Goal: Transaction & Acquisition: Book appointment/travel/reservation

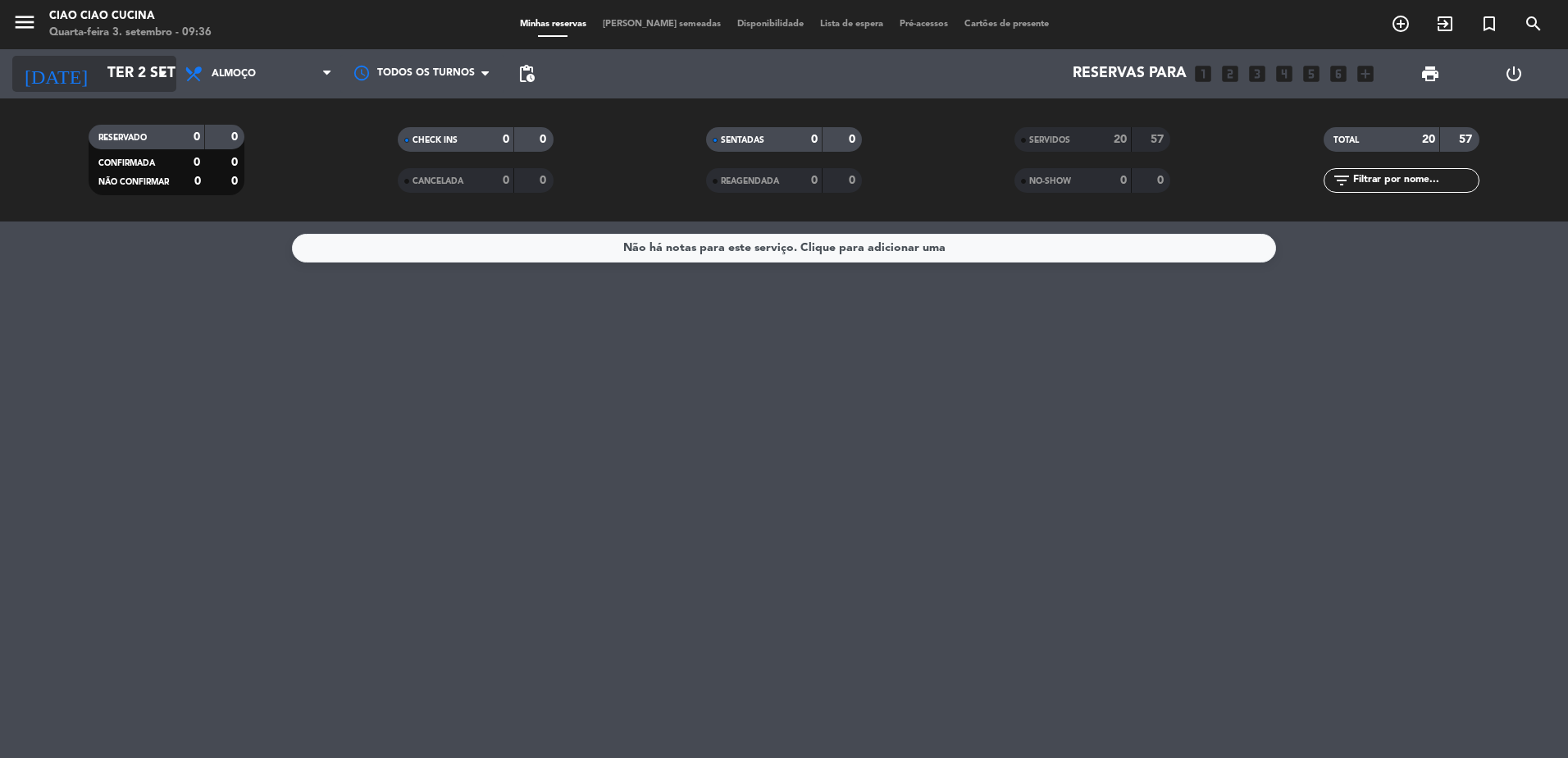
click at [99, 73] on input "Ter 2 set" at bounding box center [193, 73] width 190 height 33
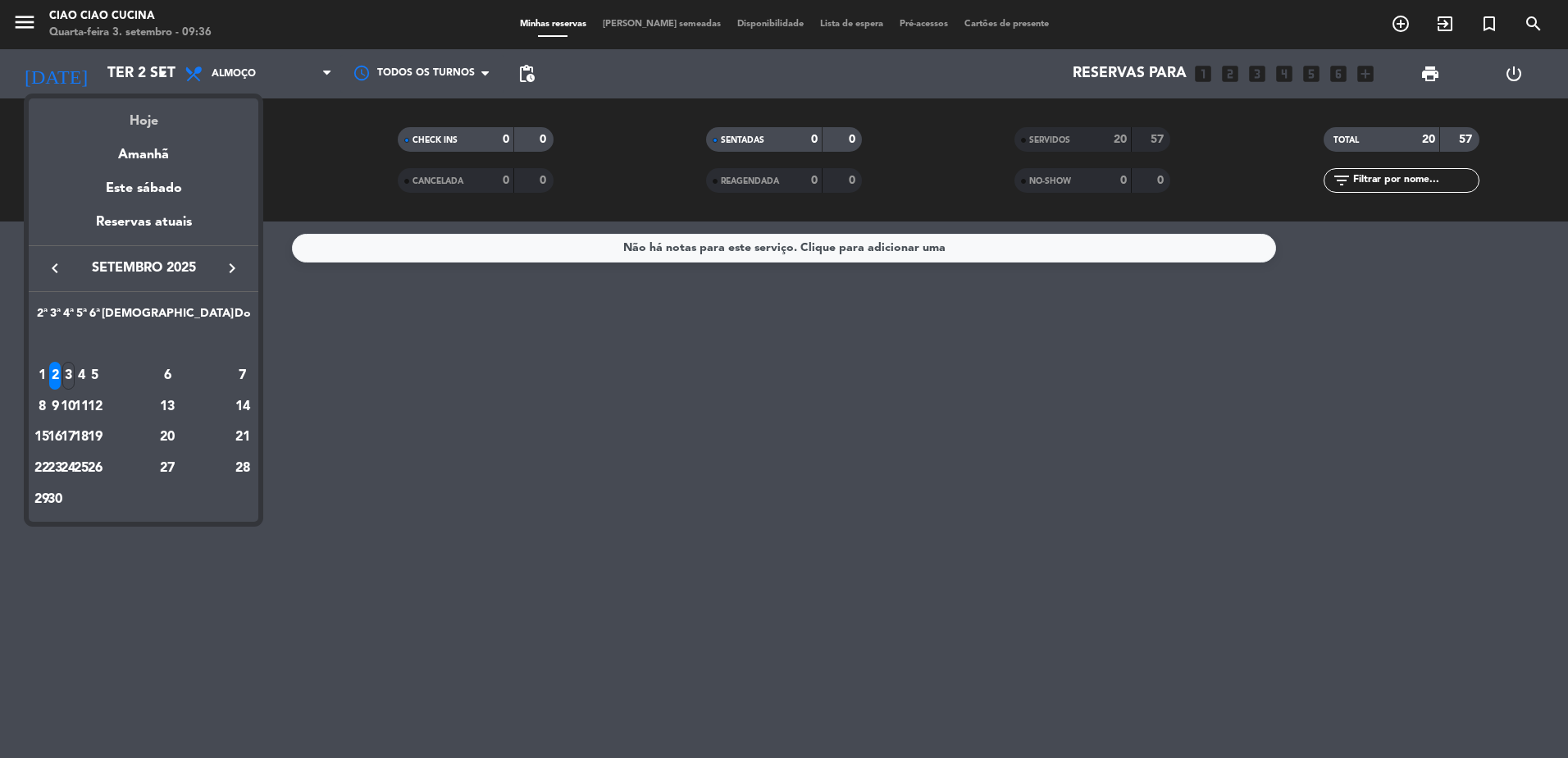
click at [132, 121] on div "Hoje" at bounding box center [143, 115] width 230 height 34
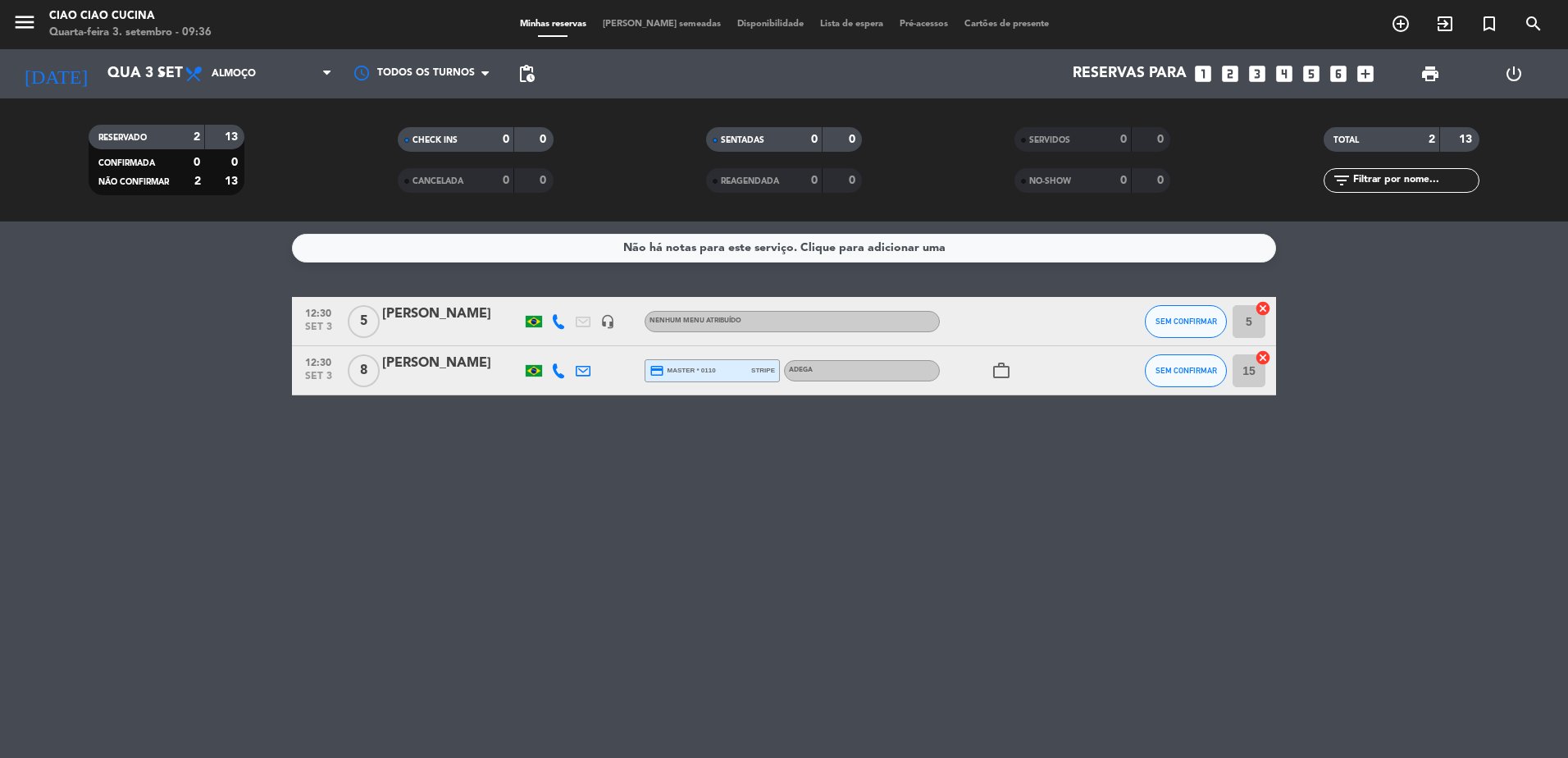
click at [559, 321] on icon at bounding box center [558, 322] width 15 height 15
click at [564, 291] on span "content_paste" at bounding box center [570, 294] width 12 height 12
click at [554, 372] on icon at bounding box center [558, 370] width 15 height 15
click at [564, 345] on span "content_paste" at bounding box center [570, 344] width 12 height 12
click at [1185, 330] on button "SEM CONFIRMAR" at bounding box center [1185, 321] width 82 height 33
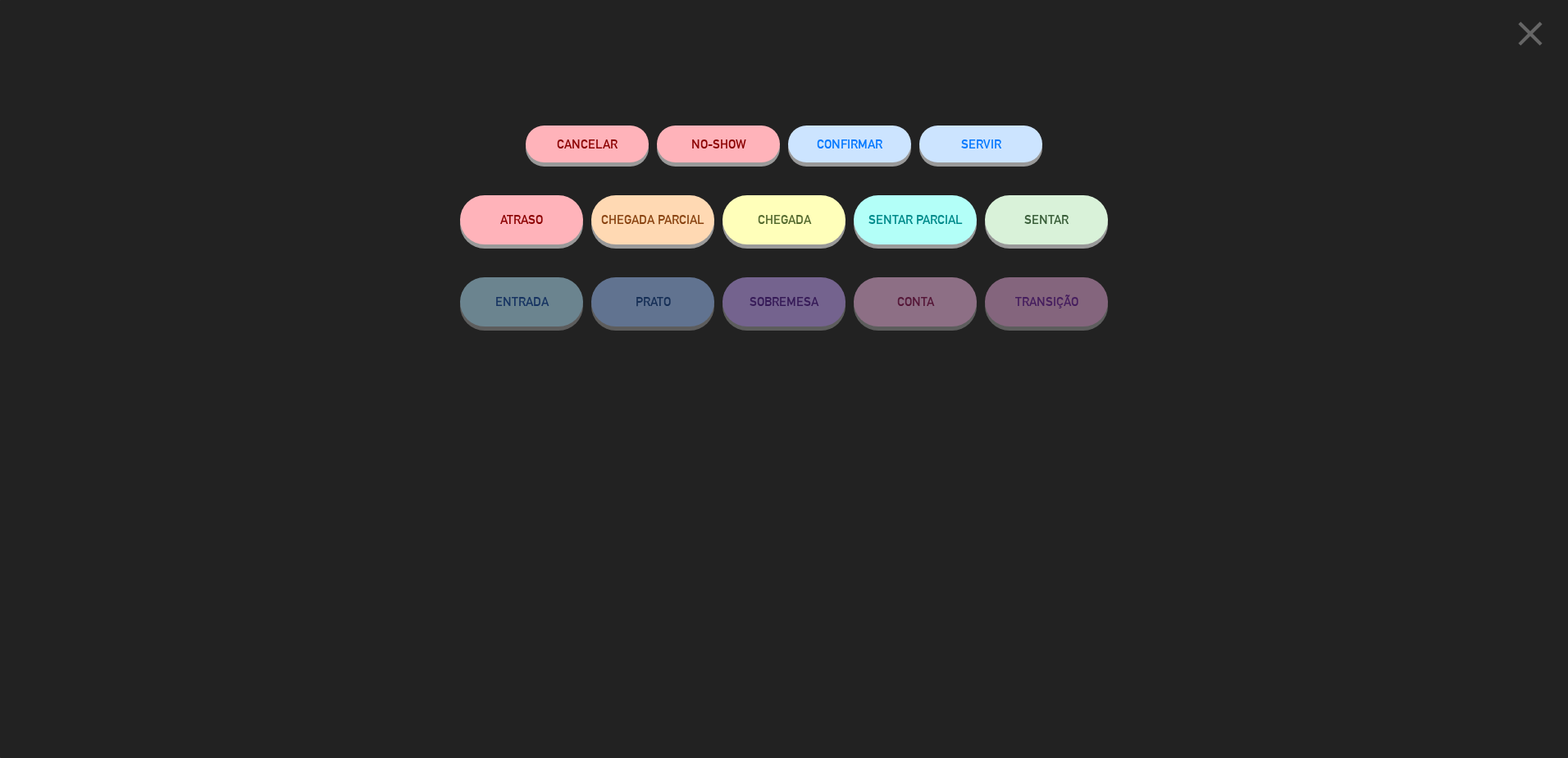
click at [1534, 29] on icon "close" at bounding box center [1530, 34] width 41 height 41
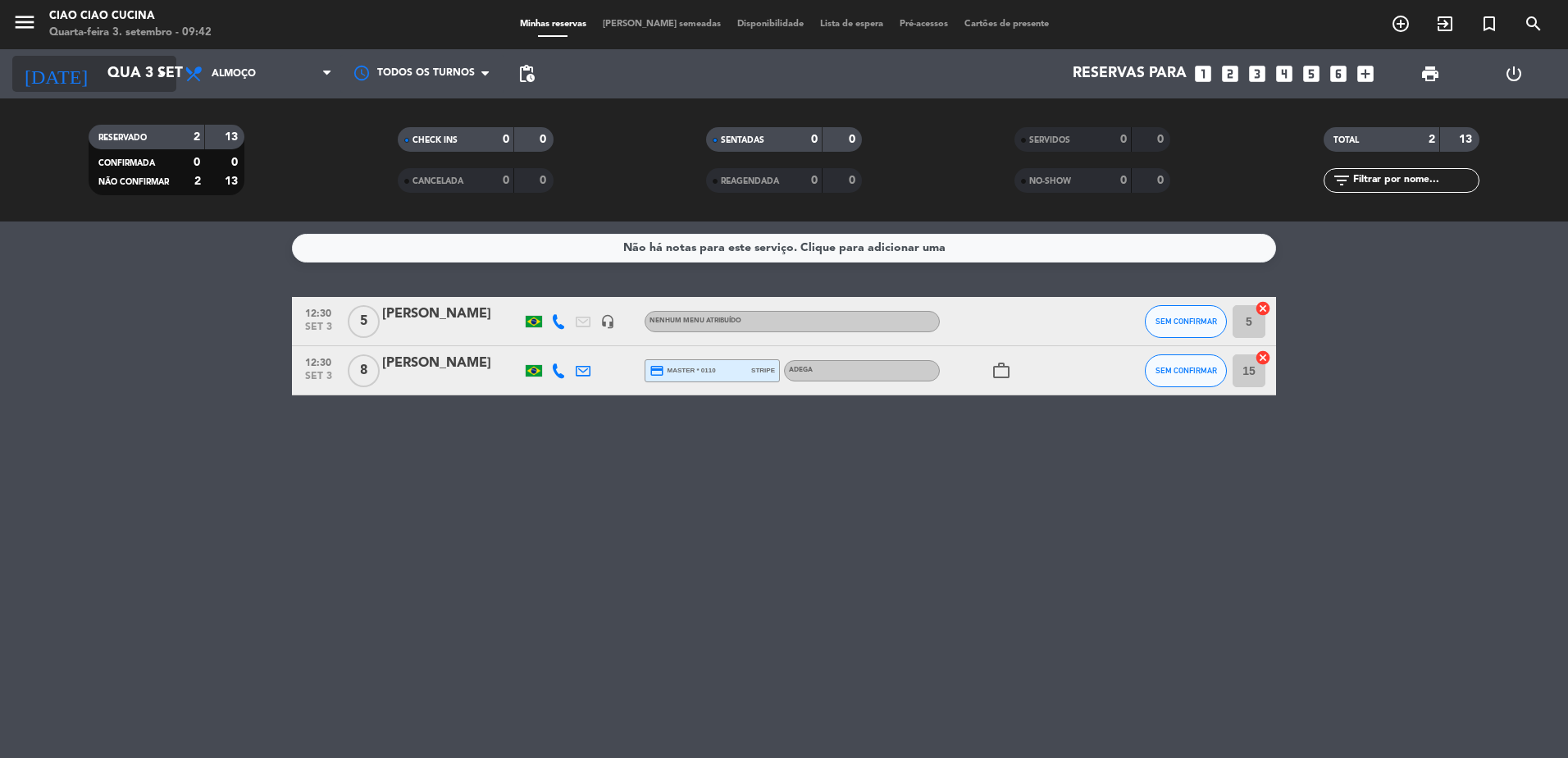
click at [99, 84] on input "Qua 3 set" at bounding box center [193, 73] width 190 height 33
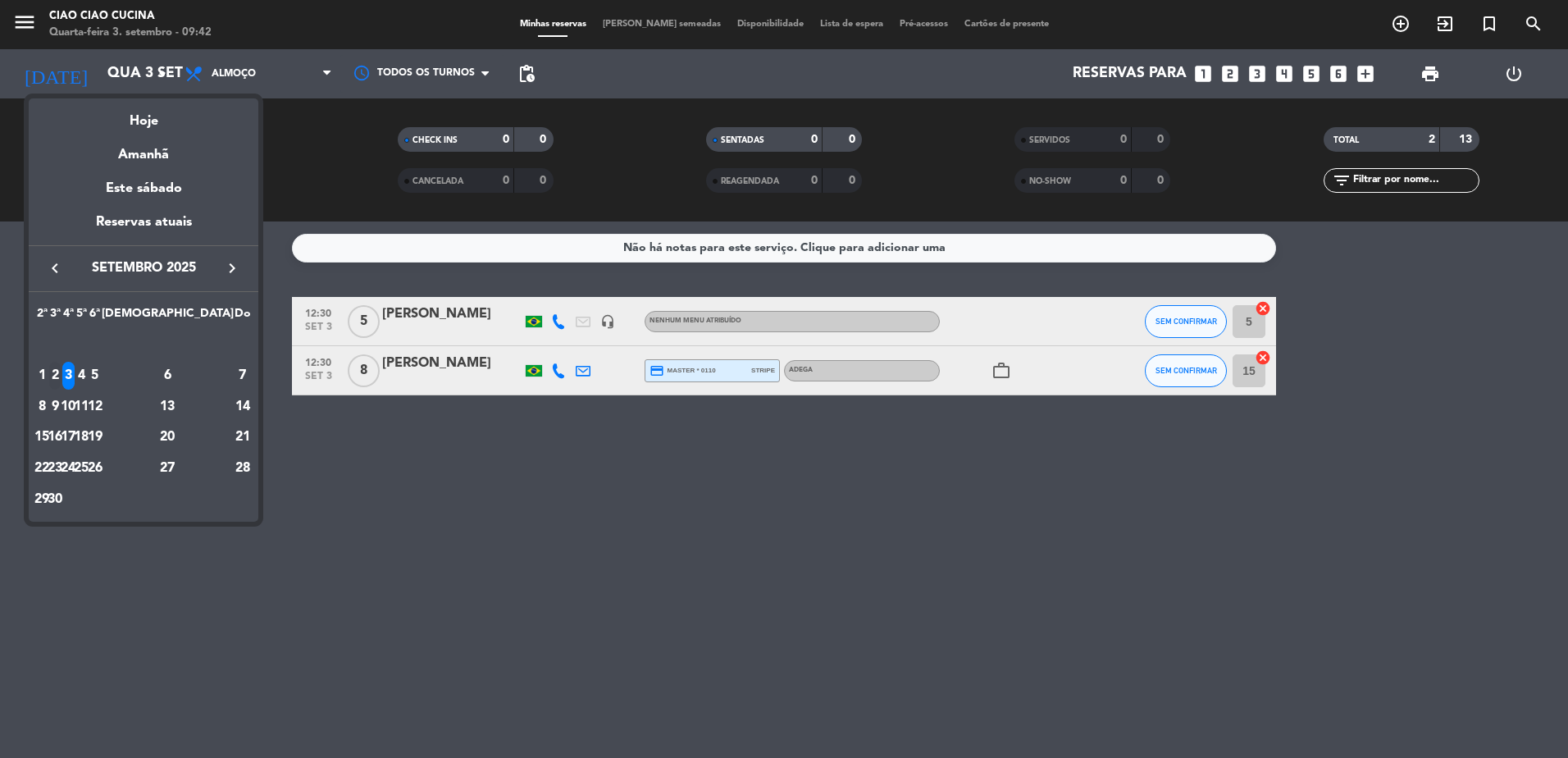
click at [62, 371] on div "2" at bounding box center [56, 375] width 12 height 28
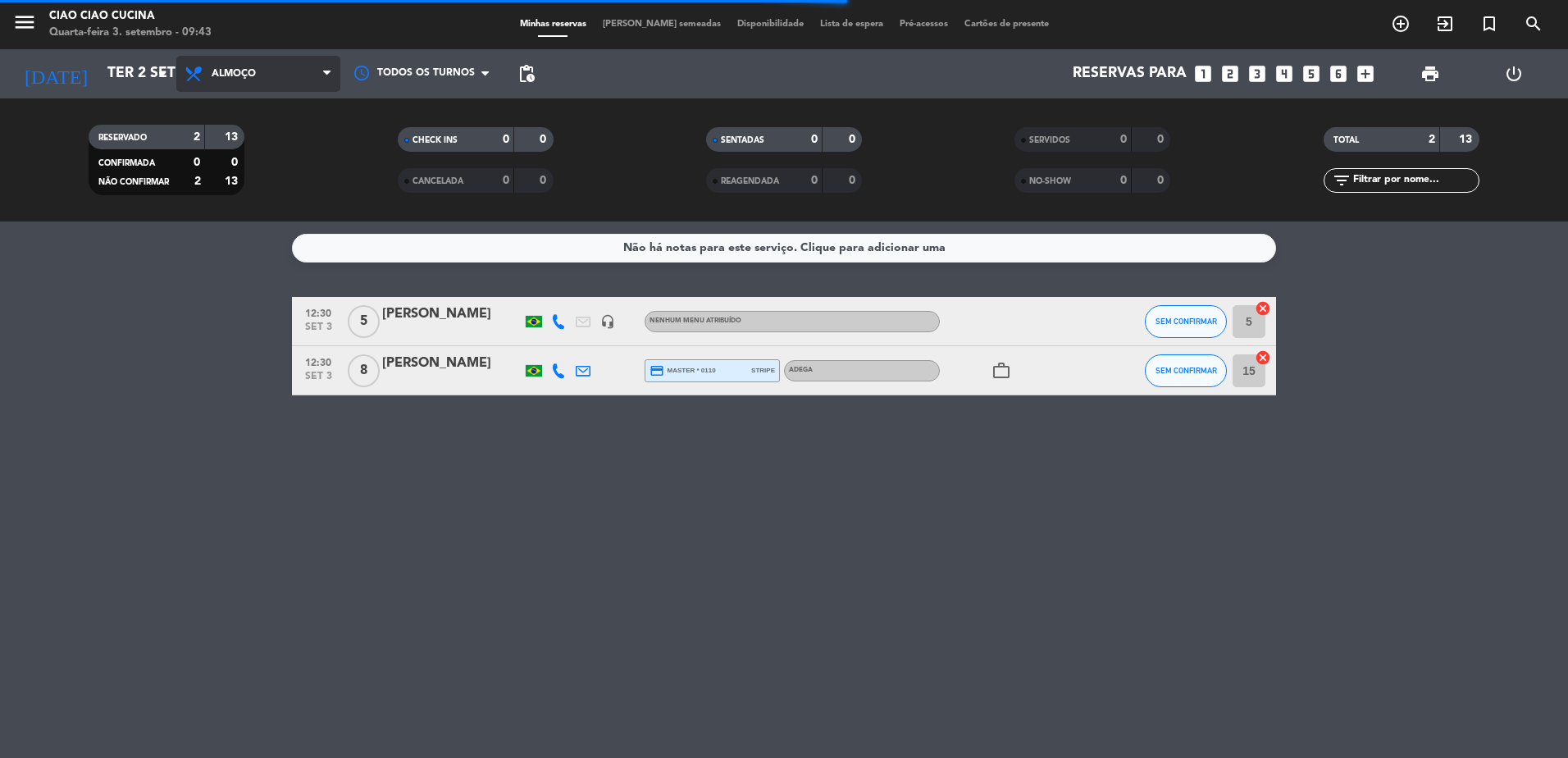
click at [231, 74] on span "Almoço" at bounding box center [234, 73] width 44 height 11
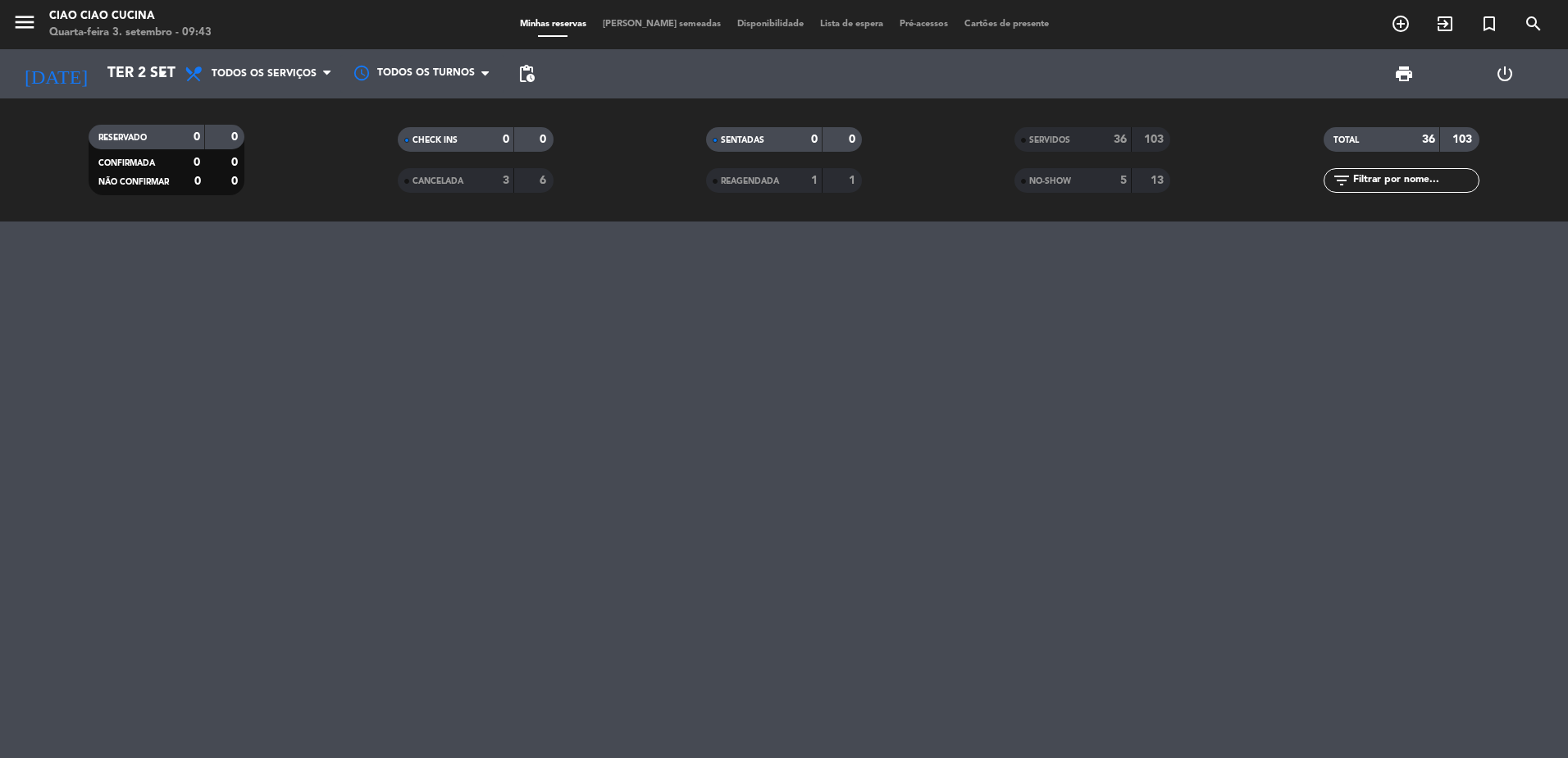
click at [1064, 183] on span "NO-SHOW" at bounding box center [1049, 181] width 42 height 8
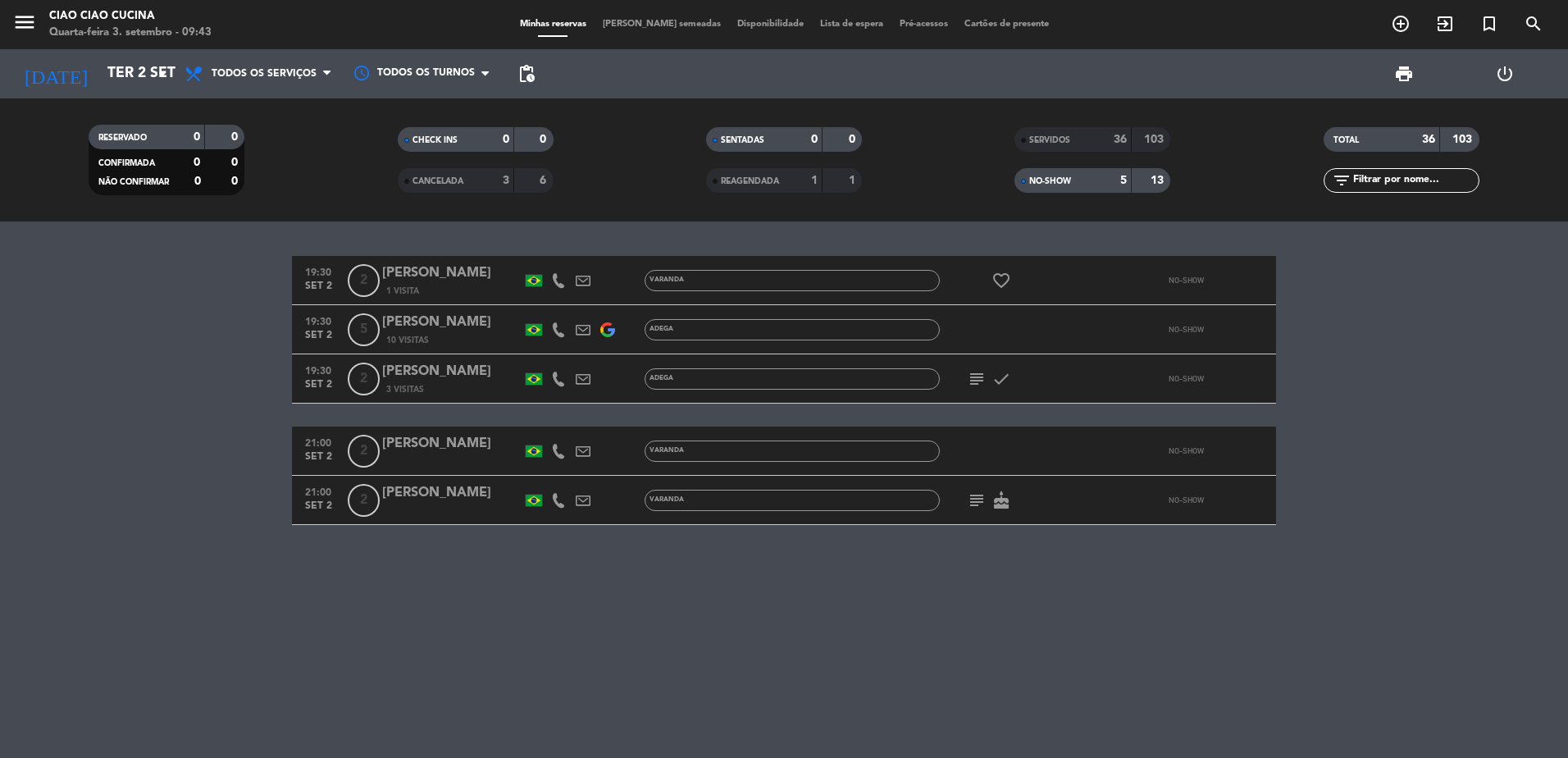
click at [559, 284] on icon at bounding box center [558, 280] width 15 height 15
click at [564, 251] on span "content_paste" at bounding box center [570, 253] width 12 height 12
click at [556, 326] on icon at bounding box center [558, 330] width 15 height 15
click at [557, 299] on span "content_paste" at bounding box center [564, 302] width 12 height 12
click at [99, 84] on input "Ter 2 set" at bounding box center [193, 73] width 190 height 33
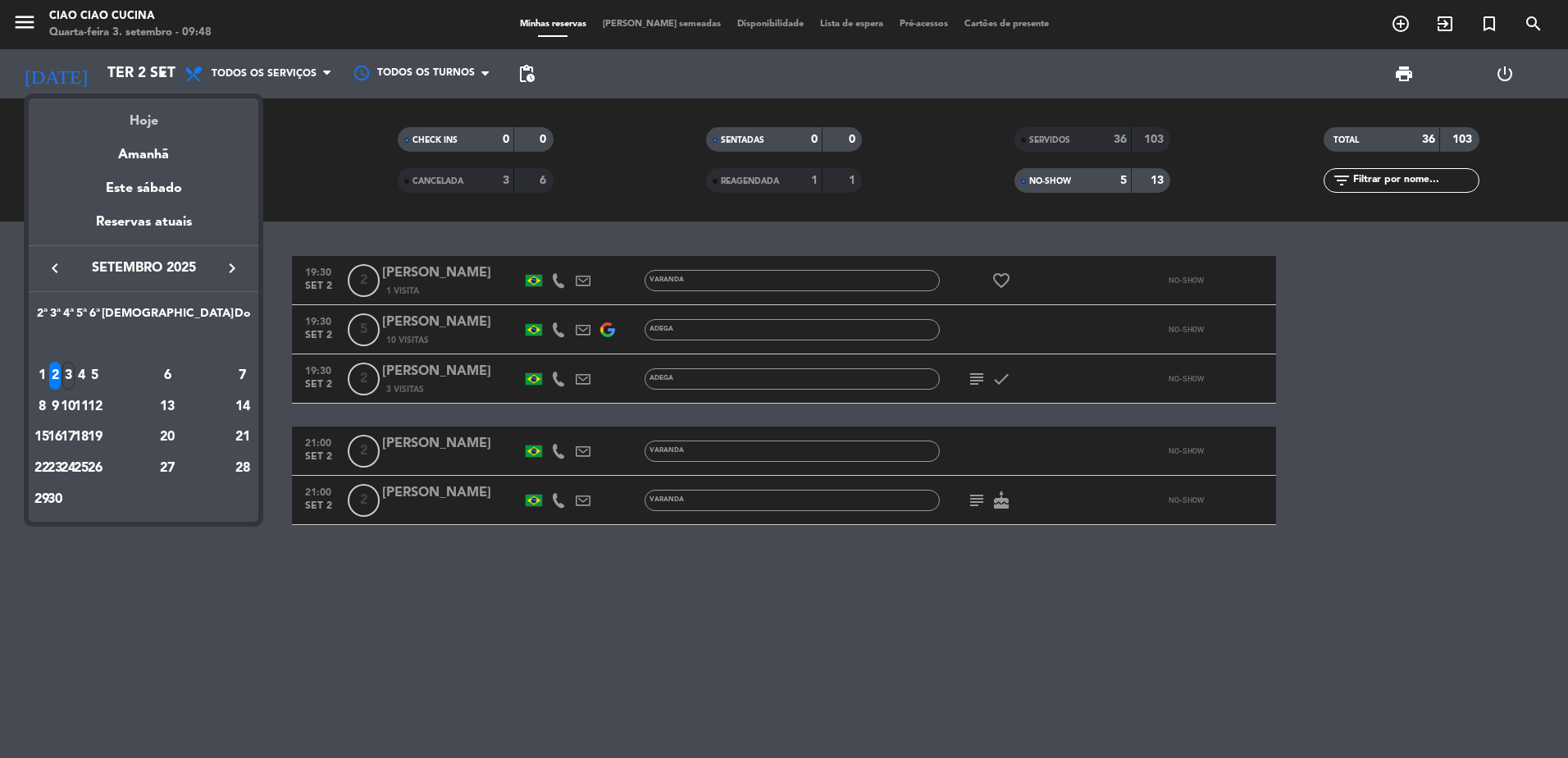
click at [143, 128] on div "Hoje" at bounding box center [143, 115] width 230 height 34
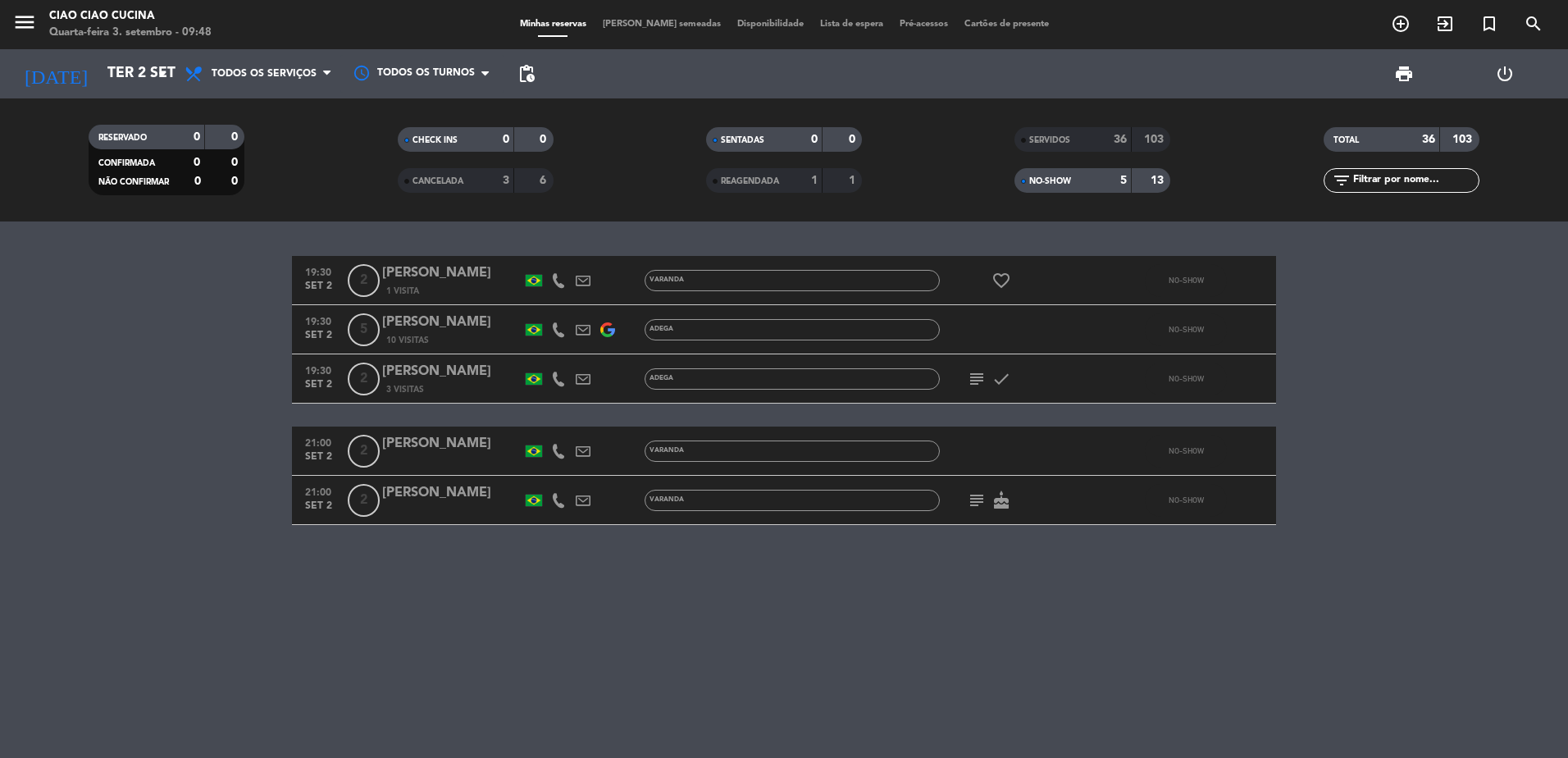
type input "Qua 3 set"
click at [273, 77] on span "Todos os serviços" at bounding box center [264, 73] width 105 height 11
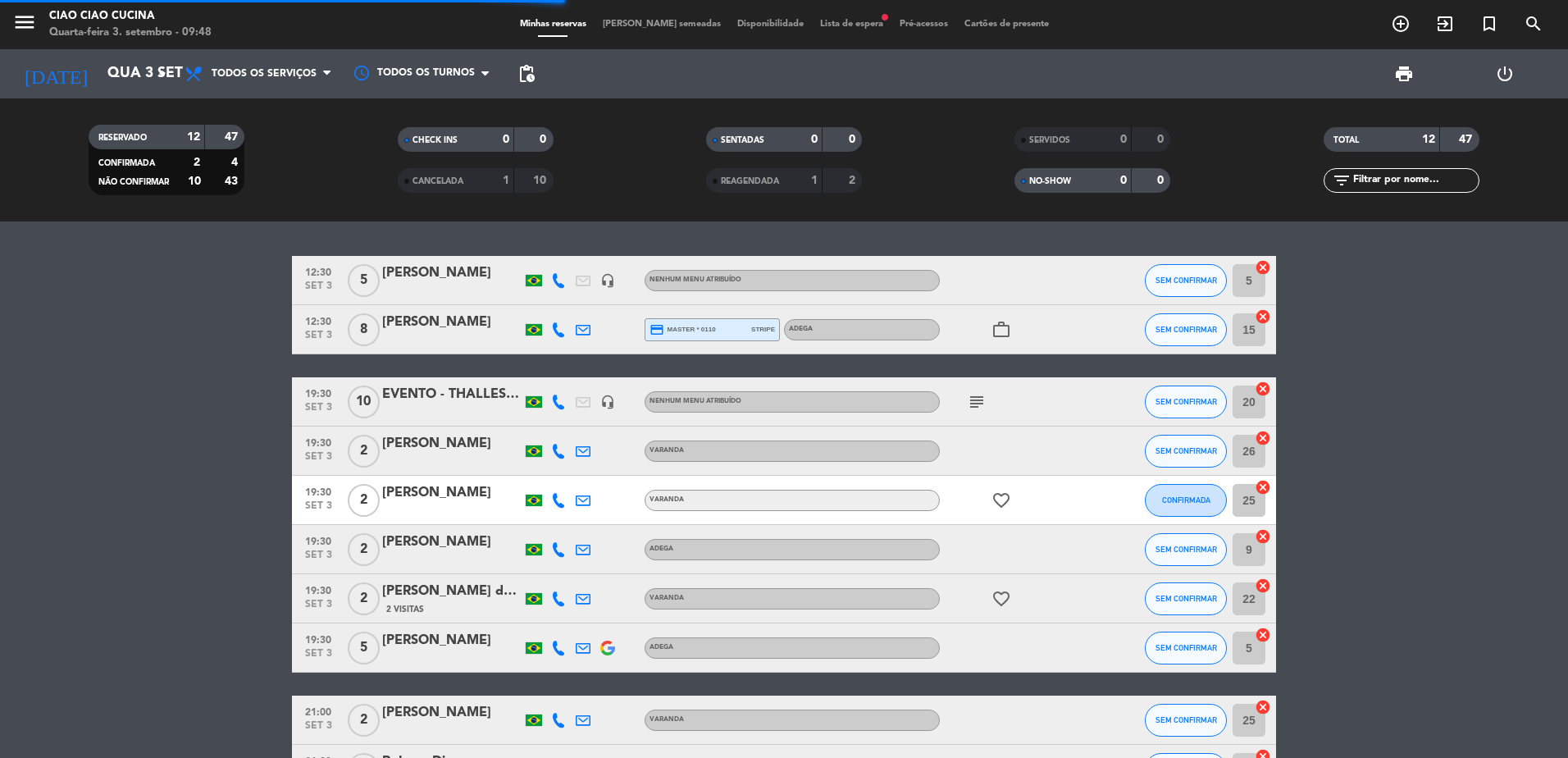
click at [282, 141] on filter-checkbox "RESERVADO 12 47 CONFIRMADA 2 4 NÃO CONFIRMAR 10 43" at bounding box center [166, 160] width 308 height 71
click at [282, 87] on span "Todos os serviços" at bounding box center [259, 73] width 164 height 36
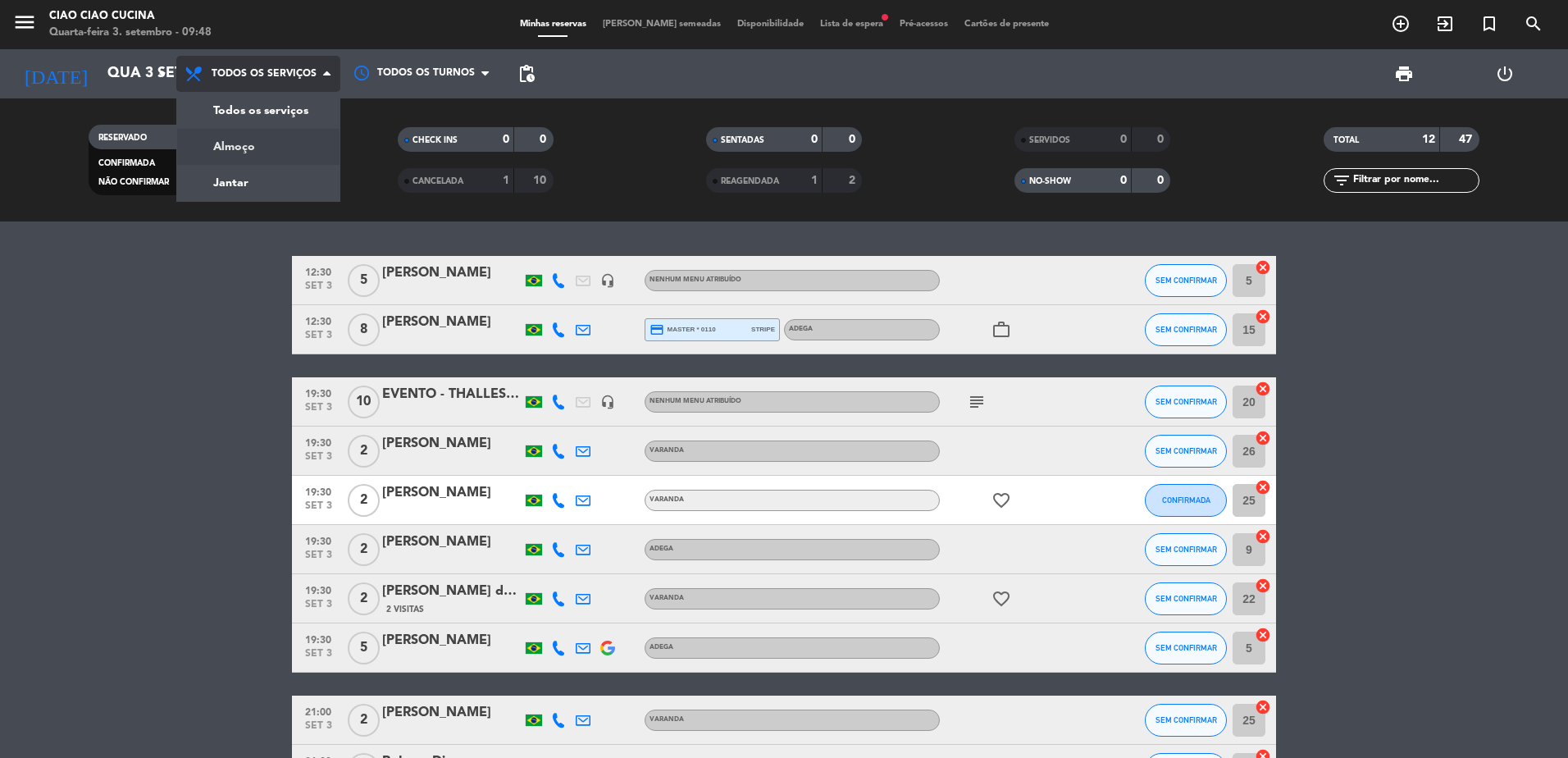
click at [281, 143] on div "menu Ciao Ciao Cucina Quarta-feira 3. setembro - 09:48 Minhas reservas Mesas se…" at bounding box center [784, 110] width 1568 height 222
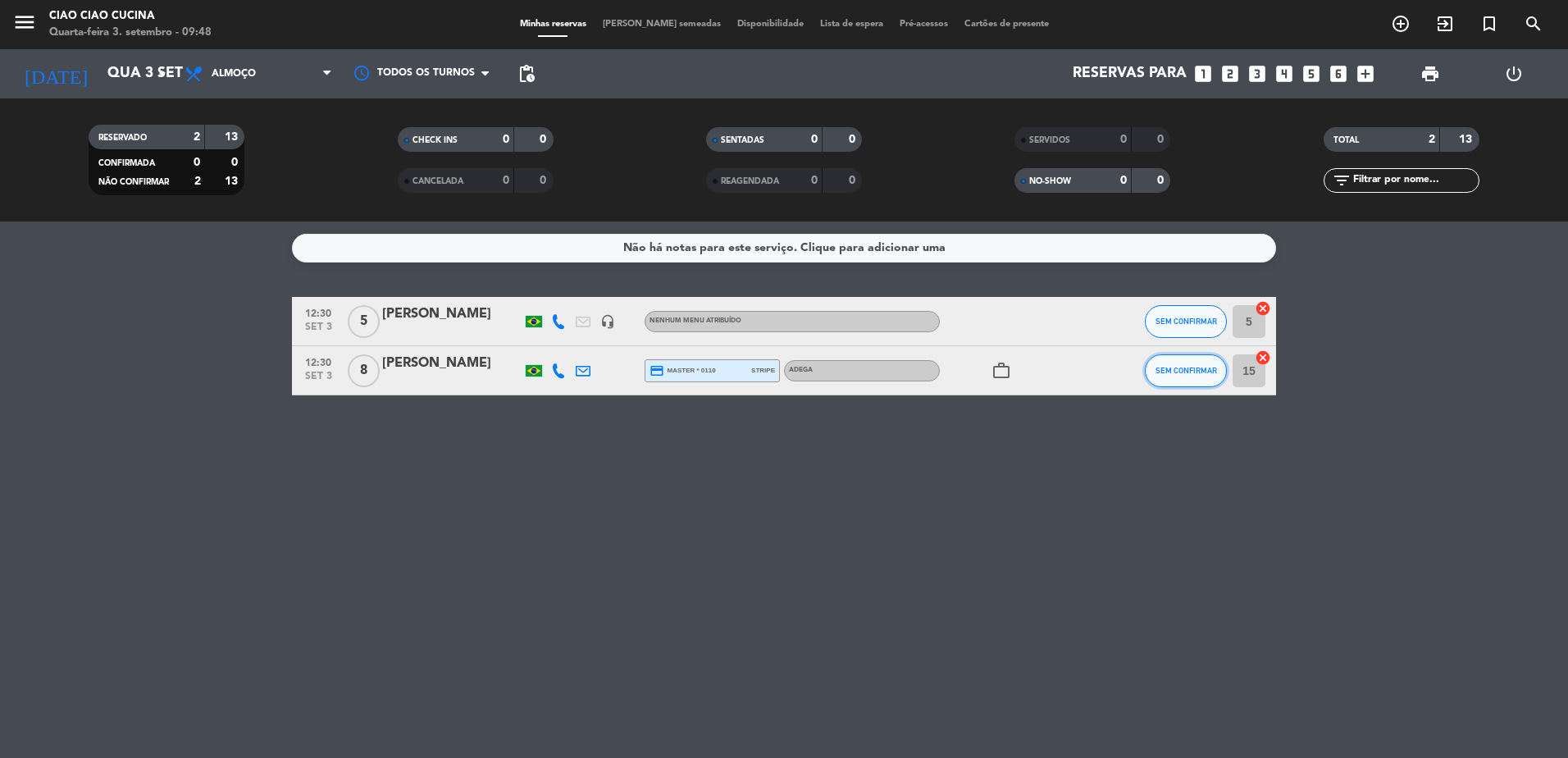
click at [1176, 372] on span "SEM CONFIRMAR" at bounding box center [1186, 370] width 62 height 9
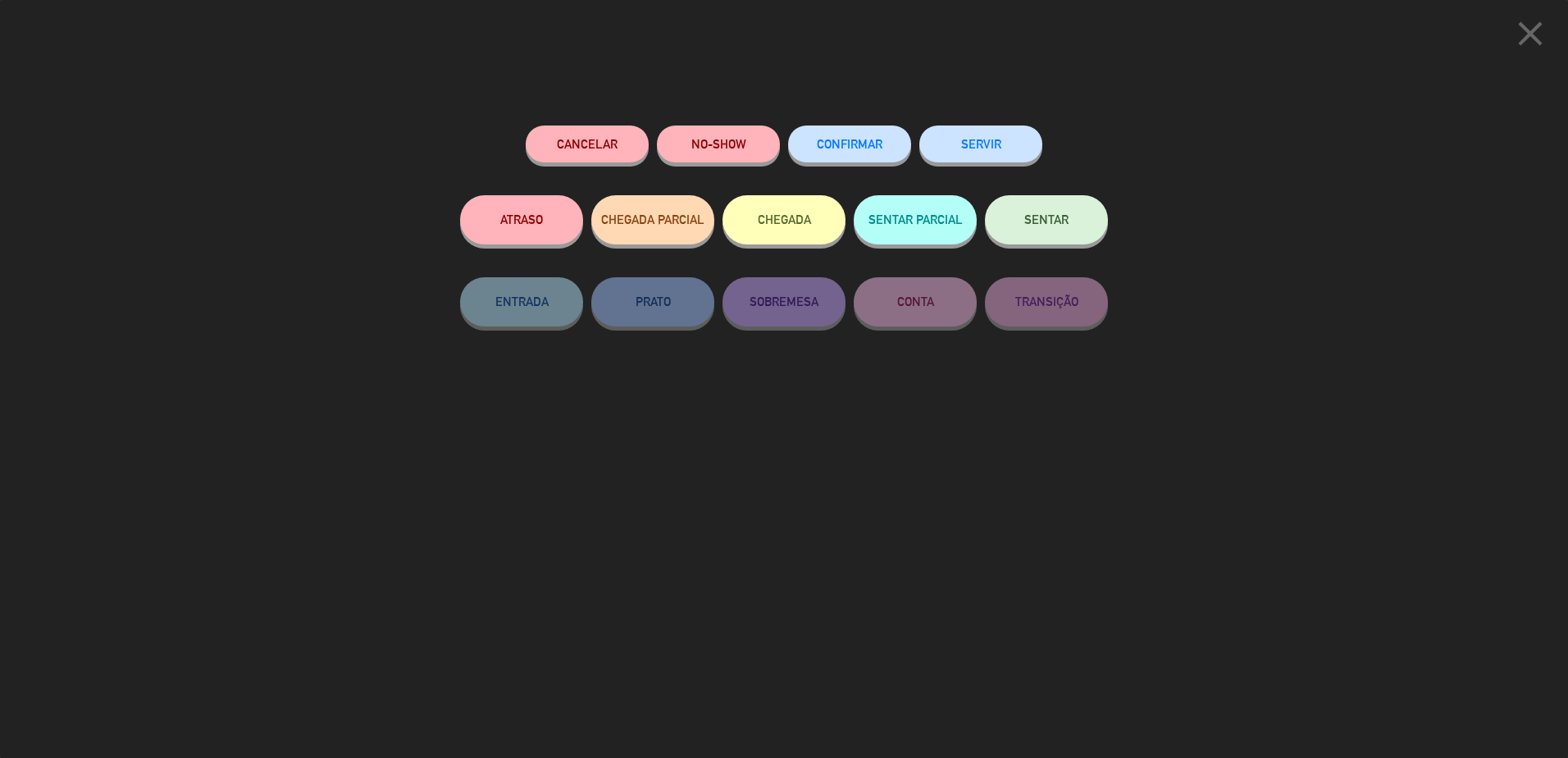
click at [831, 140] on span "CONFIRMAR" at bounding box center [850, 144] width 65 height 14
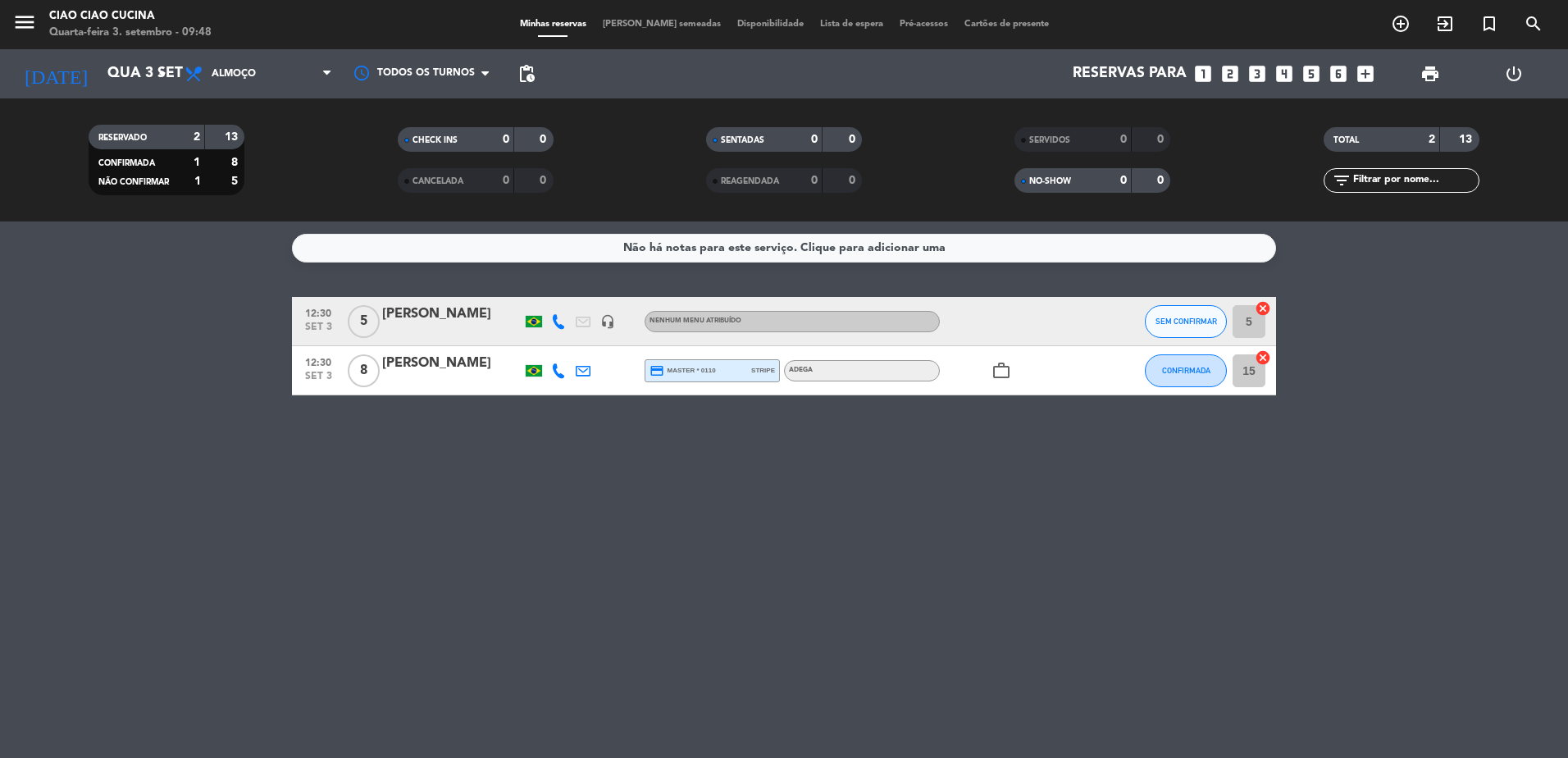
click at [450, 371] on div "[PERSON_NAME]" at bounding box center [452, 363] width 140 height 21
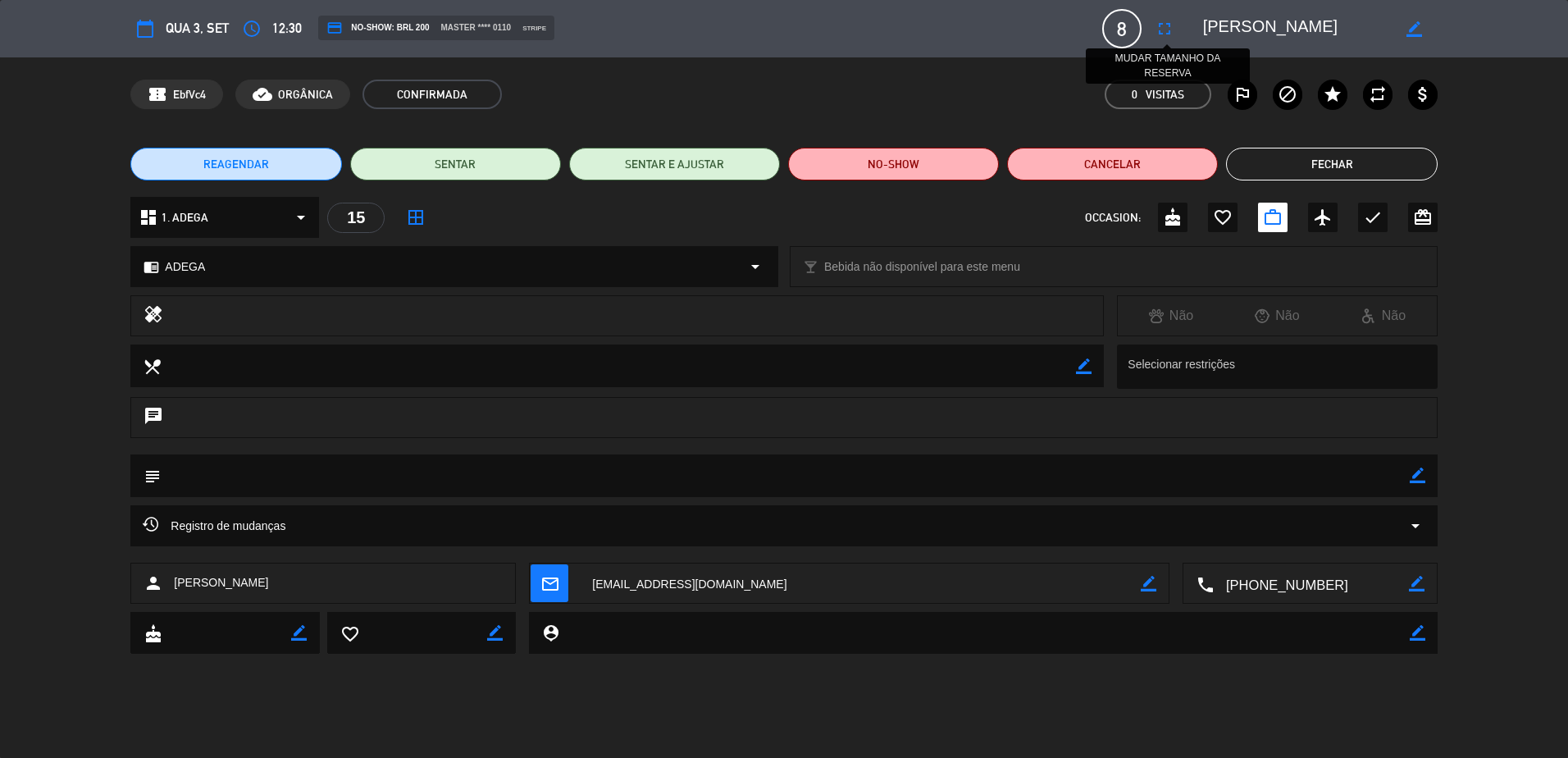
click at [1163, 33] on icon "fullscreen" at bounding box center [1164, 28] width 19 height 19
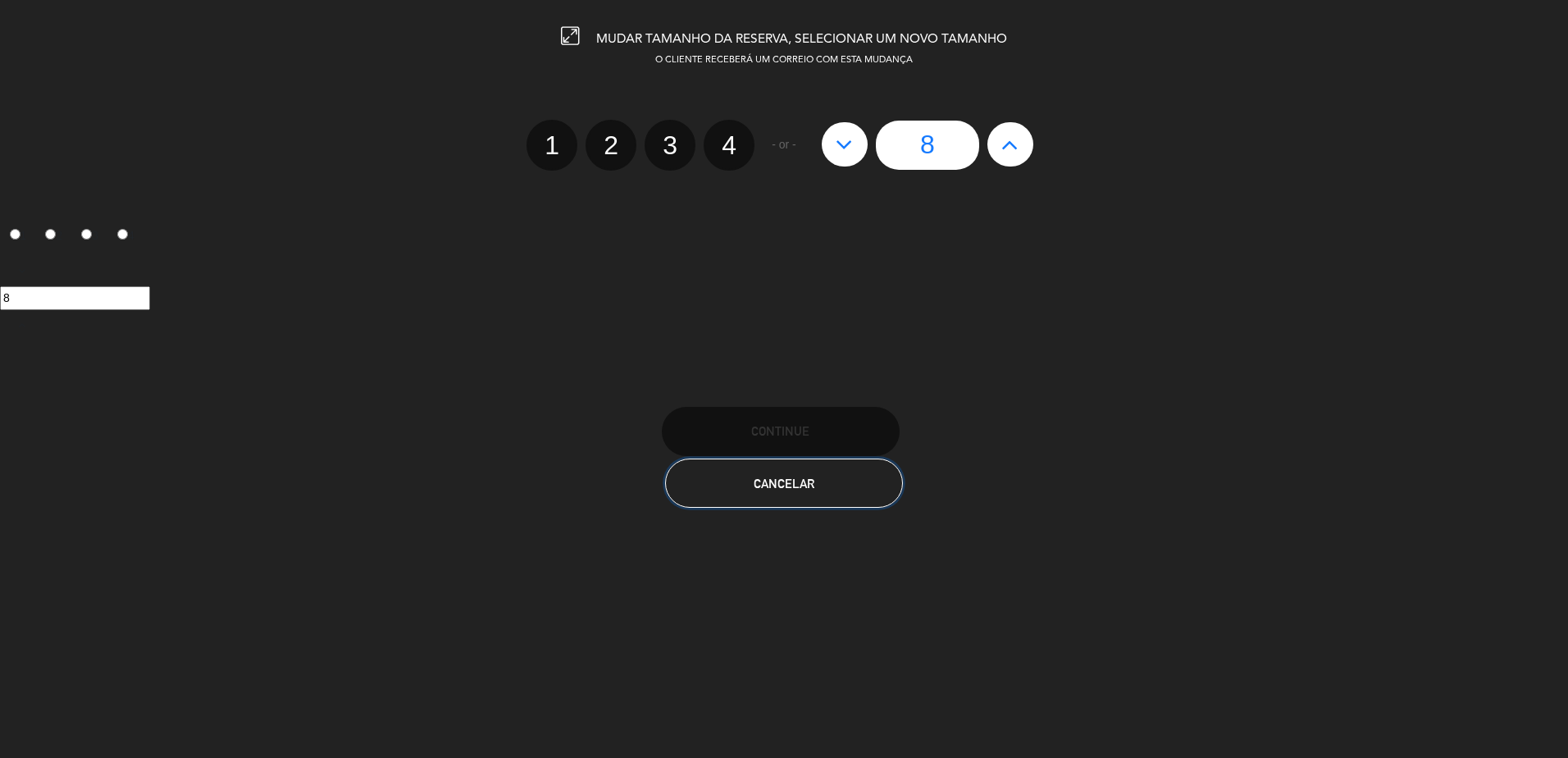
click at [816, 479] on button "Cancelar" at bounding box center [784, 483] width 238 height 49
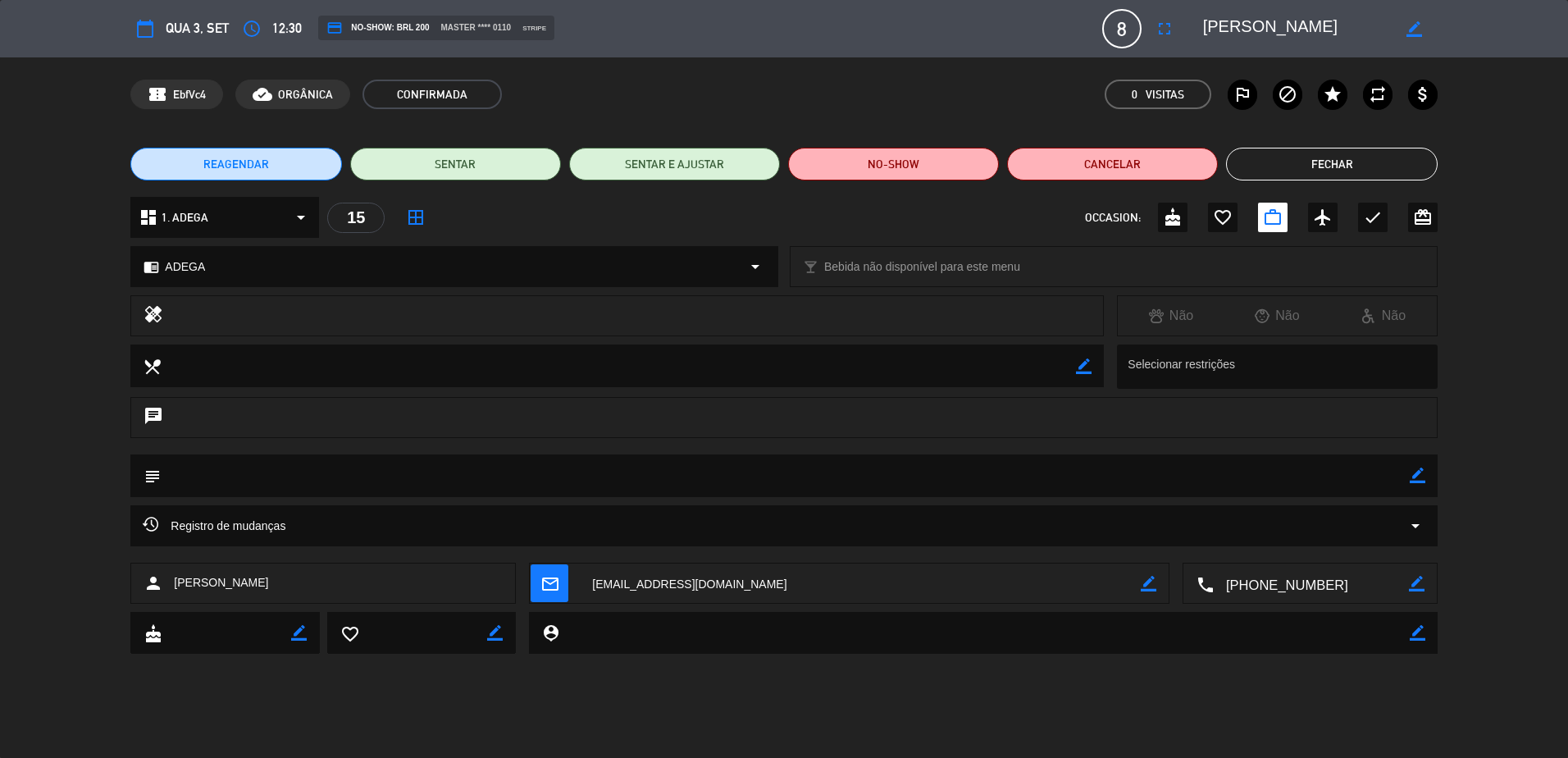
click at [1366, 166] on button "Fechar" at bounding box center [1331, 163] width 211 height 33
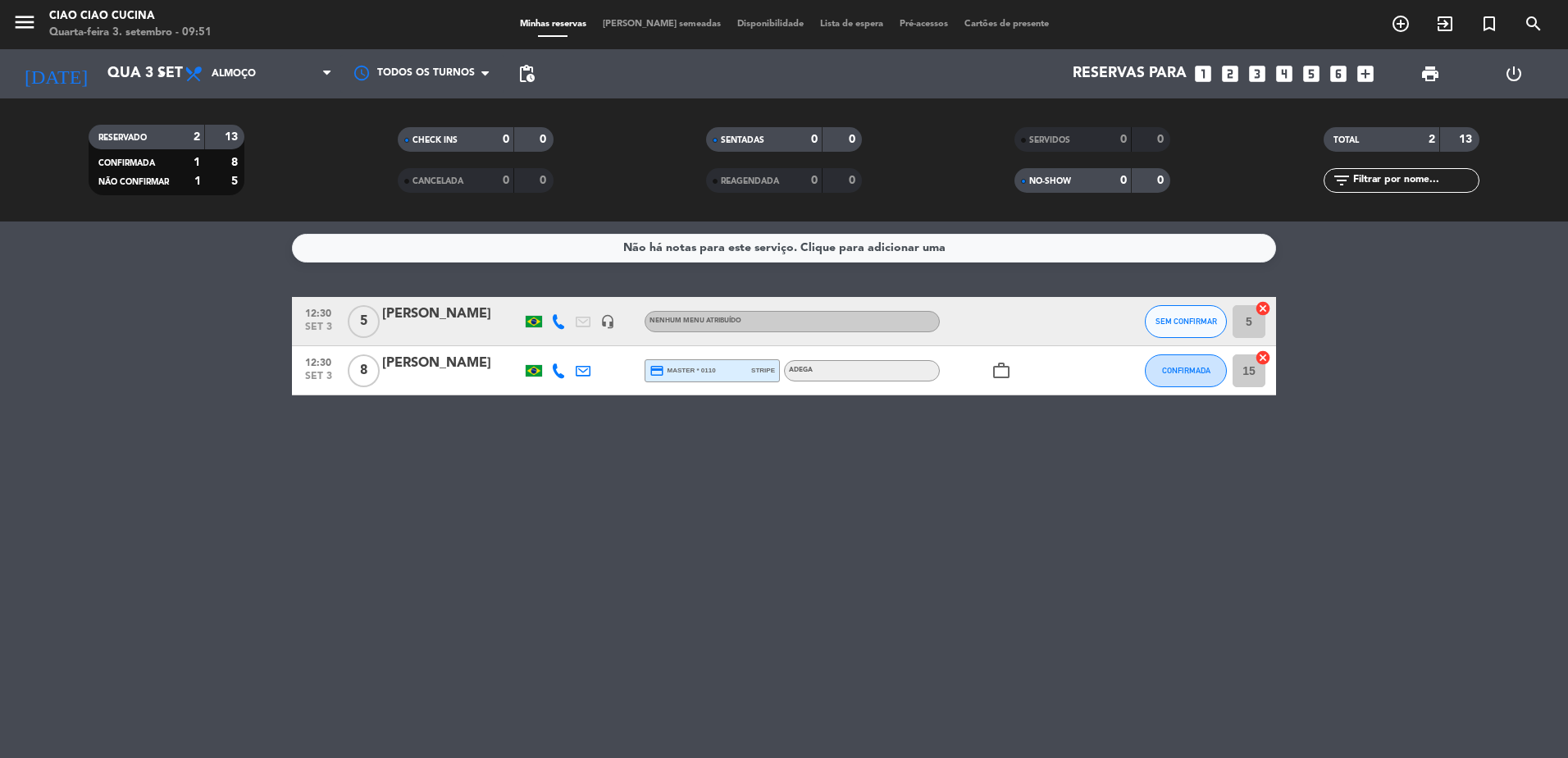
click at [179, 273] on div "Não há notas para este serviço. Clique para adicionar uma 12:30 [DATE] 5 [PERSO…" at bounding box center [784, 489] width 1568 height 536
click at [1187, 321] on span "SEM CONFIRMAR" at bounding box center [1186, 321] width 62 height 9
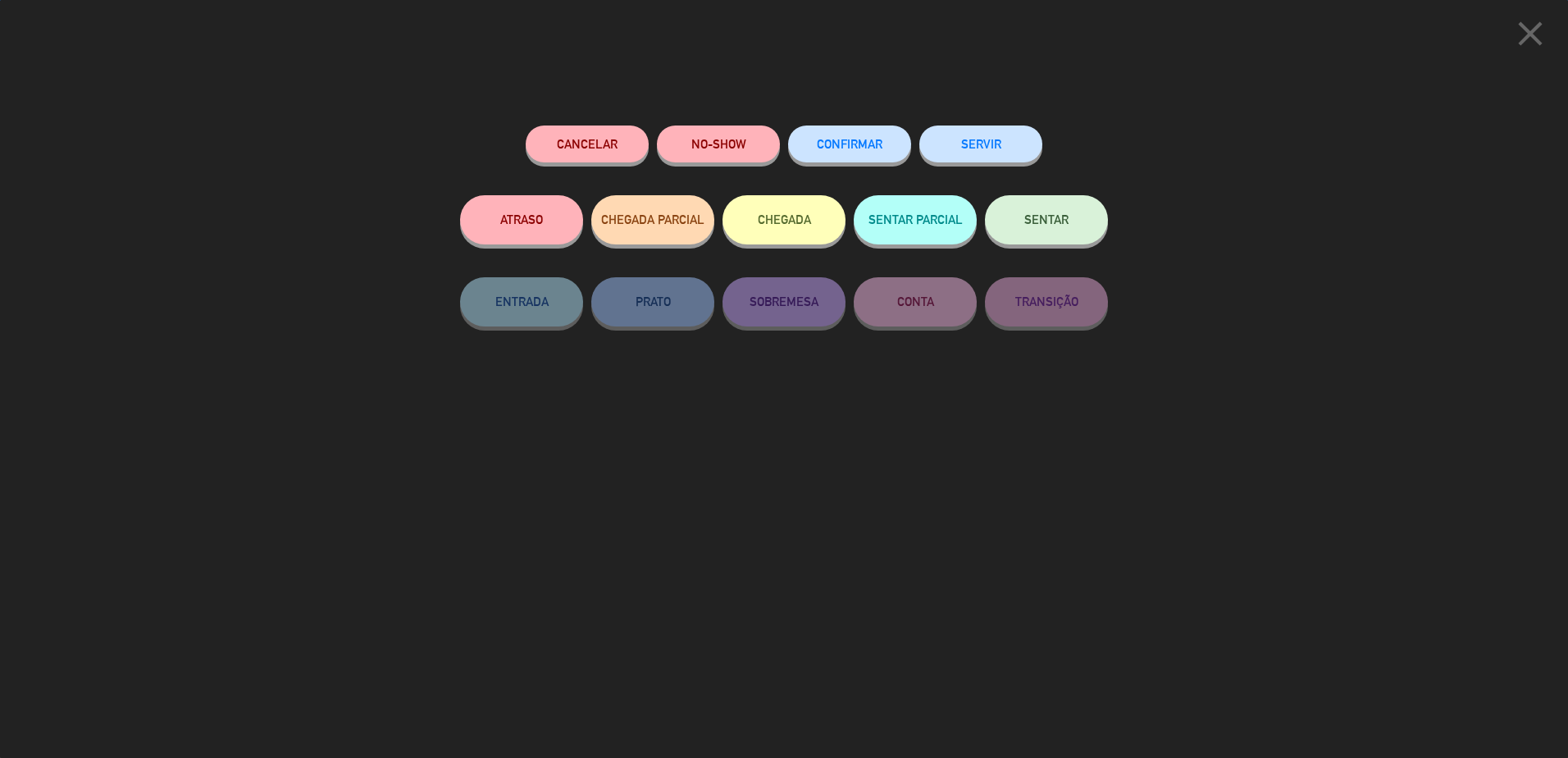
click at [854, 136] on button "CONFIRMAR" at bounding box center [849, 144] width 123 height 37
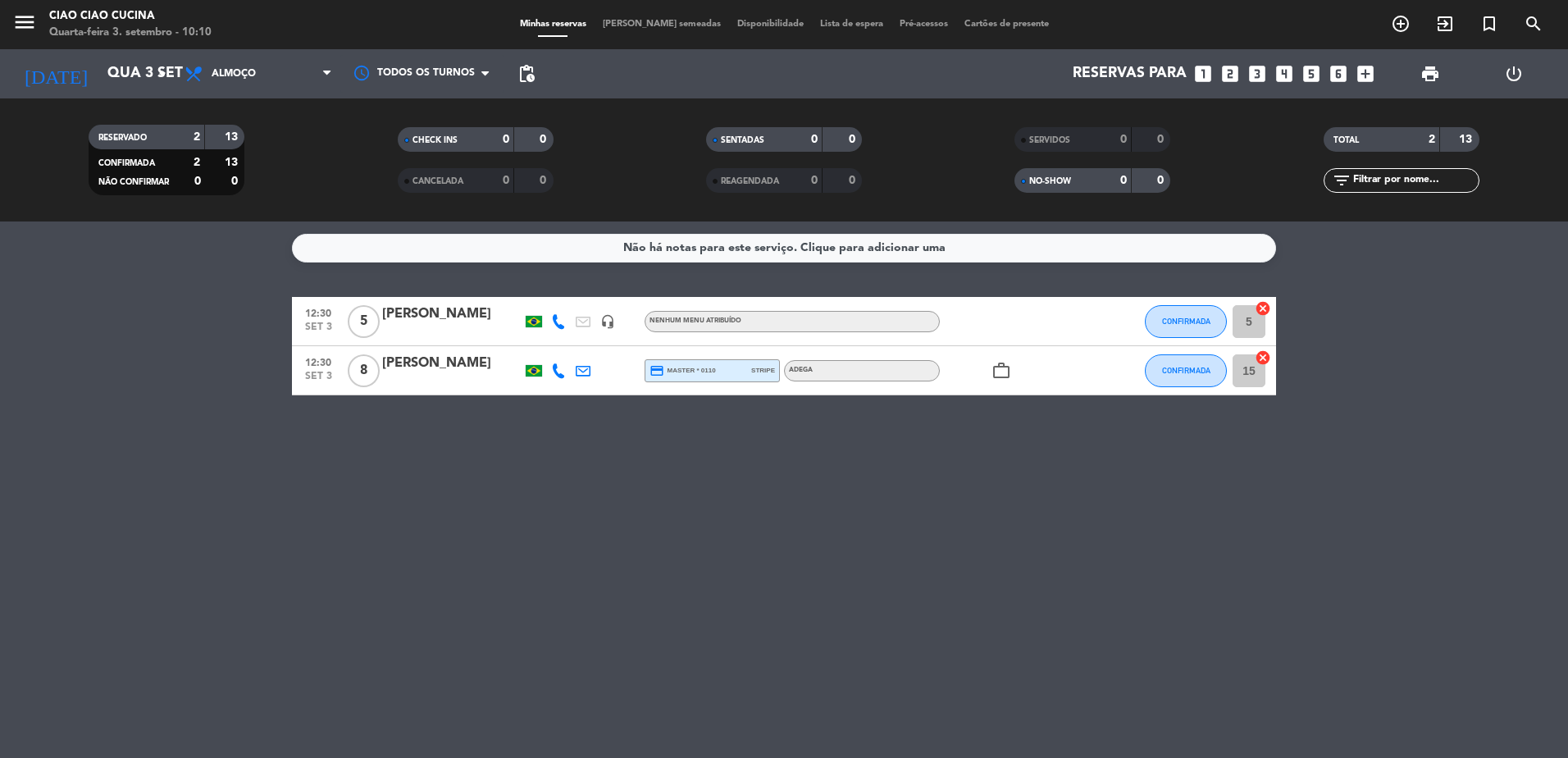
click at [662, 22] on span "[PERSON_NAME] semeadas" at bounding box center [662, 24] width 134 height 9
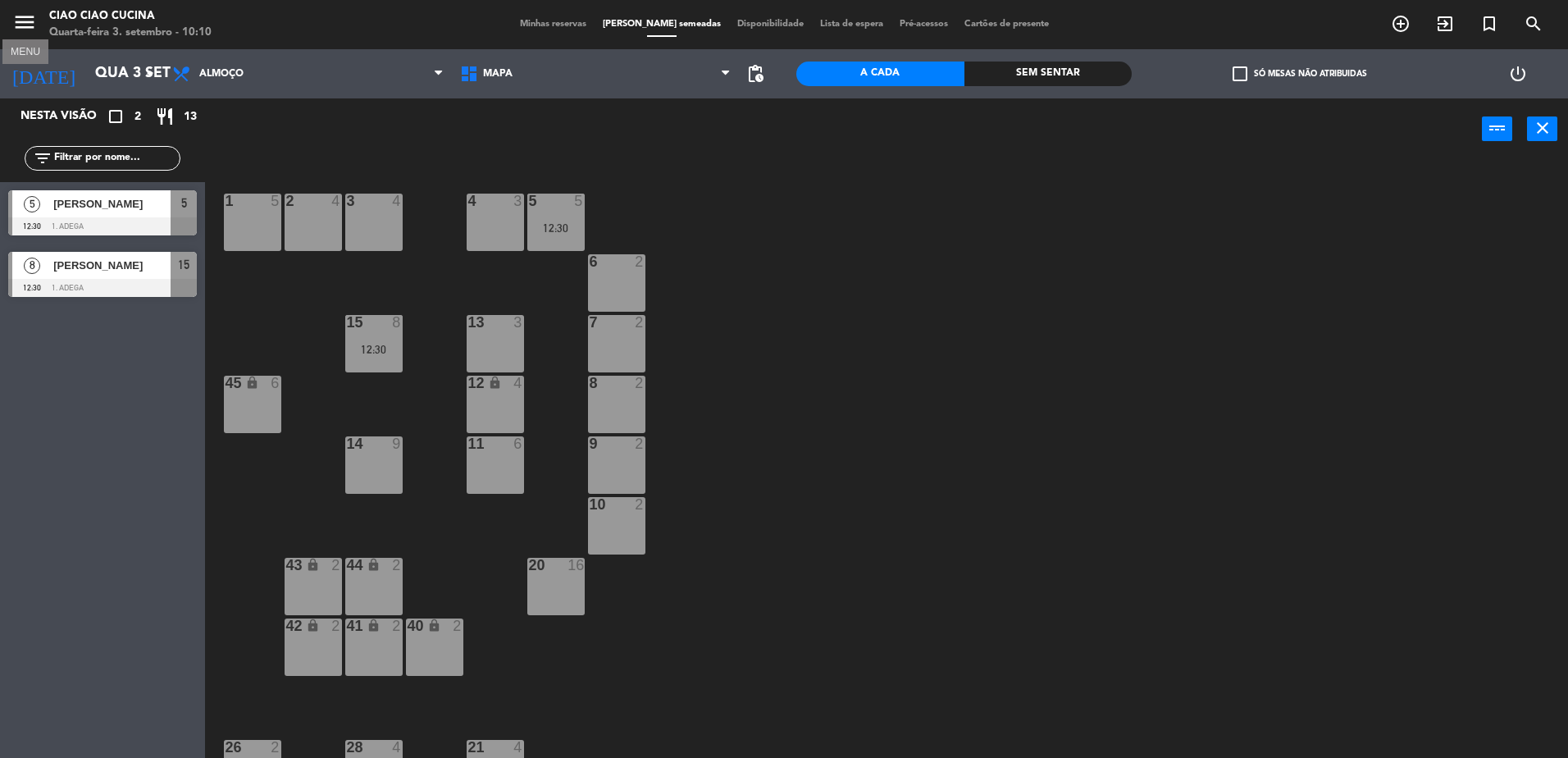
click at [27, 21] on icon "menu" at bounding box center [25, 22] width 25 height 25
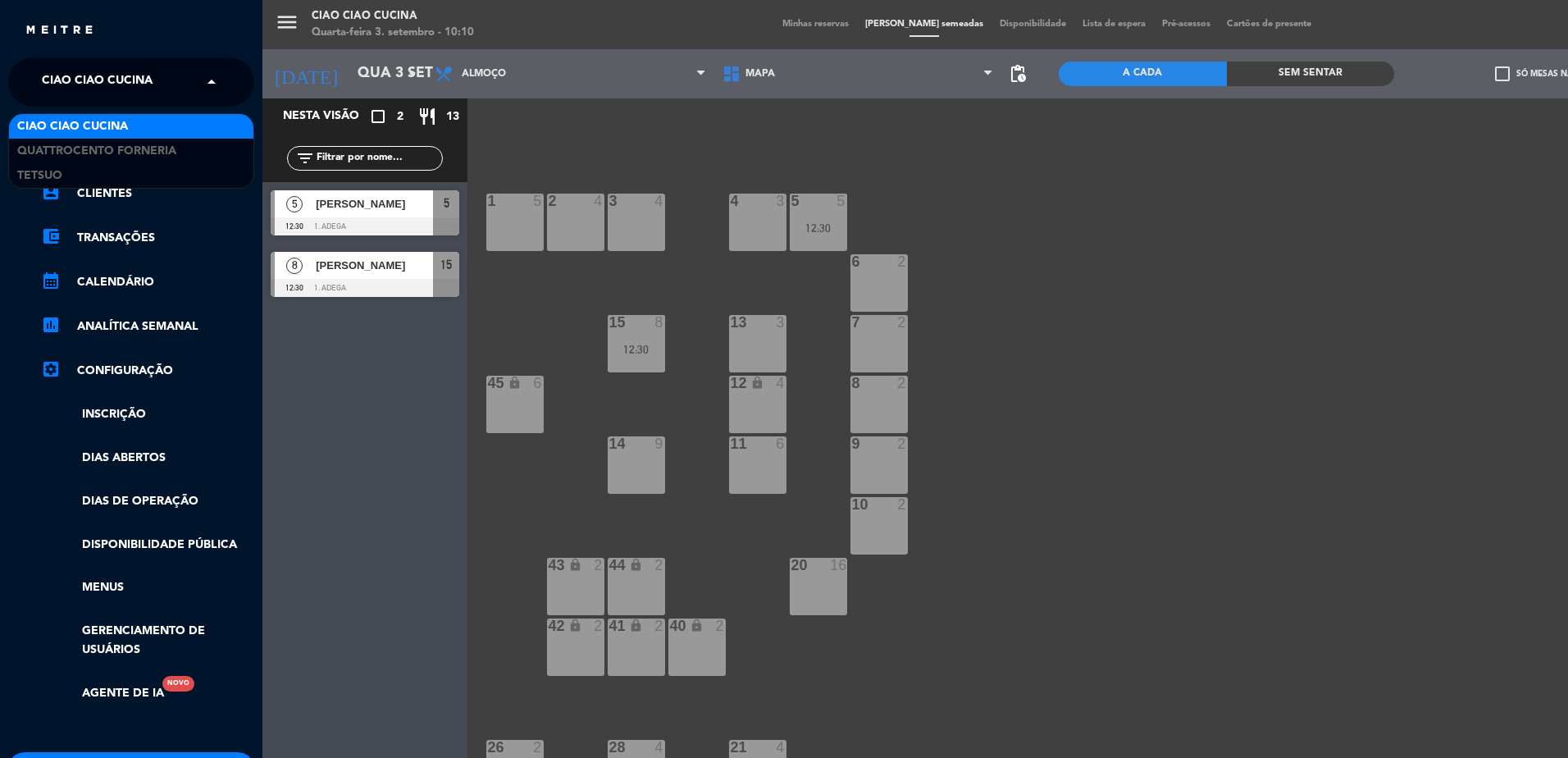
click at [118, 79] on span "Ciao Ciao Cucina" at bounding box center [96, 81] width 110 height 34
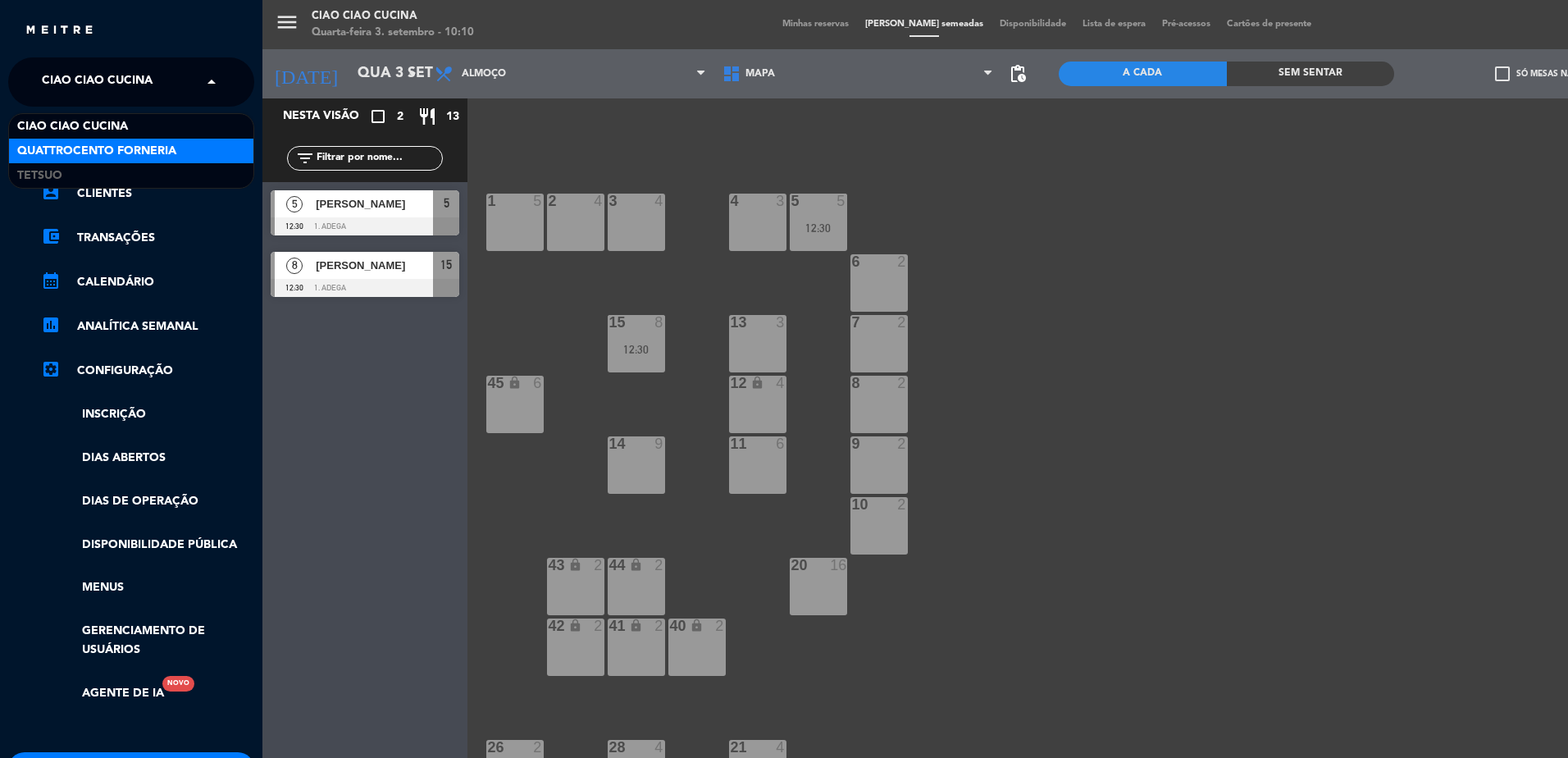
click at [120, 140] on div "Quattrocento Forneria" at bounding box center [131, 151] width 245 height 25
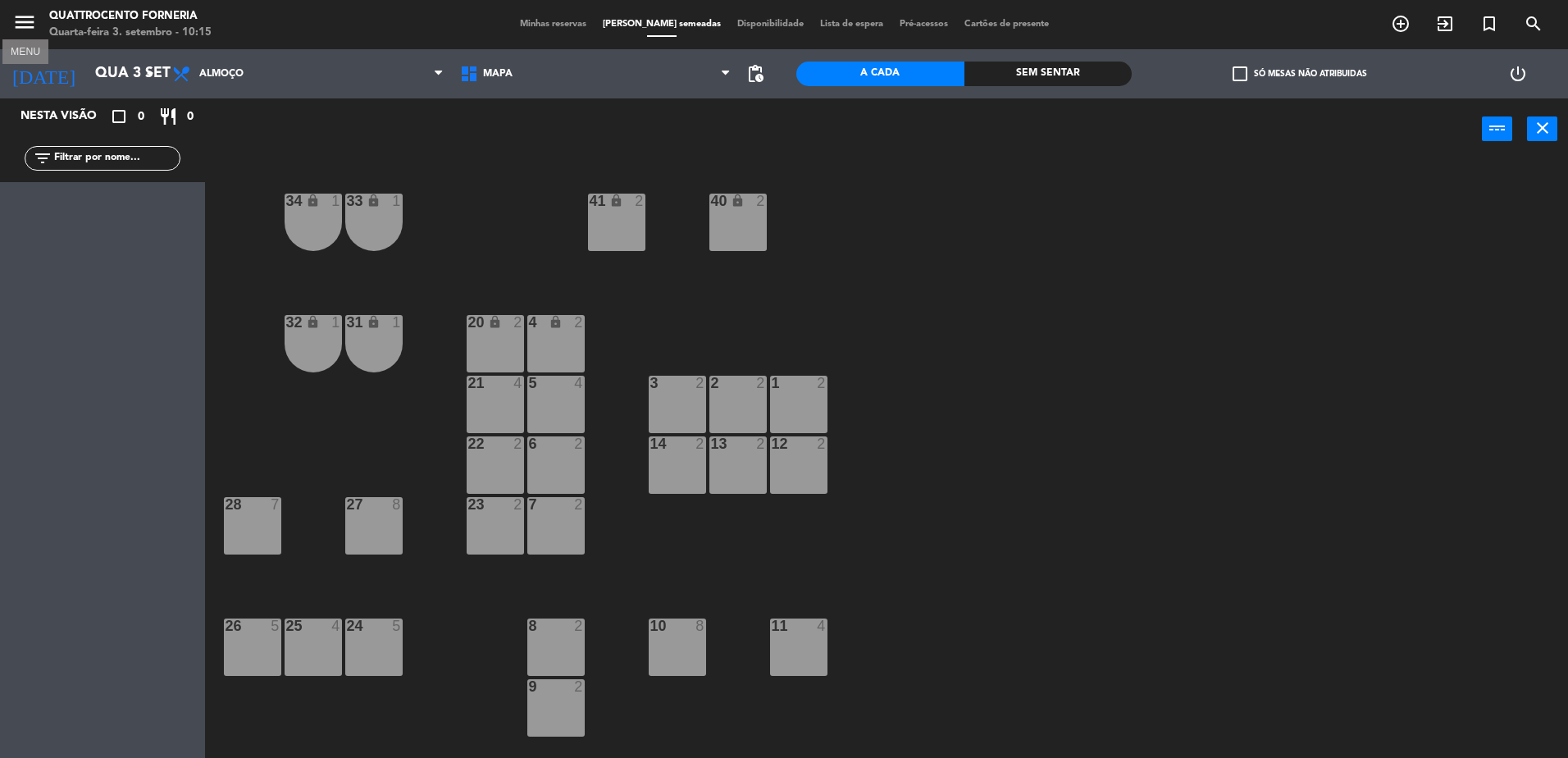
click at [23, 24] on icon "menu" at bounding box center [25, 22] width 25 height 25
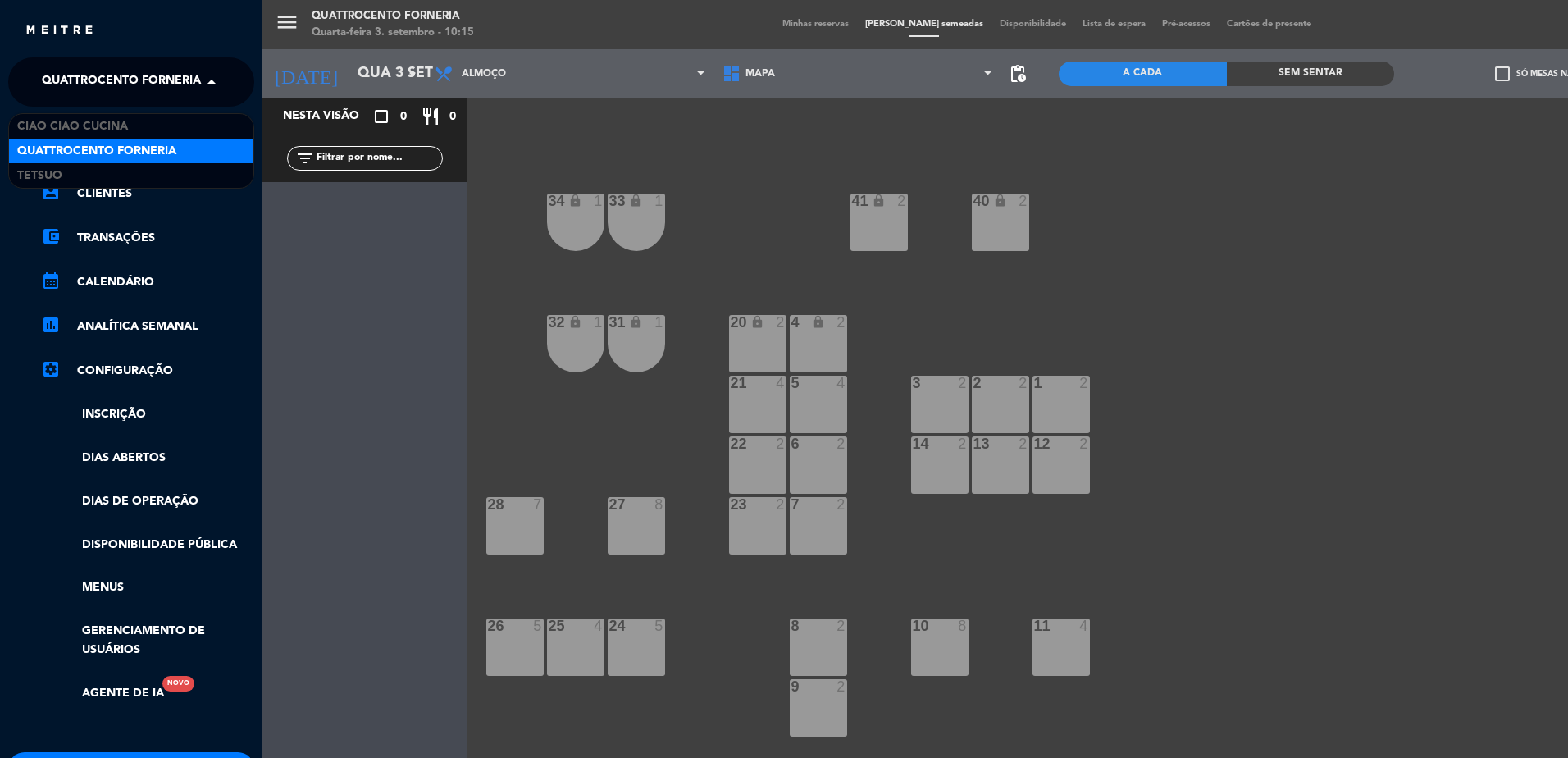
click at [125, 84] on span "Quattrocento Forneria" at bounding box center [121, 81] width 159 height 34
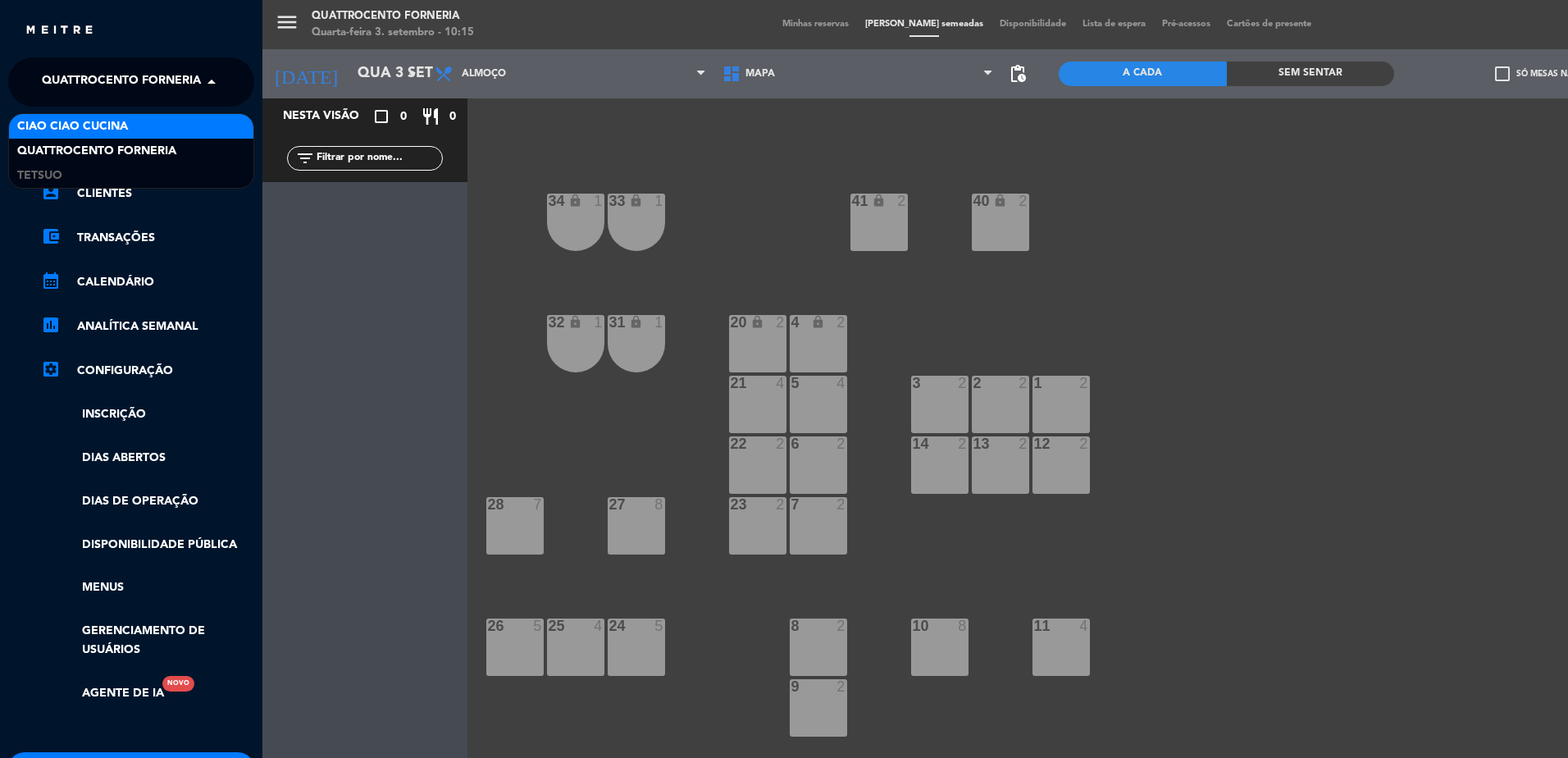
click at [137, 122] on div "Ciao Ciao Cucina" at bounding box center [131, 126] width 245 height 25
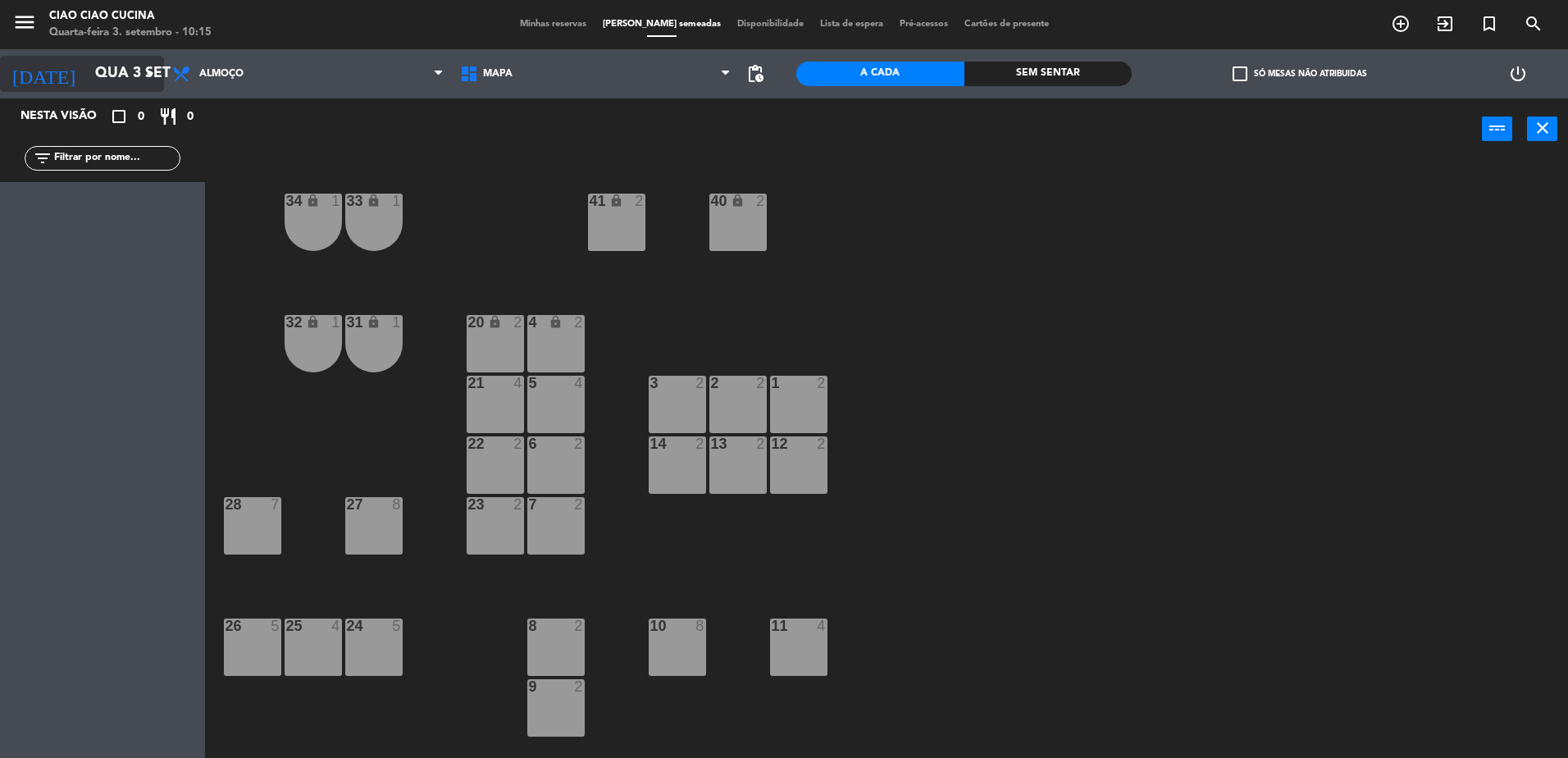
click at [113, 85] on input "Qua 3 set" at bounding box center [181, 73] width 190 height 33
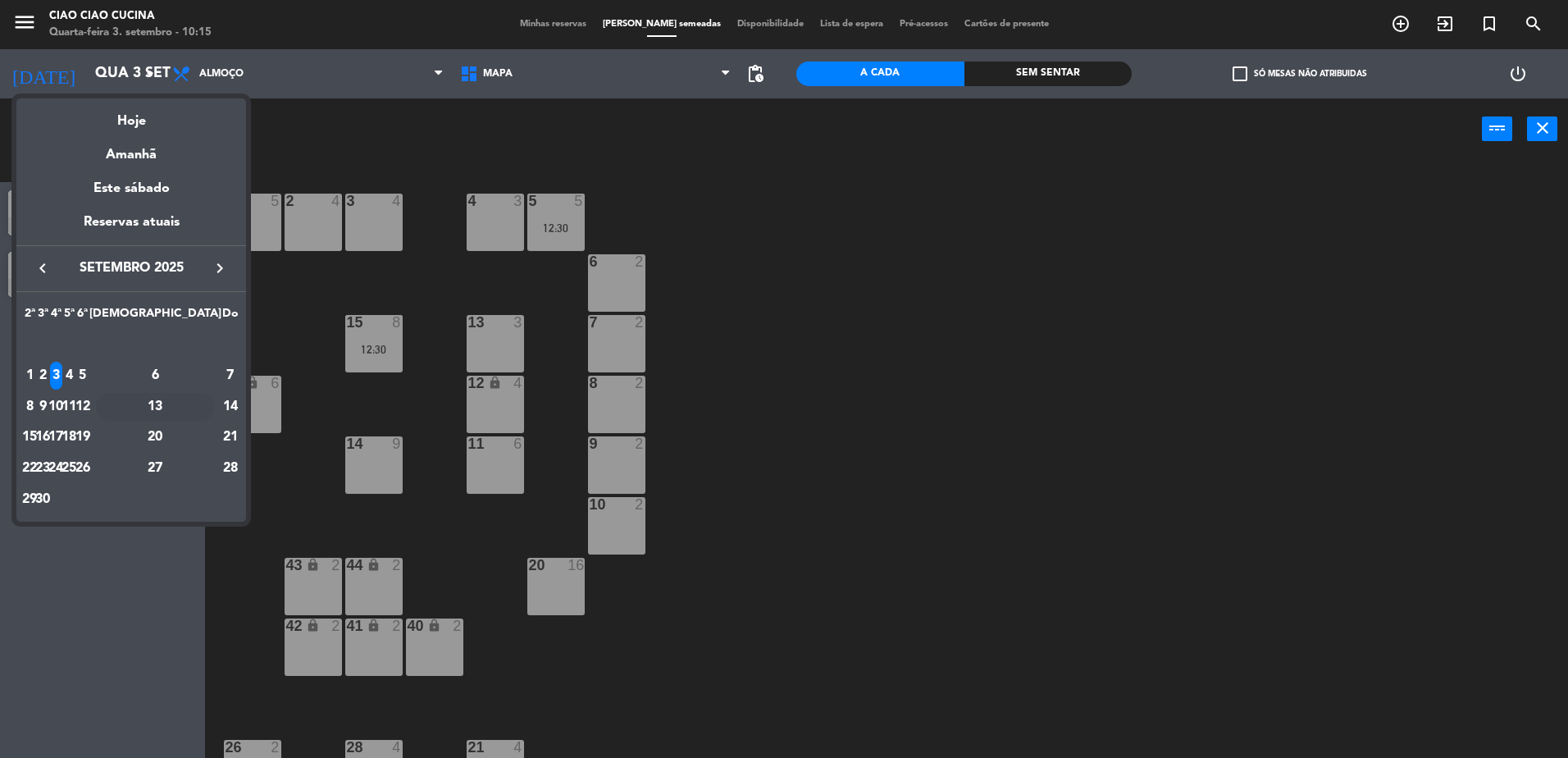
click at [197, 410] on div "13" at bounding box center [155, 407] width 119 height 28
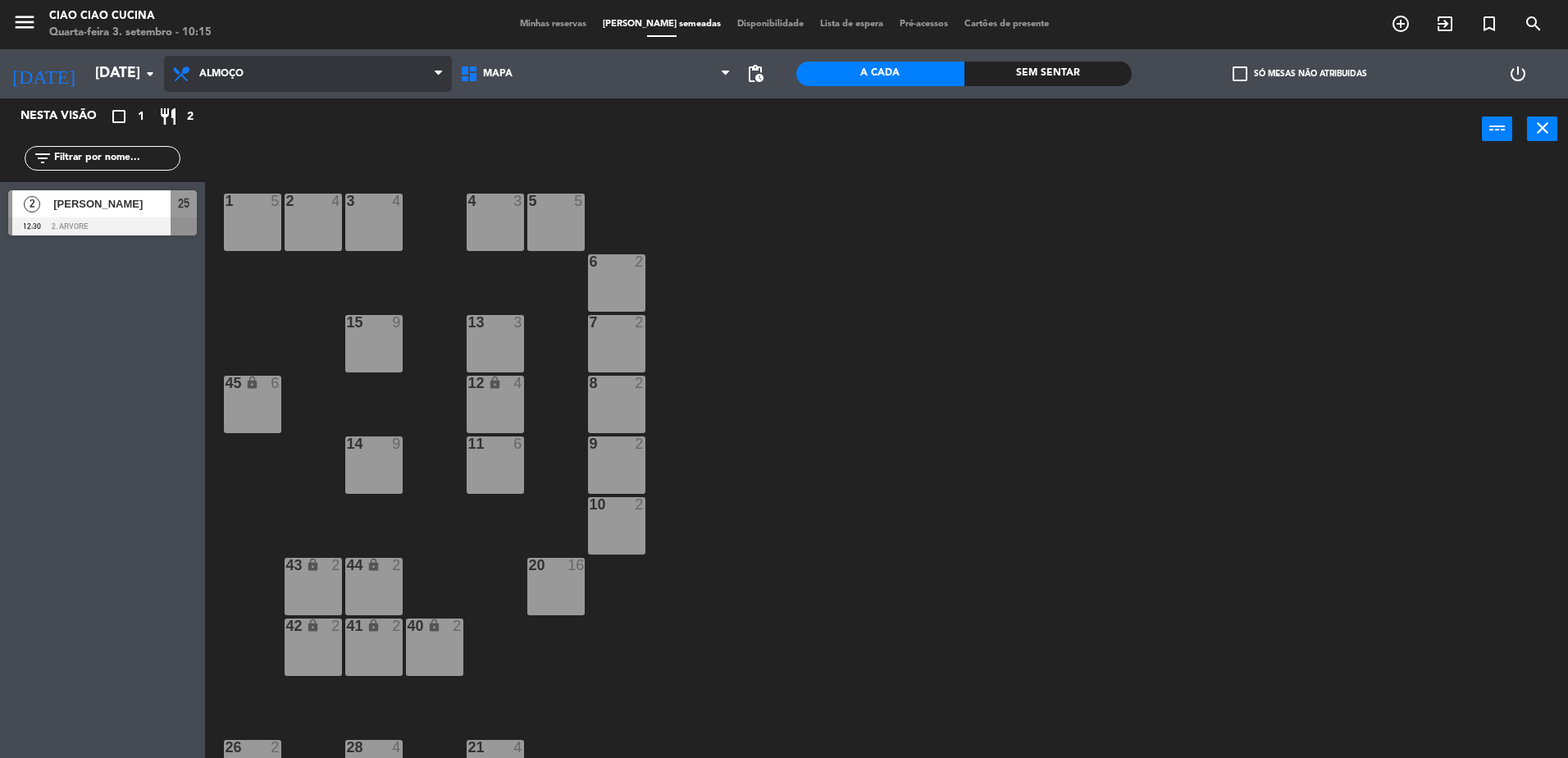
click at [261, 76] on span "Almoço" at bounding box center [308, 73] width 288 height 36
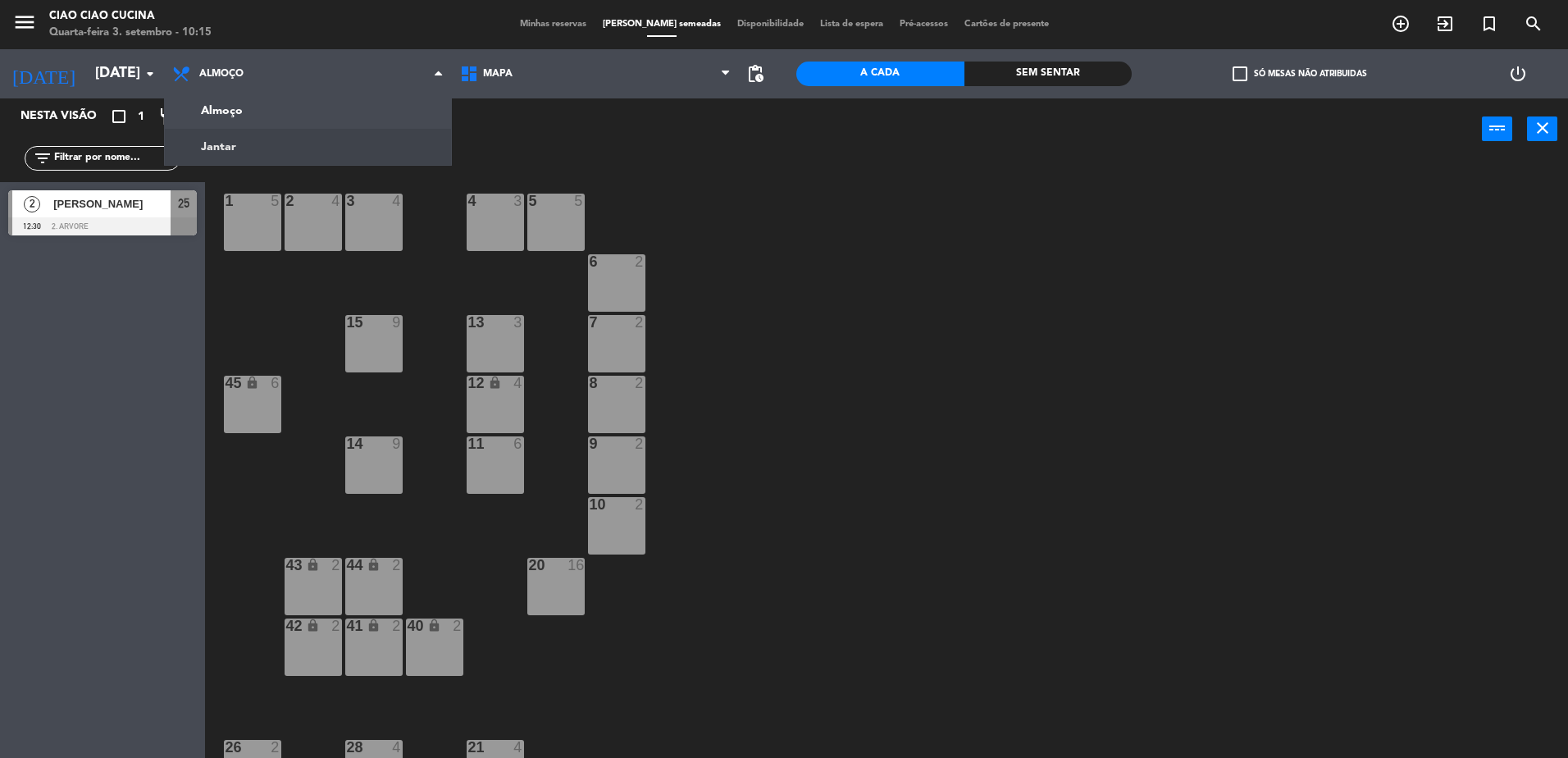
click at [253, 145] on ng-component "menu Ciao Ciao Cucina Quarta-feira 3. setembro - 10:15 Minhas reservas Mesas se…" at bounding box center [784, 381] width 1568 height 762
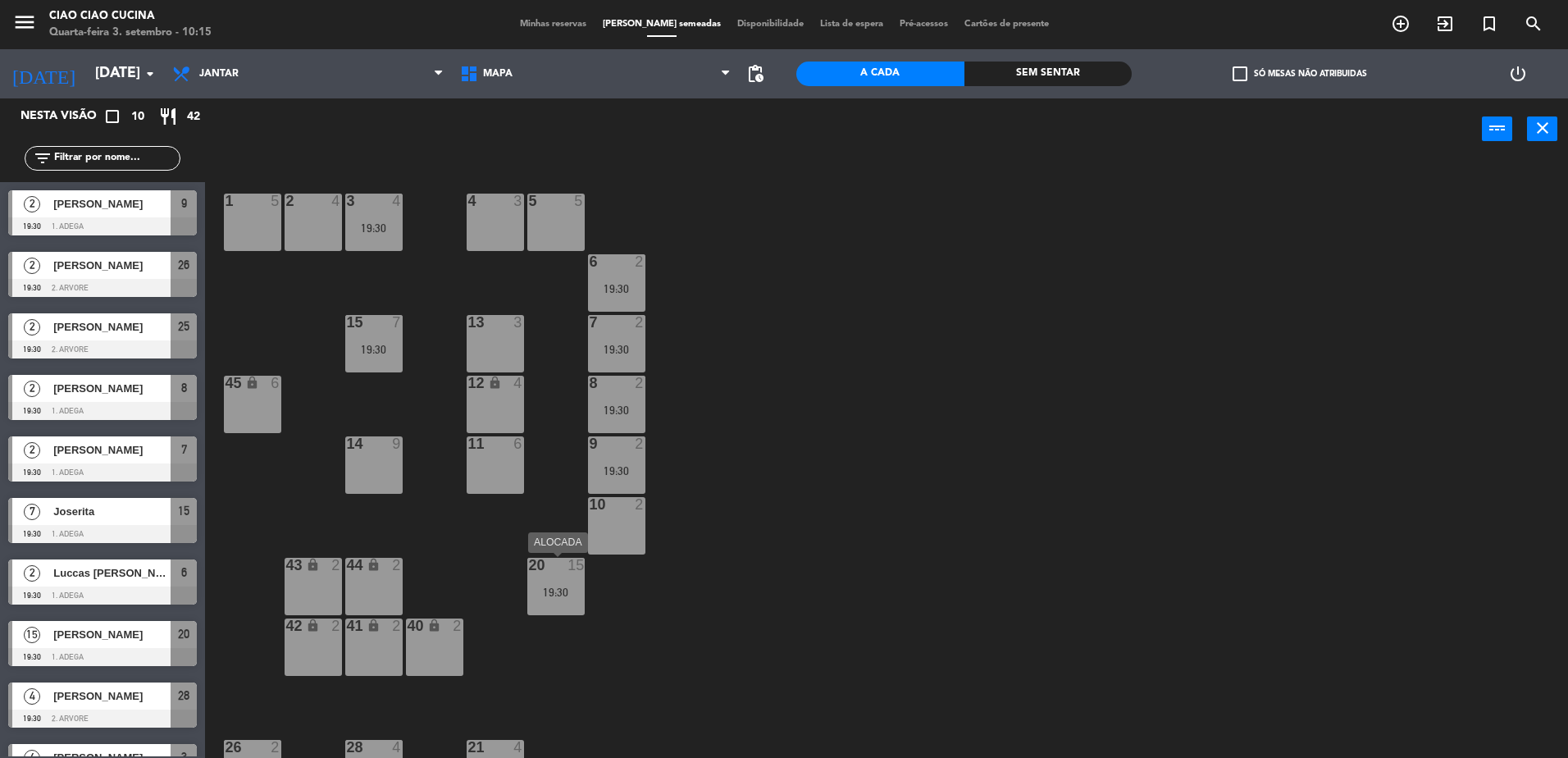
click at [557, 587] on div "19:30" at bounding box center [556, 592] width 57 height 11
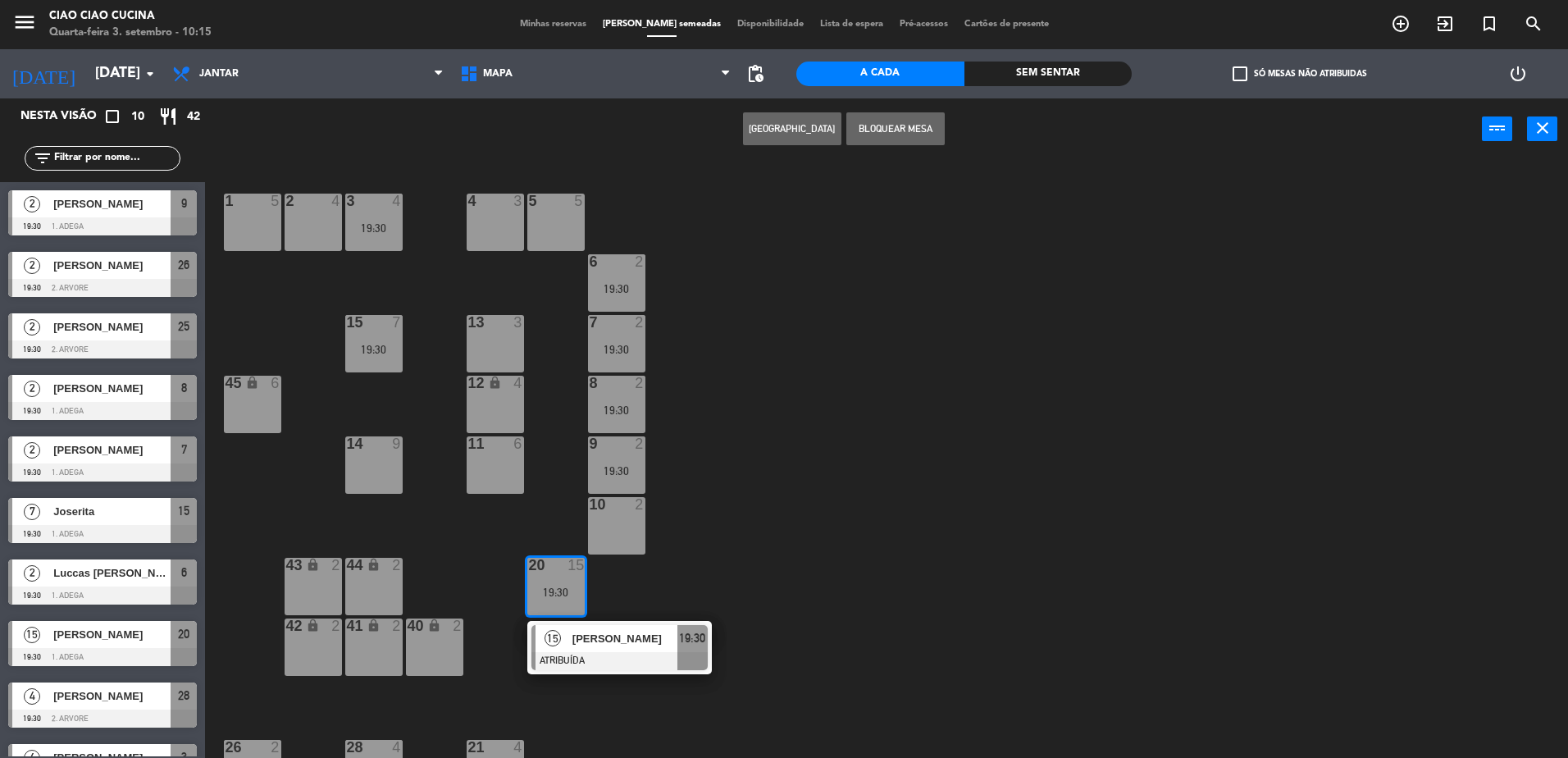
click at [784, 580] on div "1 5 2 4 3 4 19:30 5 5 4 3 6 2 19:30 13 3 7 2 19:30 15 7 19:30 12 lock 4 8 2 19:…" at bounding box center [894, 463] width 1347 height 598
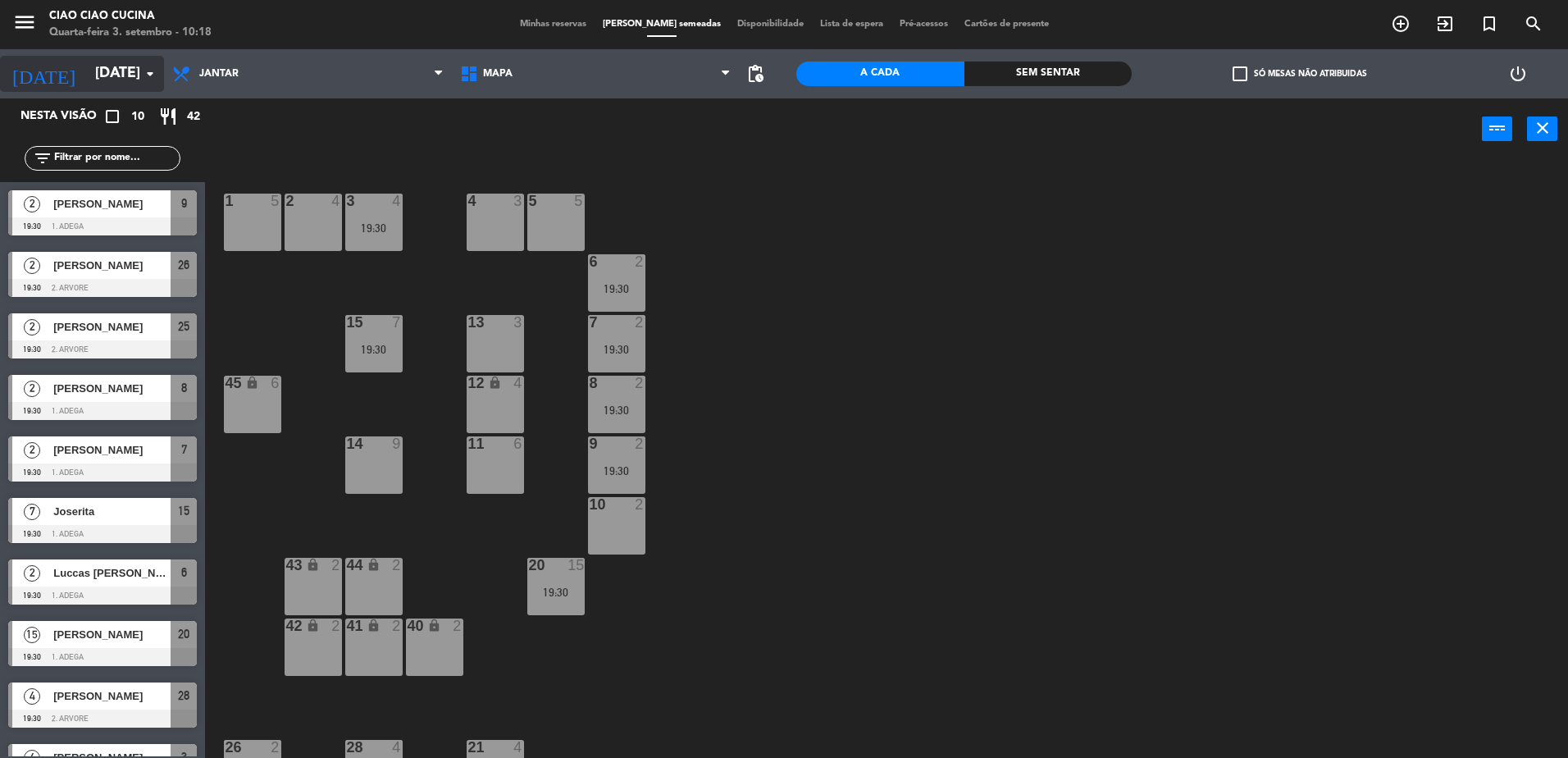
click at [87, 72] on input "[DATE]" at bounding box center [181, 73] width 190 height 33
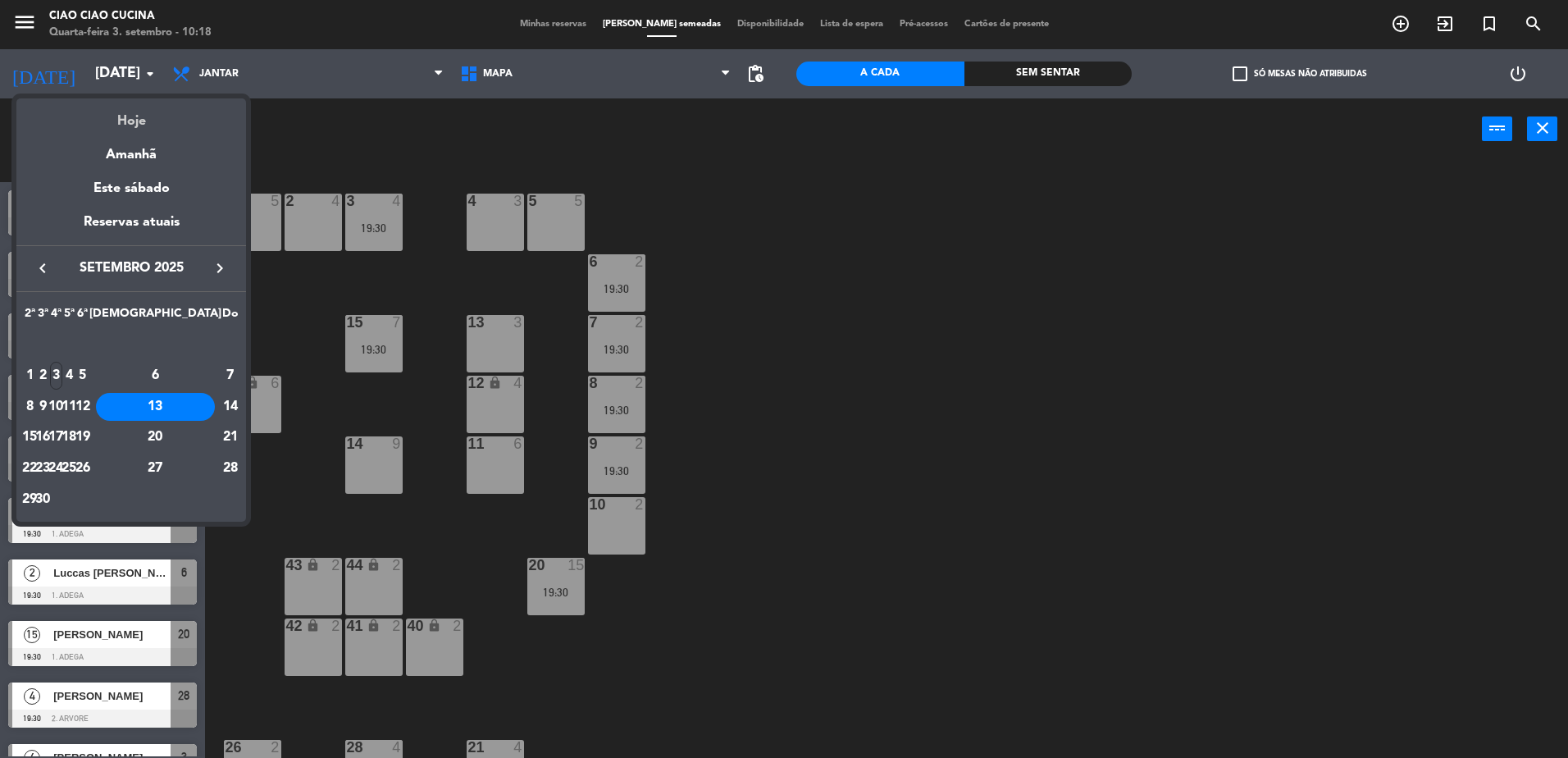
click at [127, 114] on div "Hoje" at bounding box center [132, 115] width 230 height 34
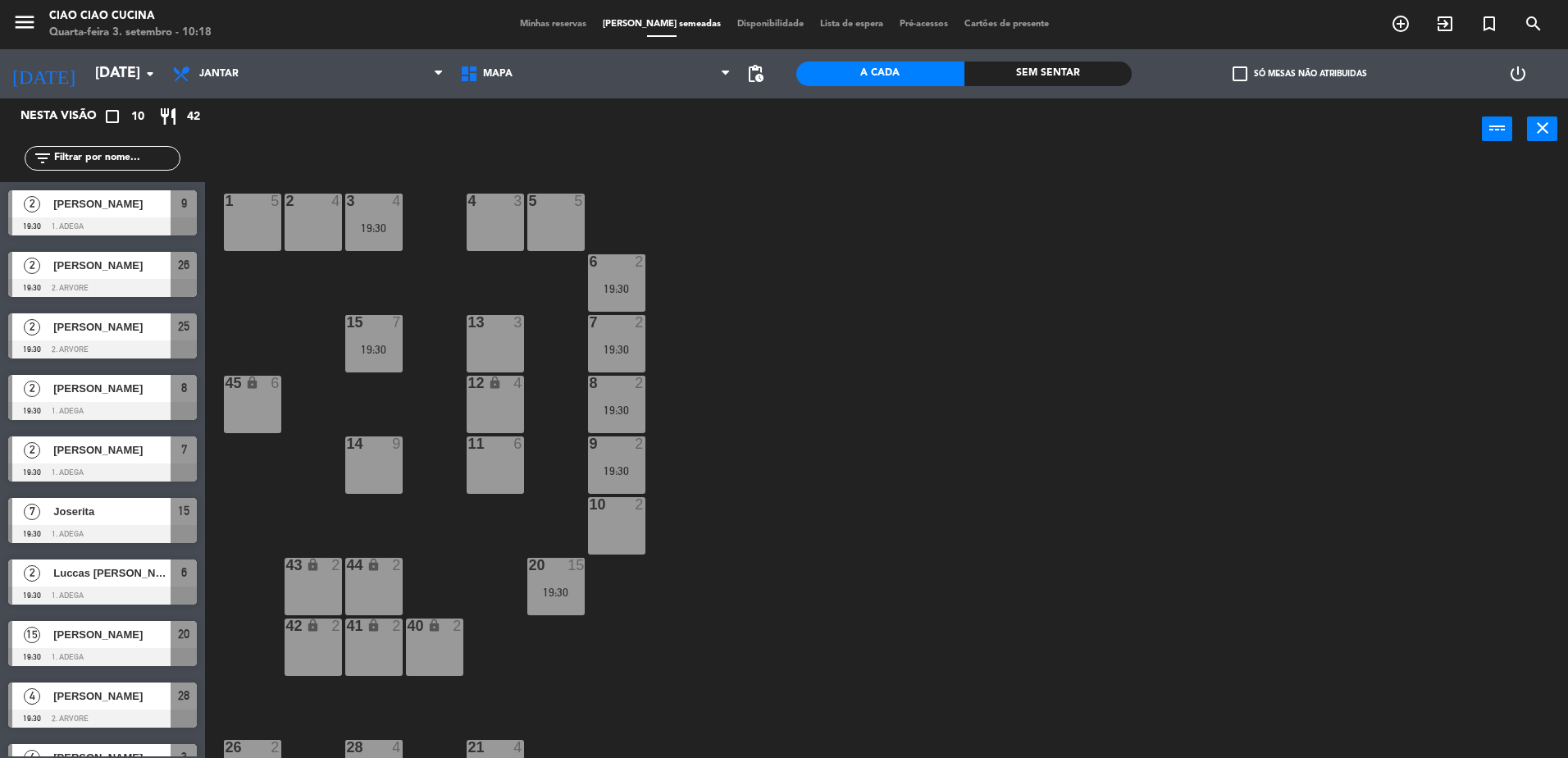
type input "Qua 3 set"
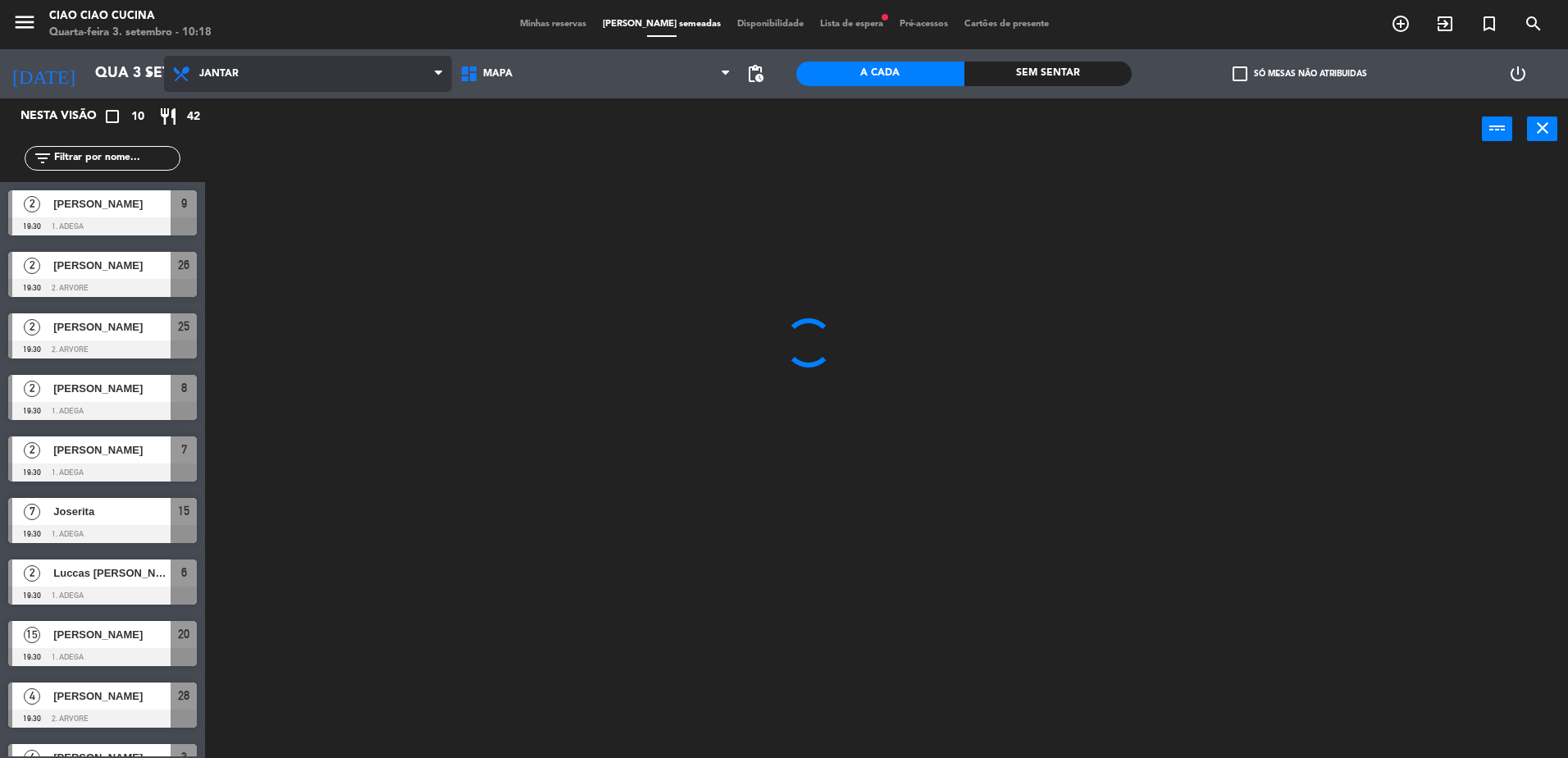
click at [201, 76] on span "Jantar" at bounding box center [219, 73] width 40 height 11
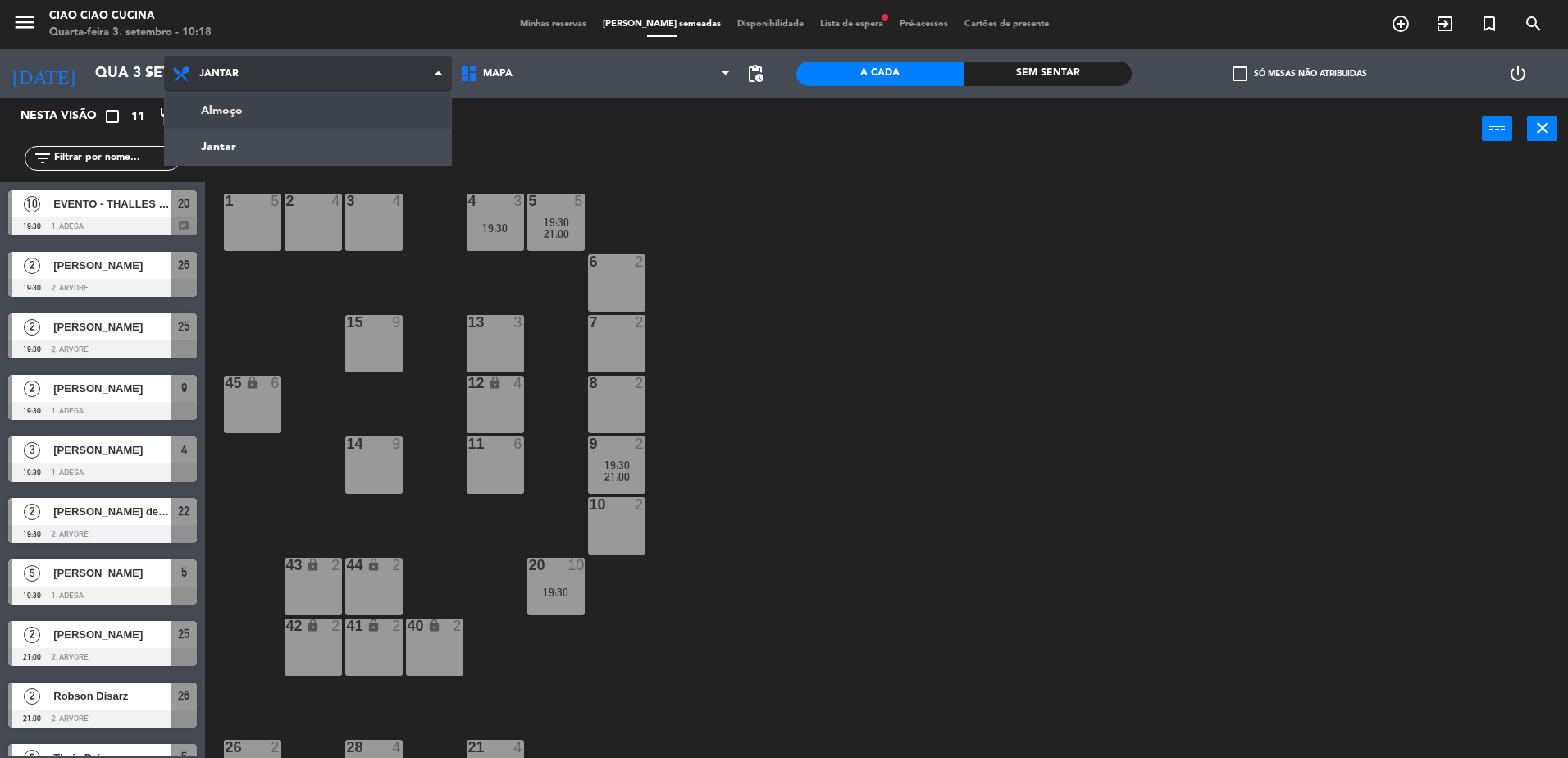
click at [223, 113] on ng-component "menu Ciao Ciao Cucina Quarta-feira 3. setembro - 10:18 Minhas reservas Mesas se…" at bounding box center [784, 381] width 1568 height 762
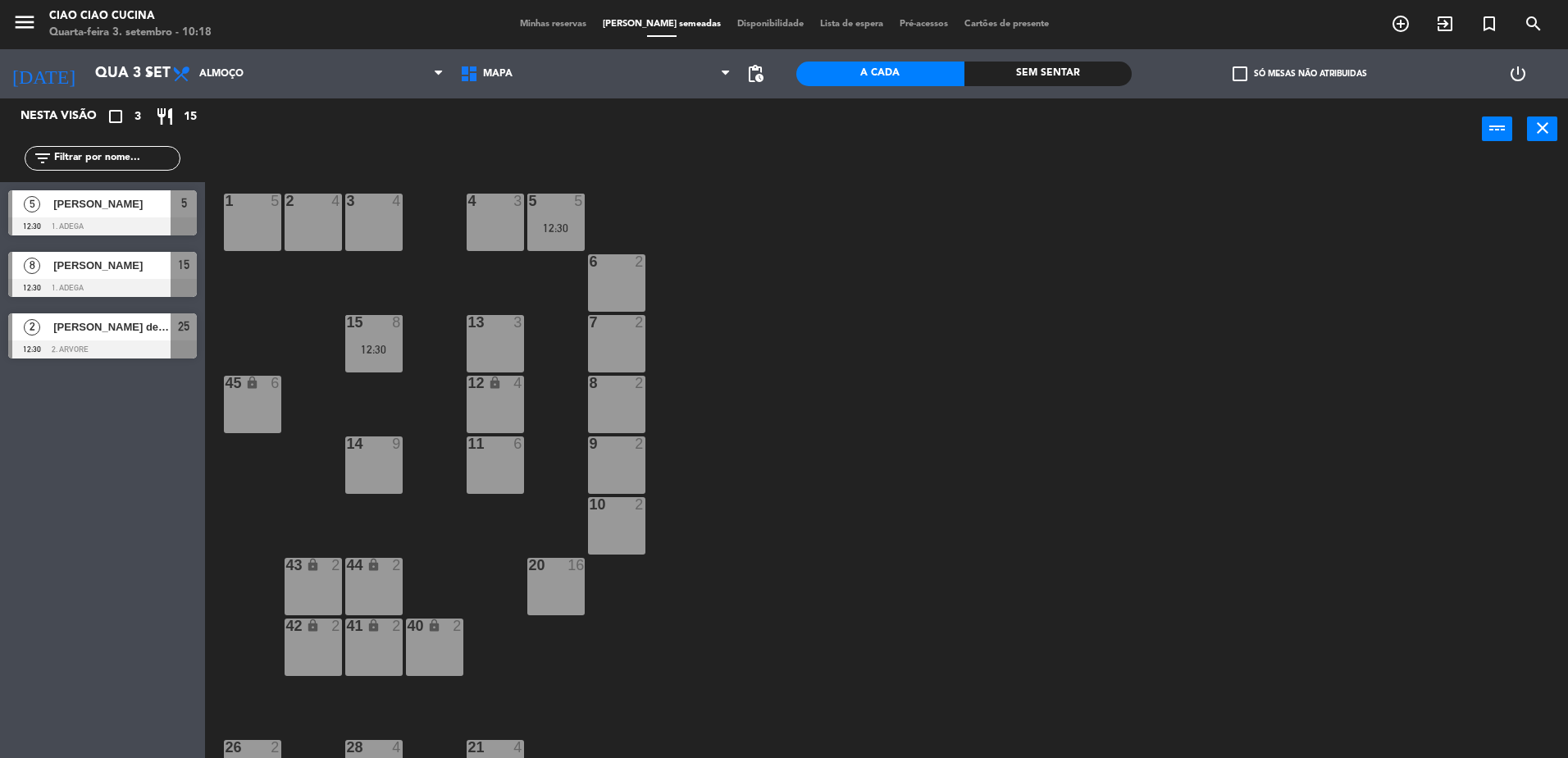
drag, startPoint x: 810, startPoint y: 336, endPoint x: 956, endPoint y: 336, distance: 146.0
click at [956, 336] on div "1 5 2 4 3 4 5 5 12:30 4 3 6 2 13 3 7 2 15 8 12:30 12 lock 4 8 2 45 lock 6 14 9 …" at bounding box center [894, 463] width 1347 height 598
drag, startPoint x: 956, startPoint y: 336, endPoint x: 798, endPoint y: 349, distance: 158.5
click at [798, 349] on div "1 5 2 4 3 4 5 5 12:30 4 3 6 2 13 3 7 2 15 8 12:30 12 lock 4 8 2 45 lock 6 14 9 …" at bounding box center [894, 463] width 1347 height 598
click at [1391, 25] on icon "add_circle_outline" at bounding box center [1401, 24] width 19 height 19
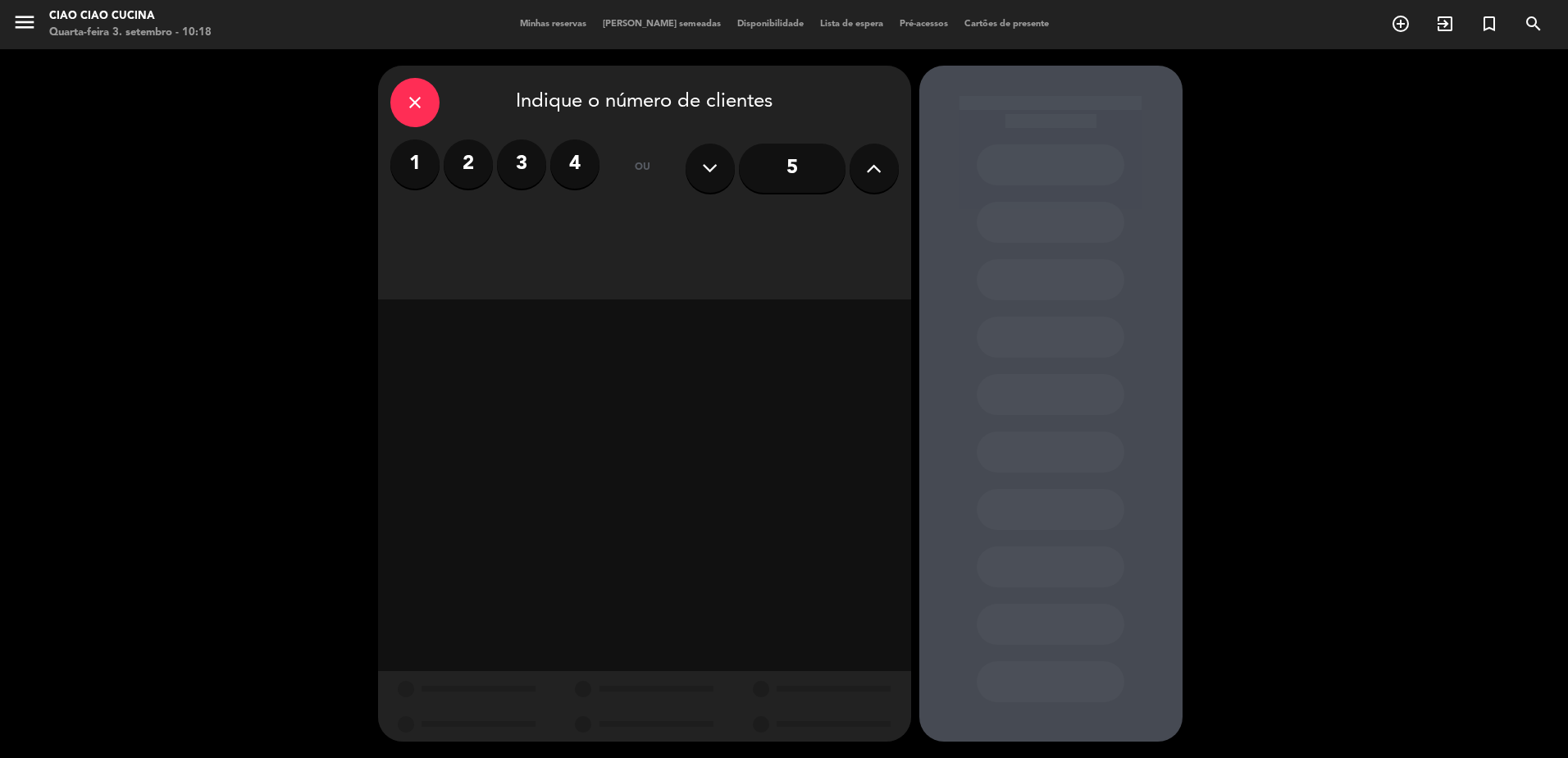
click at [891, 160] on button at bounding box center [875, 168] width 49 height 49
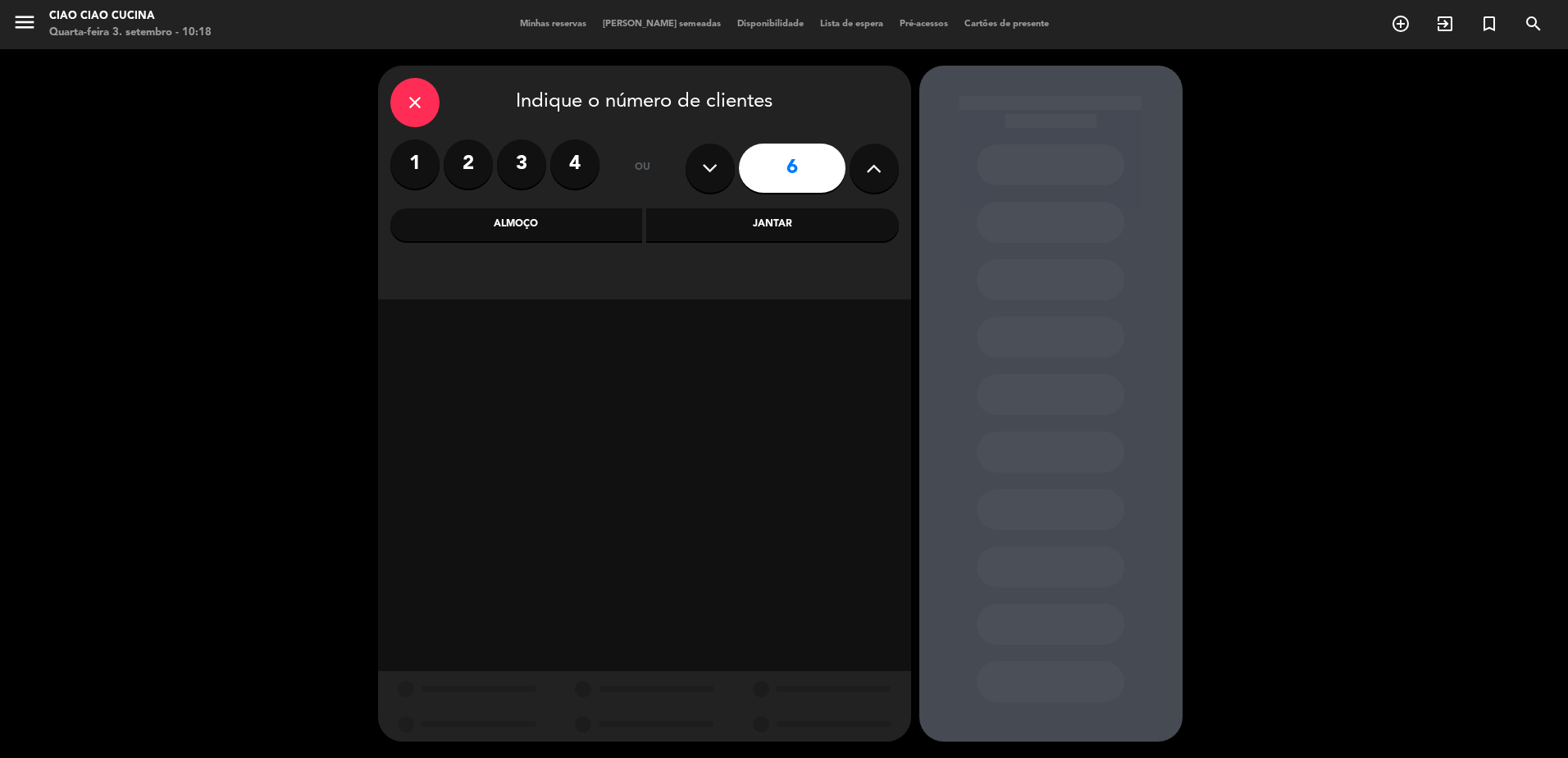
click at [891, 160] on button at bounding box center [875, 168] width 49 height 49
click at [889, 164] on button at bounding box center [875, 168] width 49 height 49
type input "8"
click at [473, 222] on div "Almoço" at bounding box center [517, 224] width 253 height 33
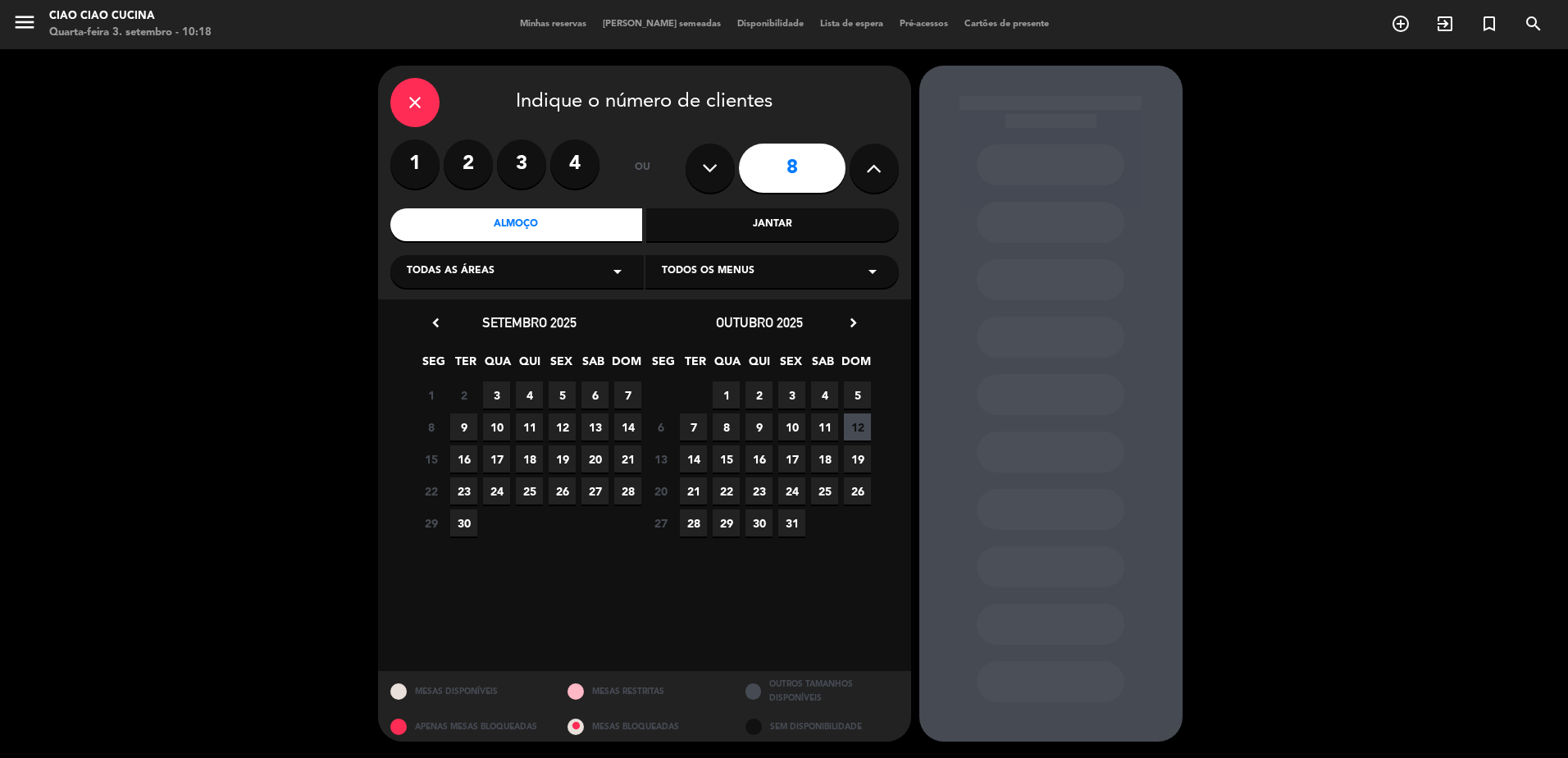
click at [497, 395] on span "3" at bounding box center [496, 395] width 27 height 27
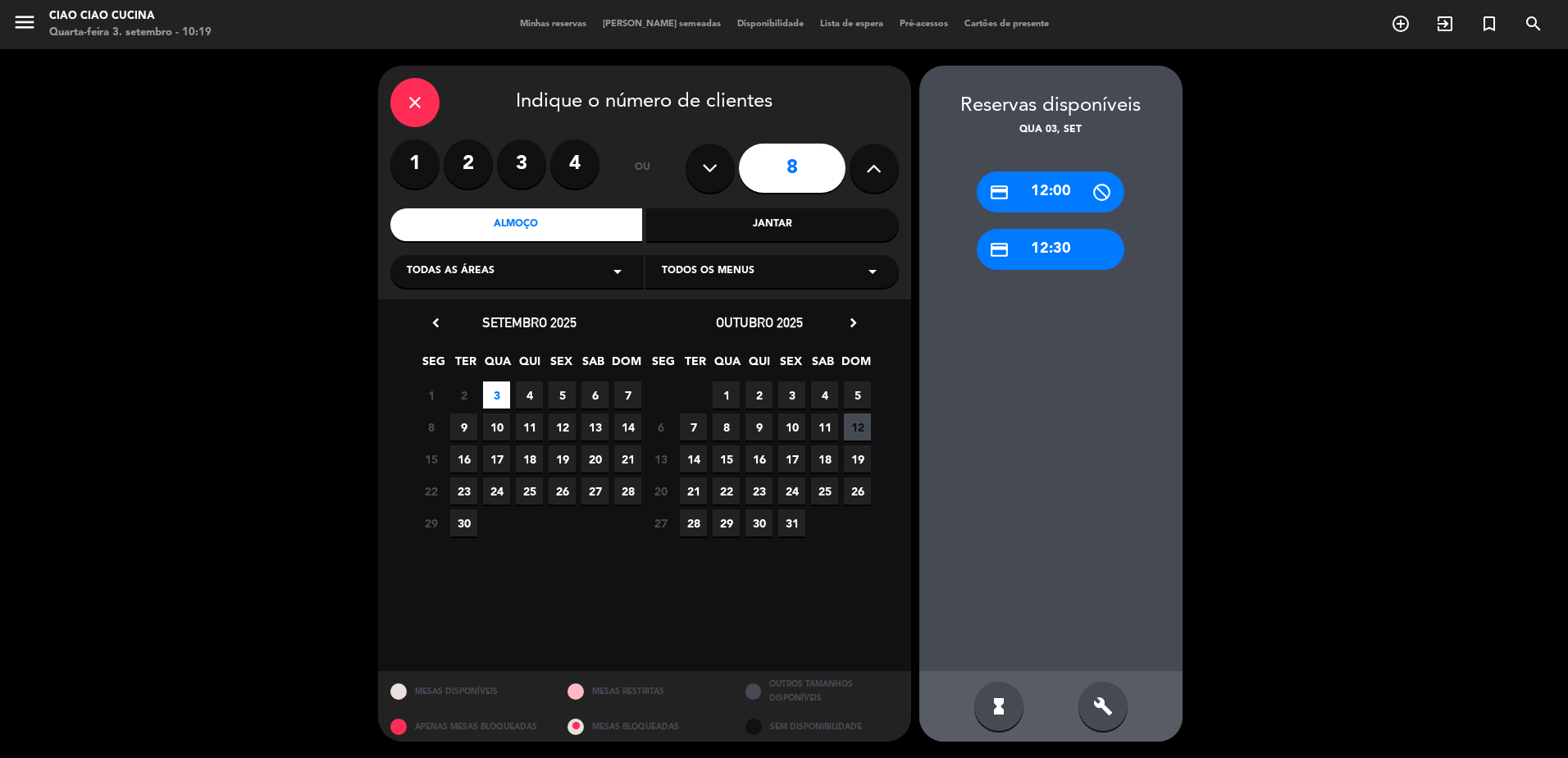
click at [1048, 250] on div "credit_card 12:30" at bounding box center [1050, 249] width 148 height 41
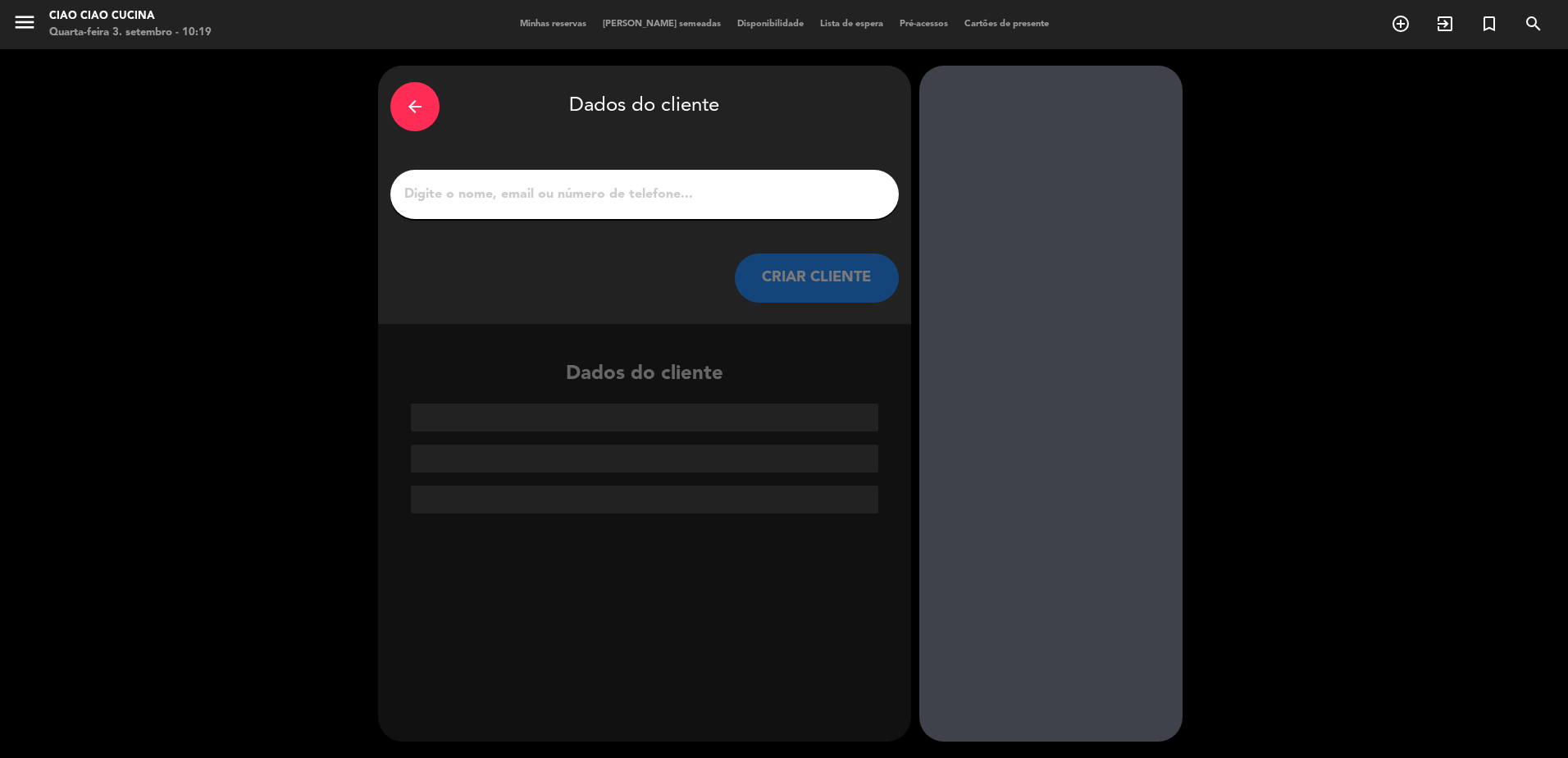
click at [673, 199] on input "1" at bounding box center [645, 194] width 484 height 23
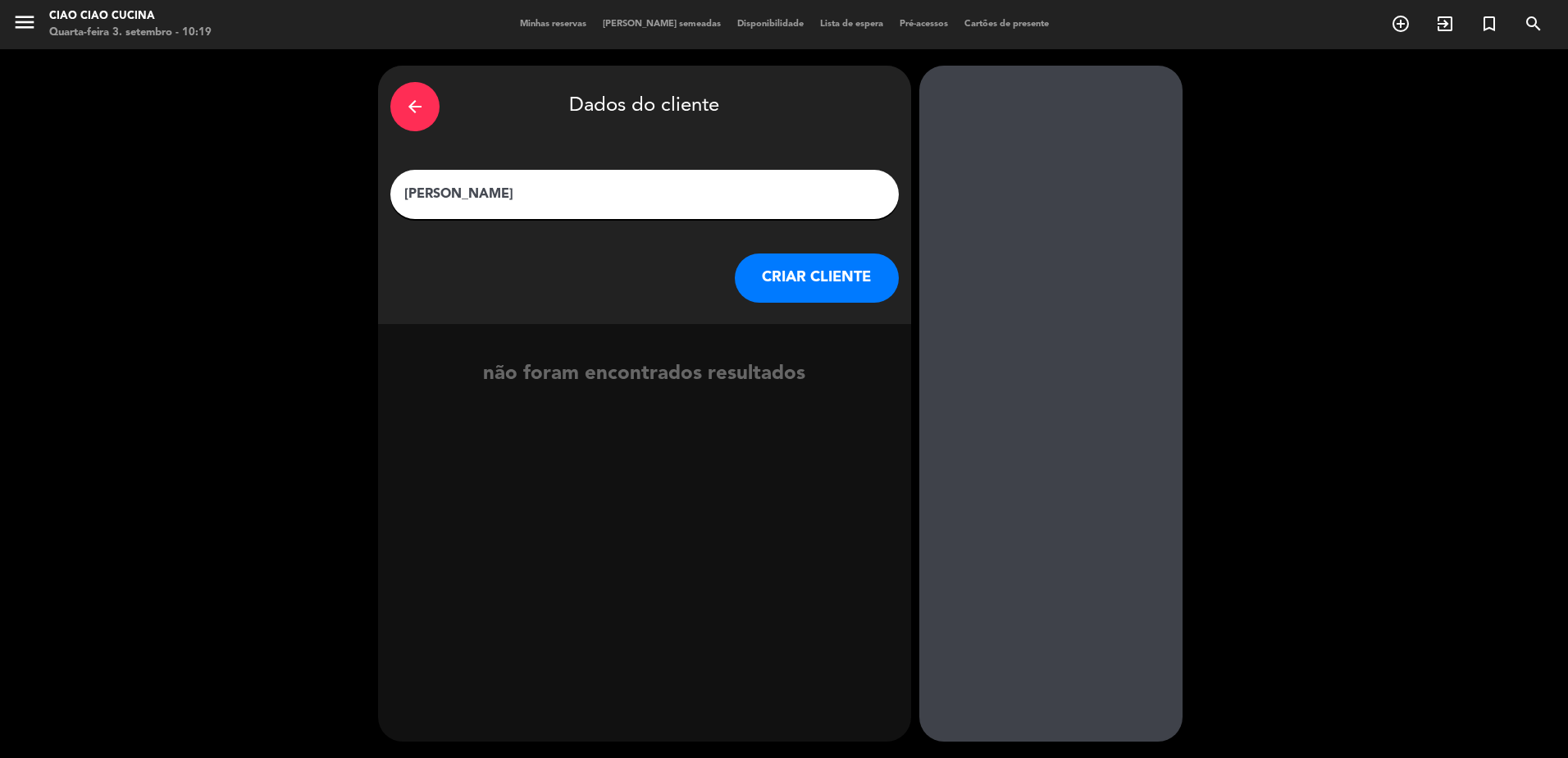
type input "[PERSON_NAME]"
click at [810, 280] on button "CRIAR CLIENTE" at bounding box center [817, 278] width 164 height 49
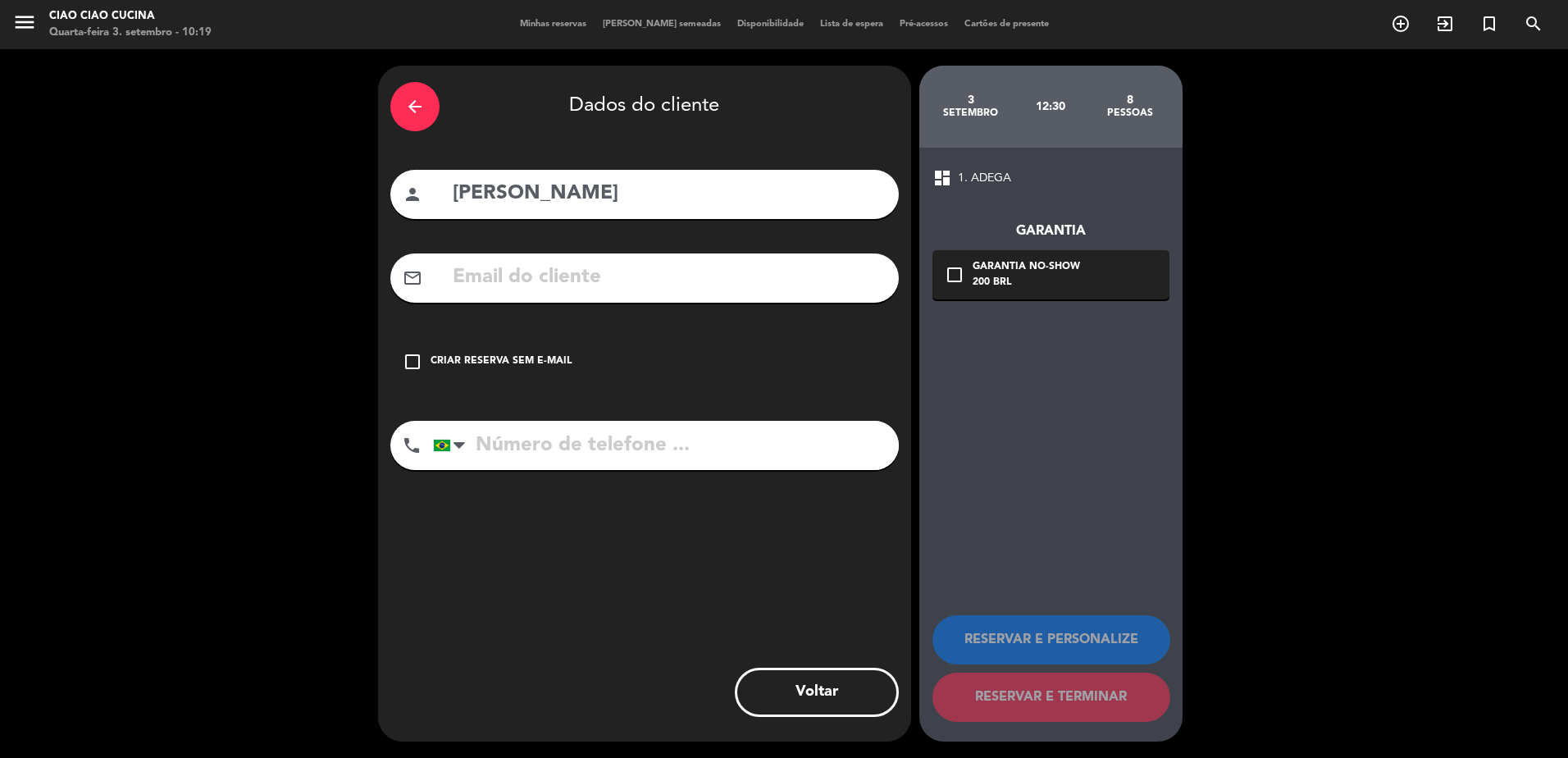
click at [544, 284] on input "text" at bounding box center [669, 277] width 436 height 34
type input "b"
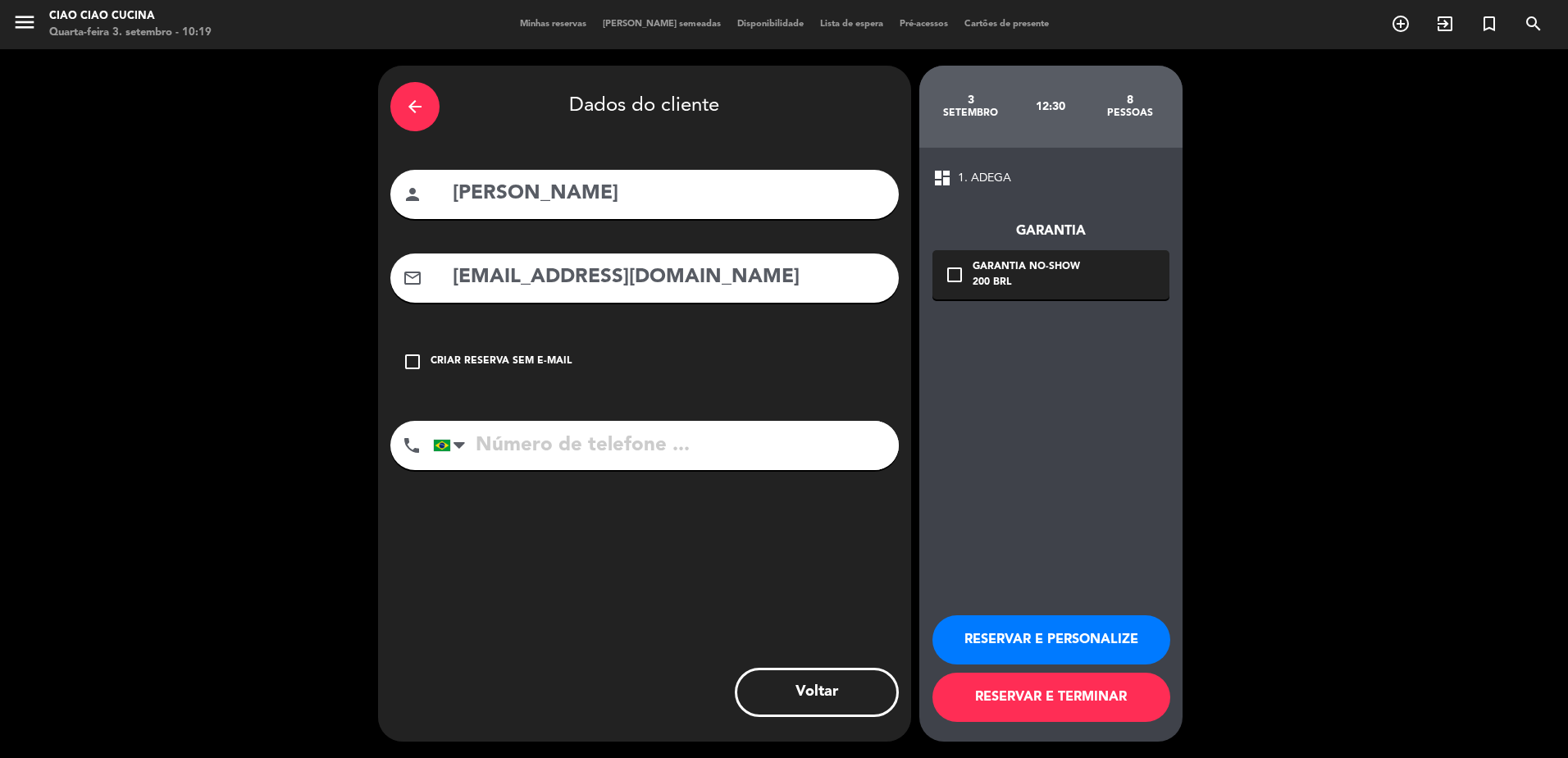
click at [601, 283] on input "[EMAIL_ADDRESS][DOMAIN_NAME]" at bounding box center [669, 277] width 436 height 34
type input "[EMAIL_ADDRESS][DOMAIN_NAME]"
click at [597, 464] on input "tel" at bounding box center [665, 445] width 466 height 49
type input "62999958268"
click at [1064, 703] on button "RESERVAR E TERMINAR" at bounding box center [1051, 697] width 238 height 49
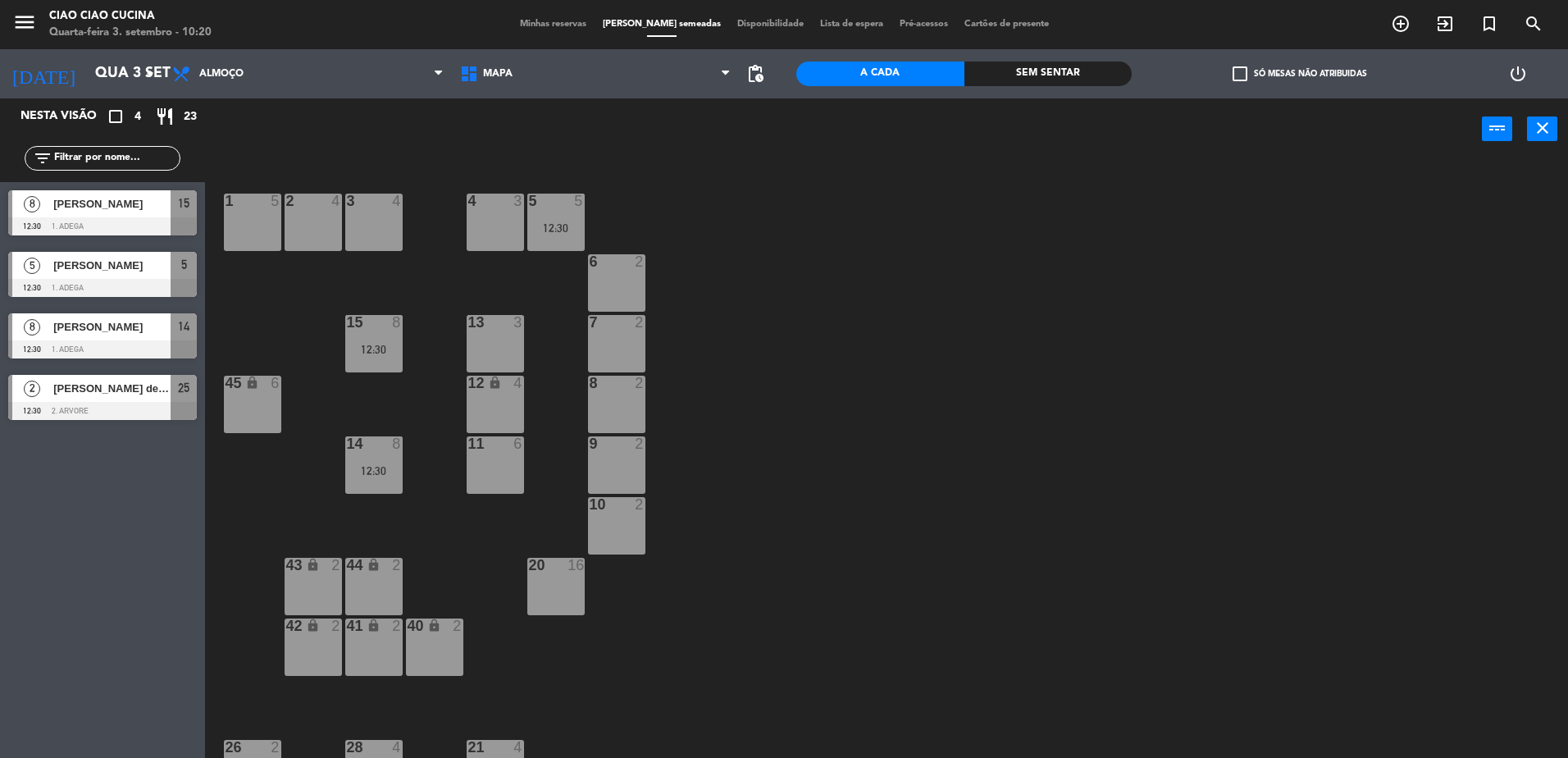
click at [158, 216] on div "[PERSON_NAME]" at bounding box center [110, 203] width 119 height 27
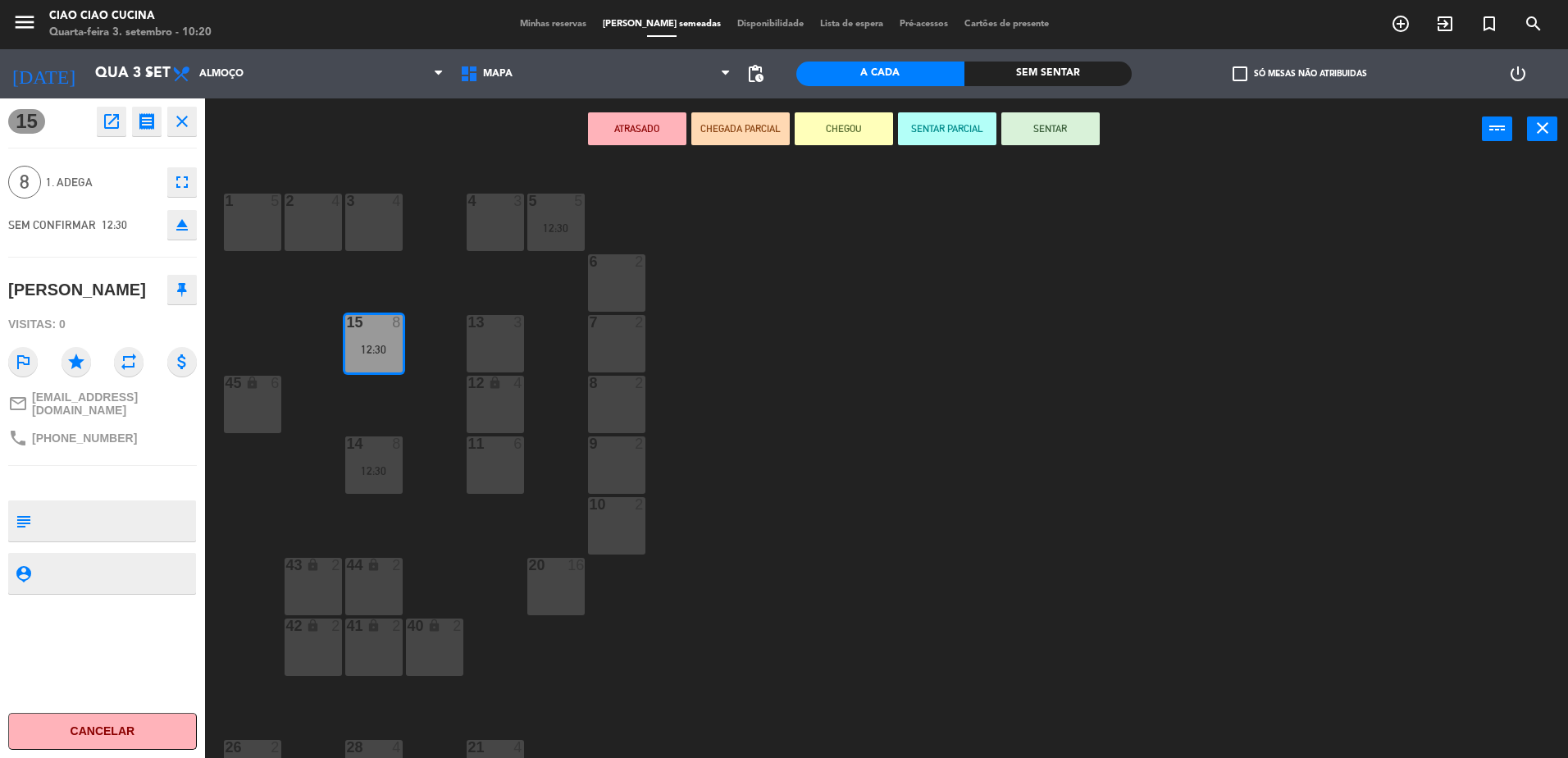
click at [186, 118] on icon "close" at bounding box center [182, 121] width 19 height 19
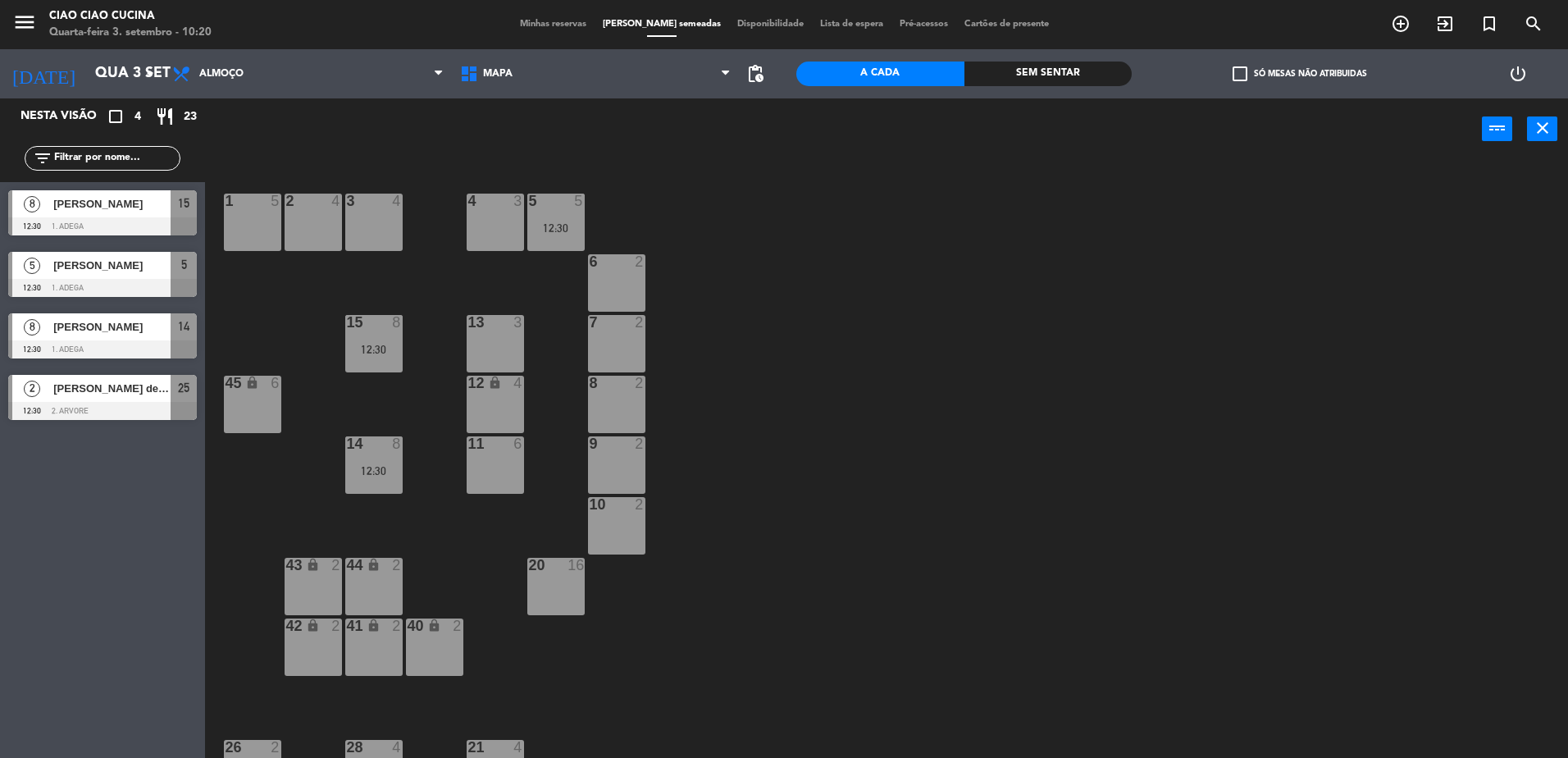
click at [825, 318] on div "1 5 2 4 3 4 5 5 12:30 4 3 6 2 13 3 7 2 15 8 12:30 12 lock 4 8 2 45 lock 6 14 8 …" at bounding box center [894, 463] width 1347 height 598
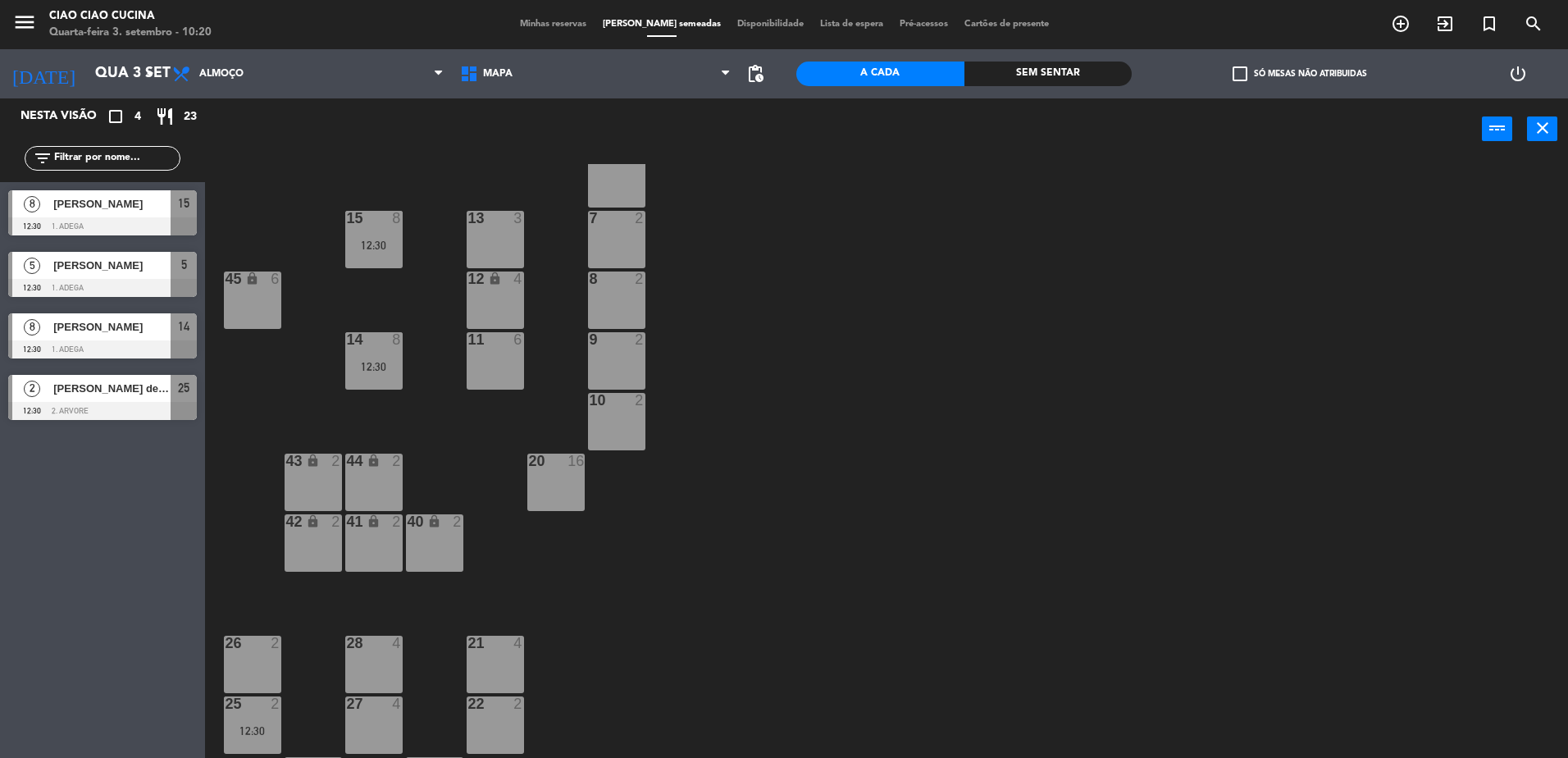
scroll to position [74, 0]
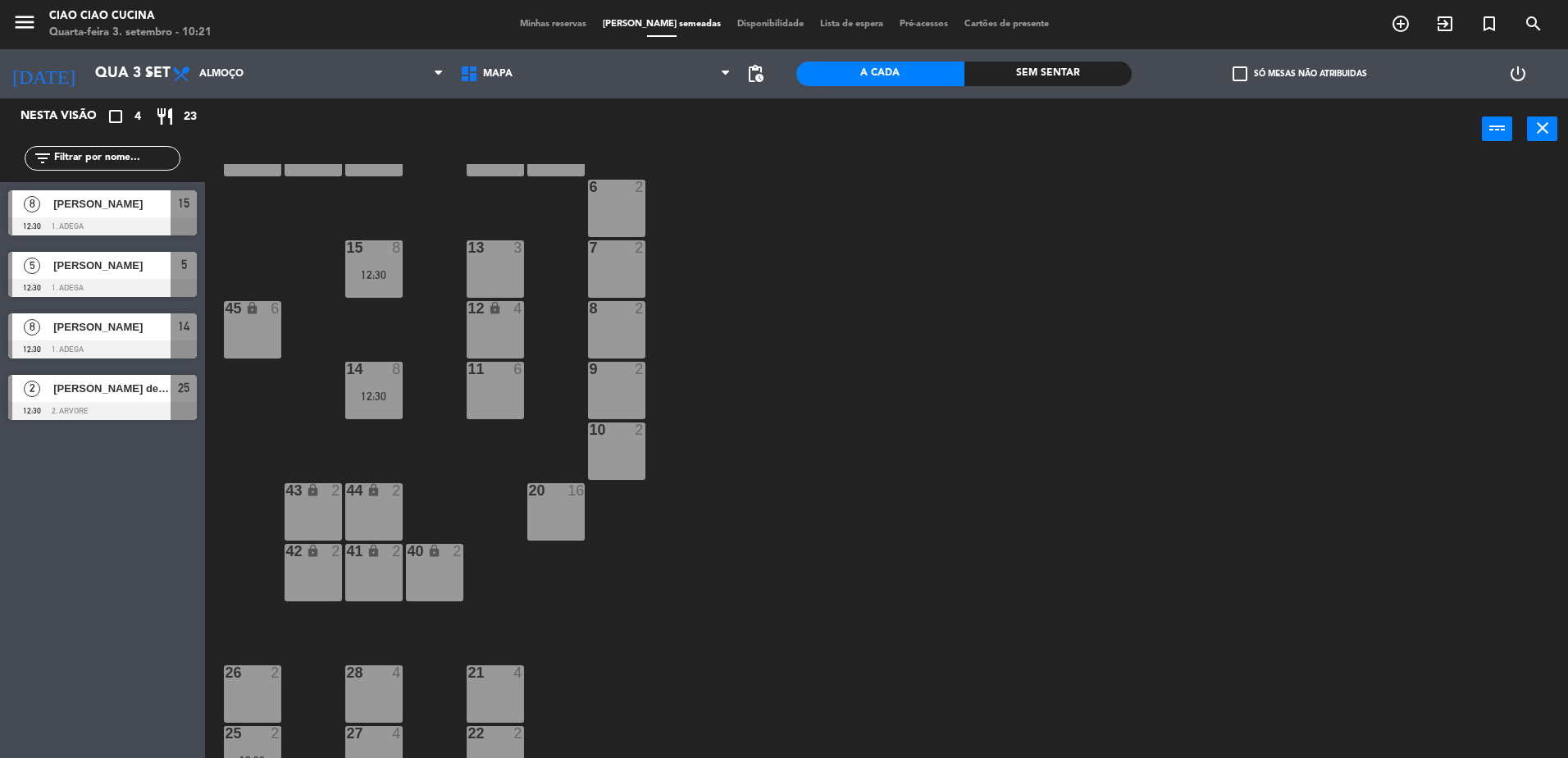
drag, startPoint x: 727, startPoint y: 371, endPoint x: 750, endPoint y: 456, distance: 88.1
click at [750, 456] on div "1 5 2 4 3 4 5 5 12:30 4 3 6 2 13 3 7 2 15 8 12:30 12 lock 4 8 2 45 lock 6 14 8 …" at bounding box center [894, 463] width 1347 height 598
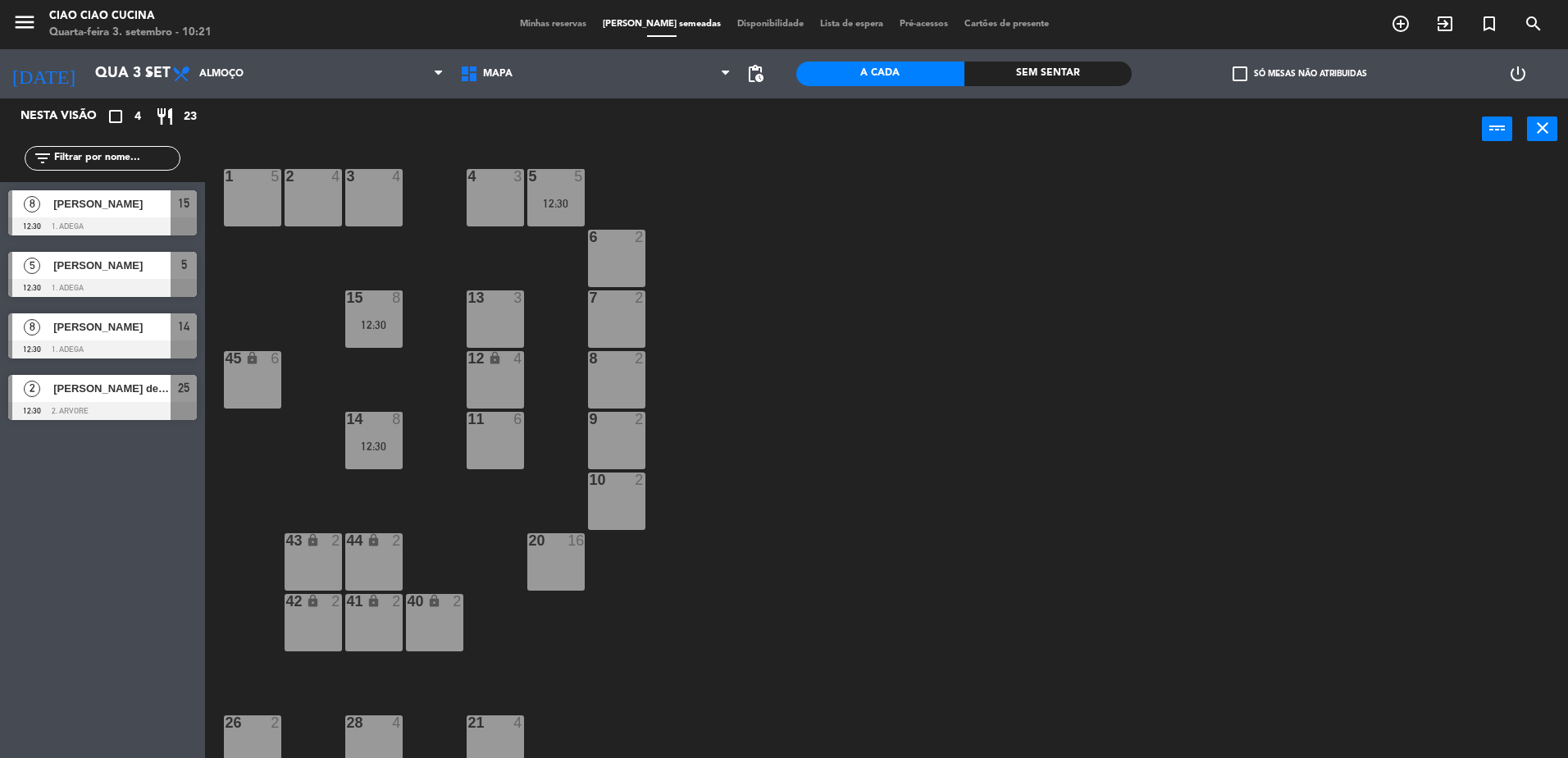
scroll to position [0, 0]
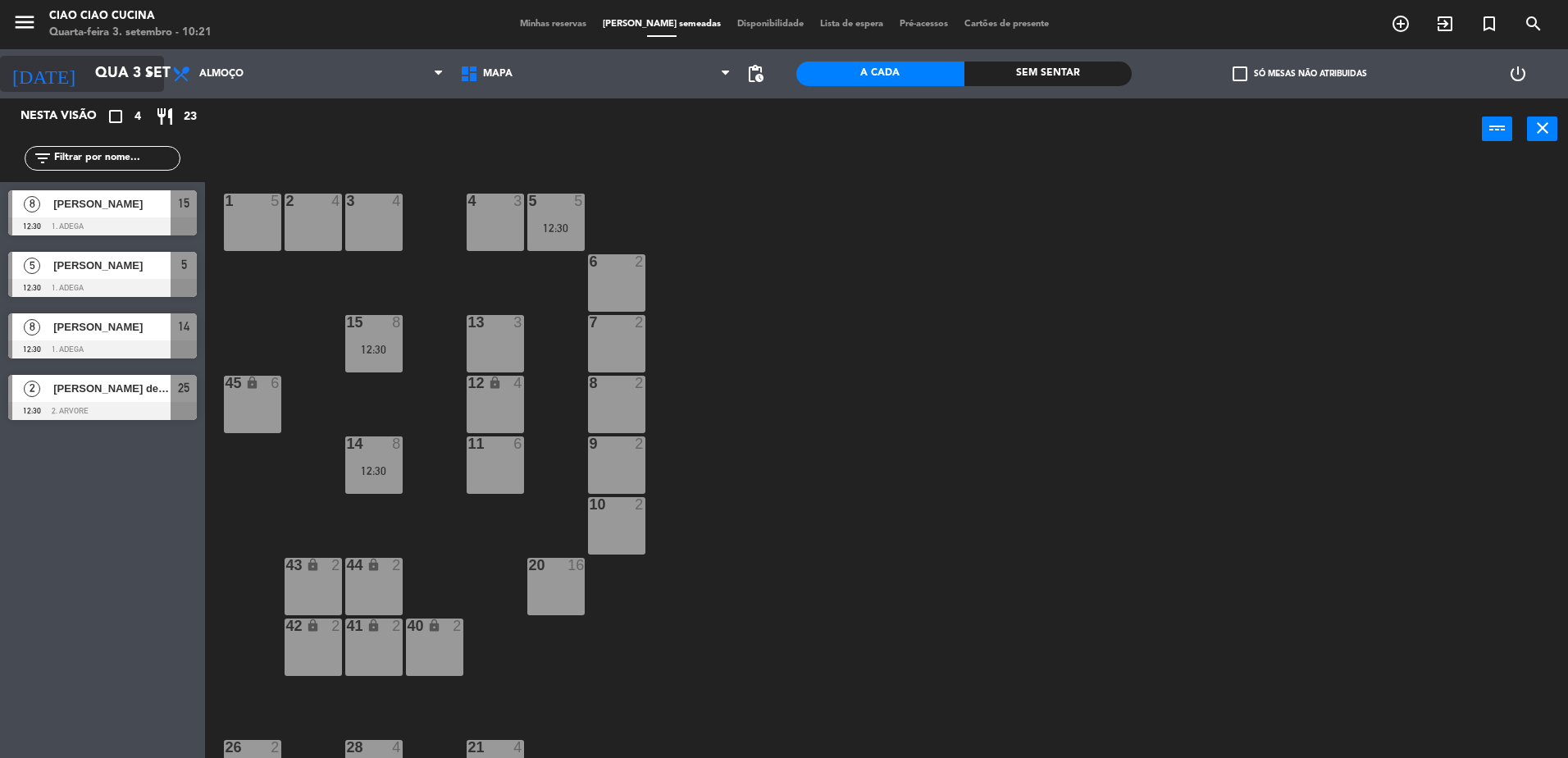
click at [87, 78] on input "Qua 3 set" at bounding box center [181, 73] width 190 height 33
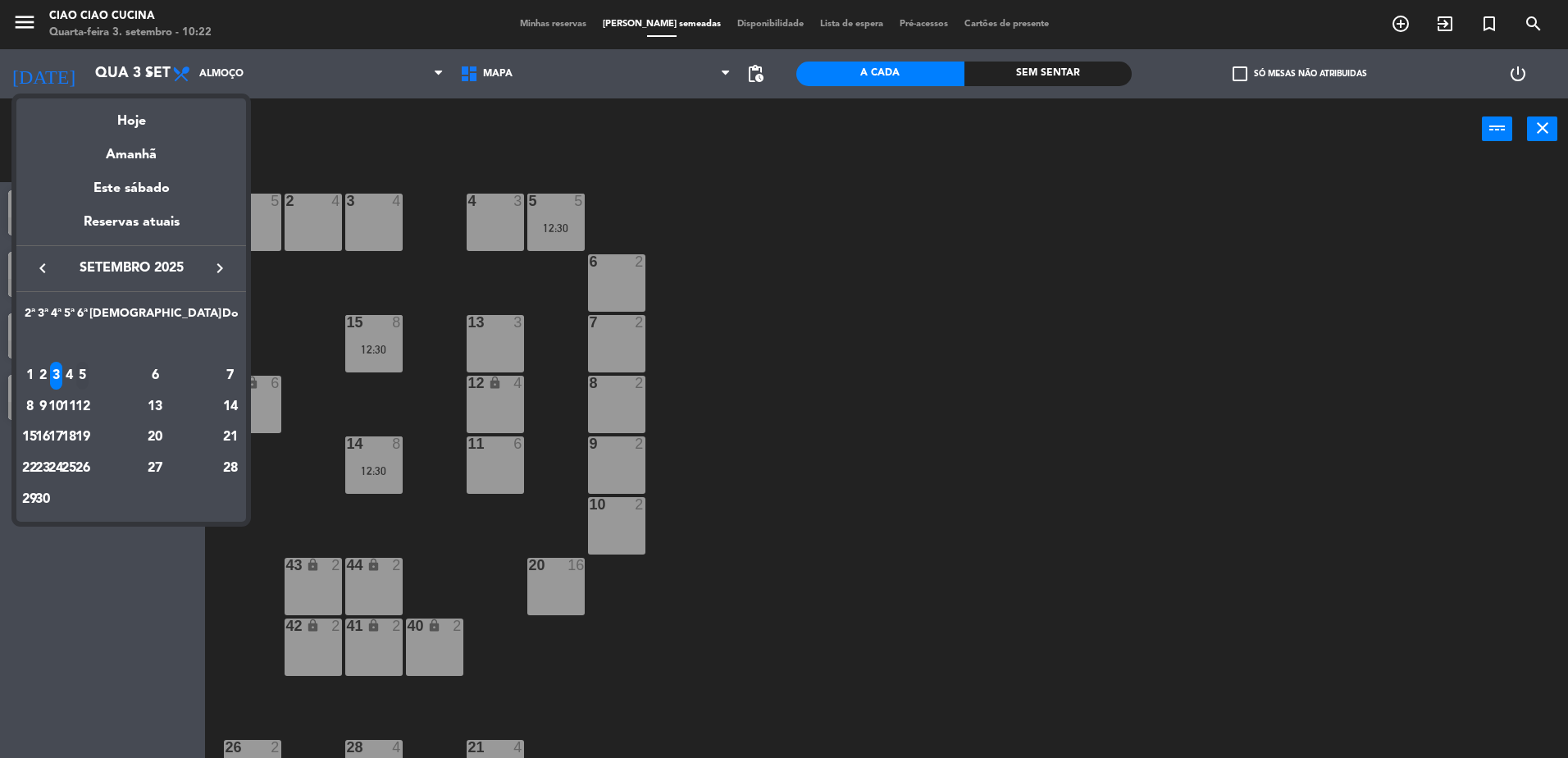
click at [88, 375] on div "5" at bounding box center [82, 375] width 12 height 28
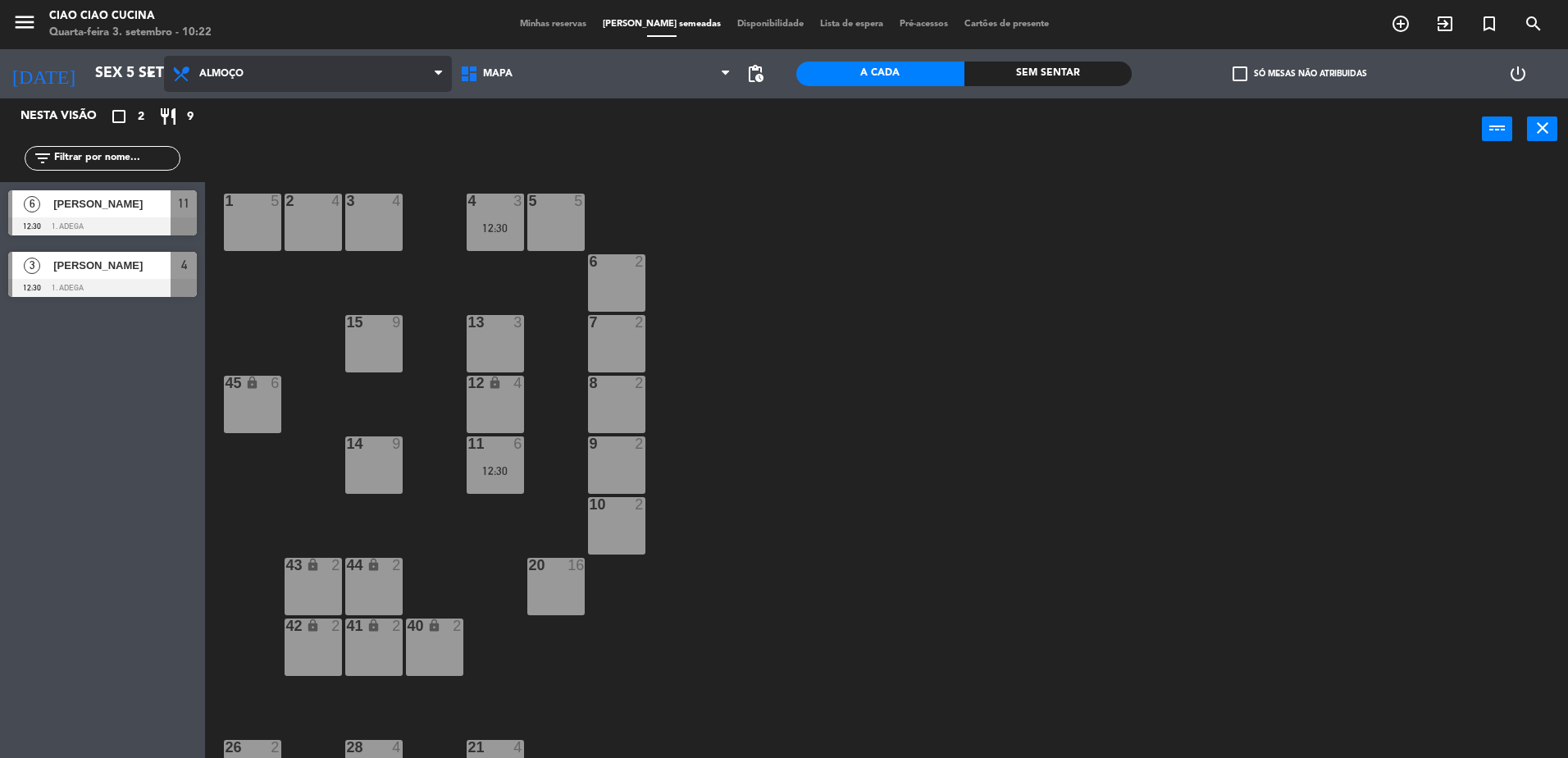
click at [219, 82] on span "Almoço" at bounding box center [308, 73] width 288 height 36
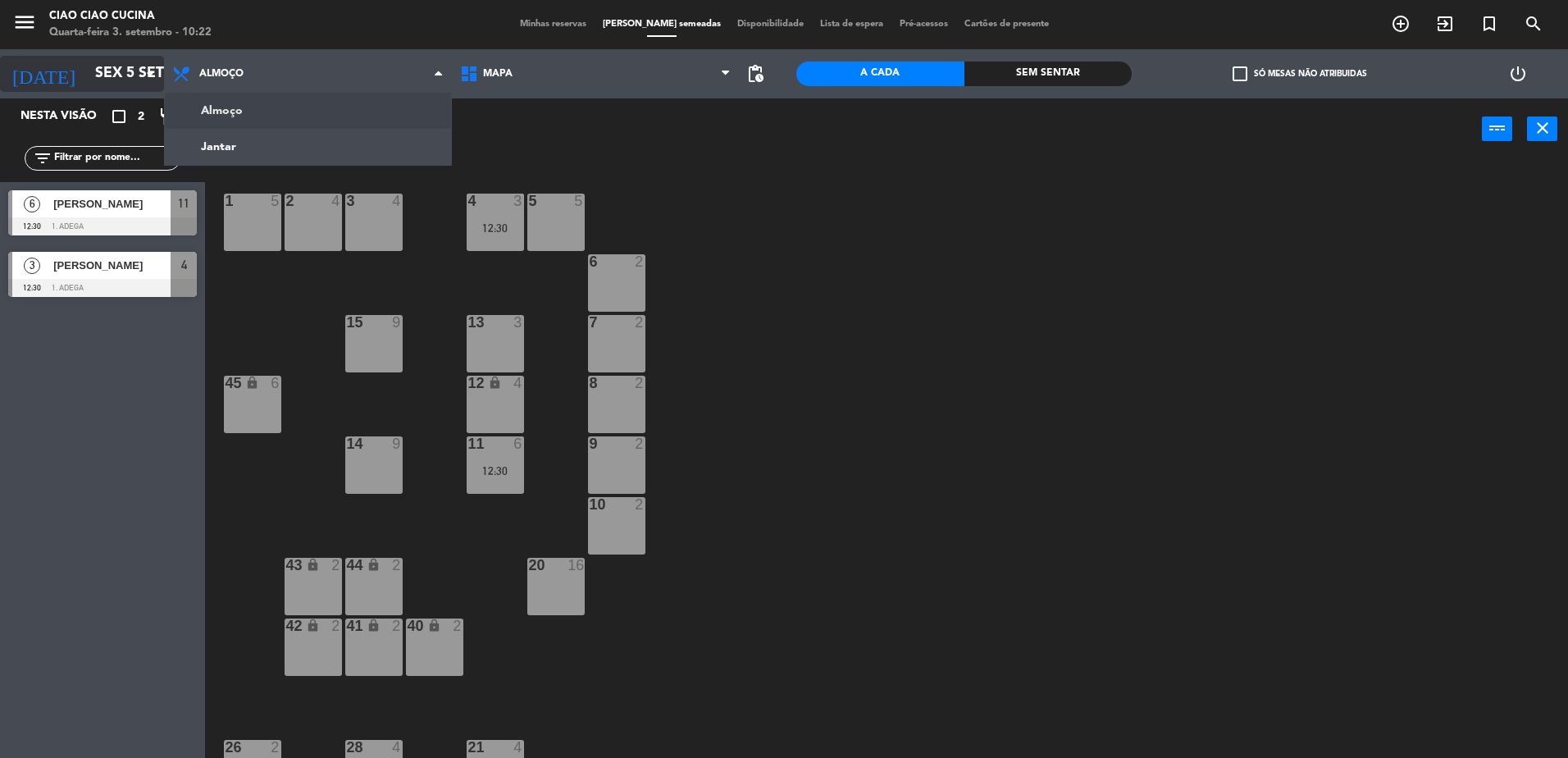
click at [110, 83] on input "Sex 5 set" at bounding box center [181, 73] width 190 height 33
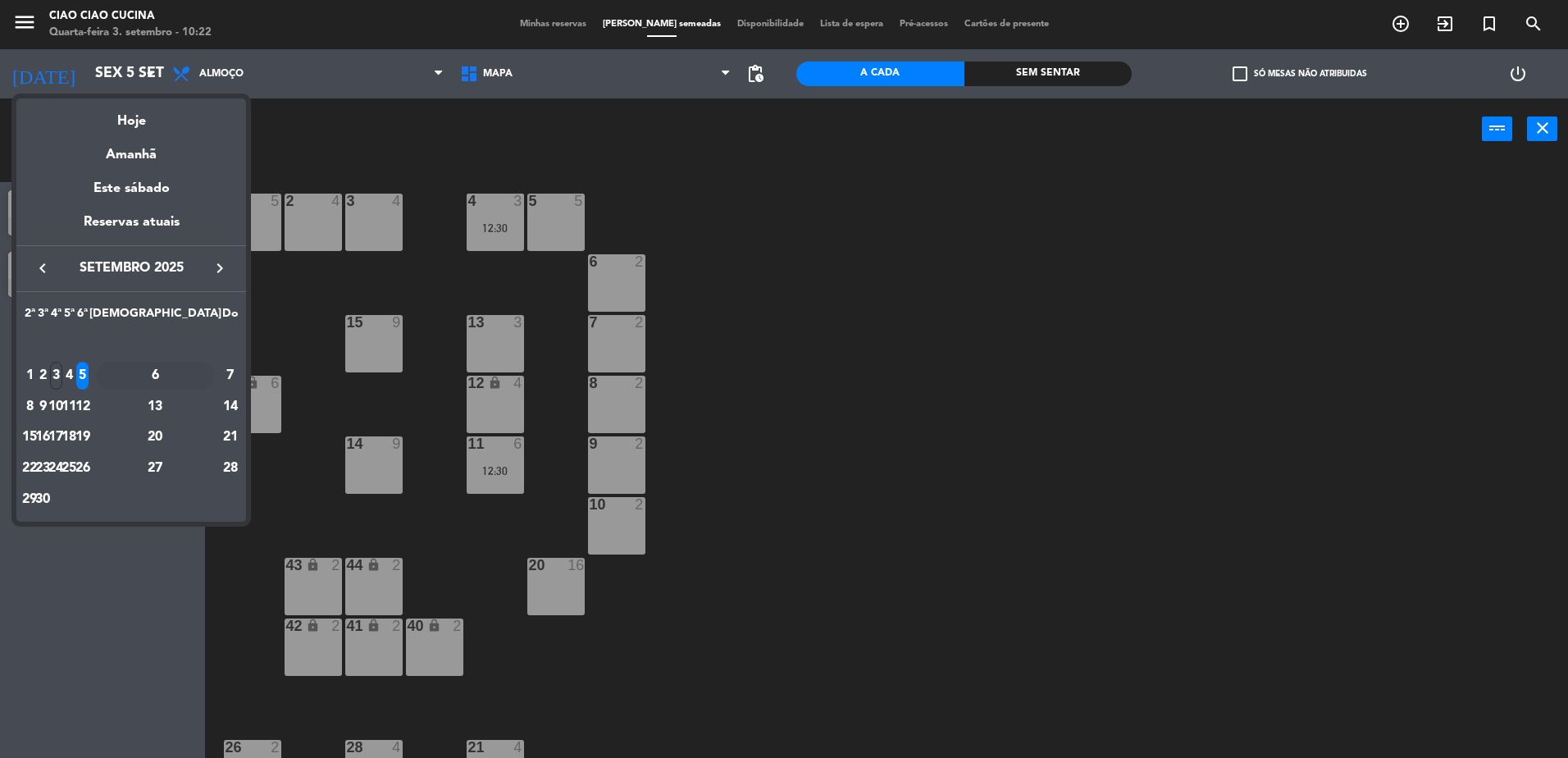
click at [191, 373] on div "6" at bounding box center [155, 375] width 119 height 28
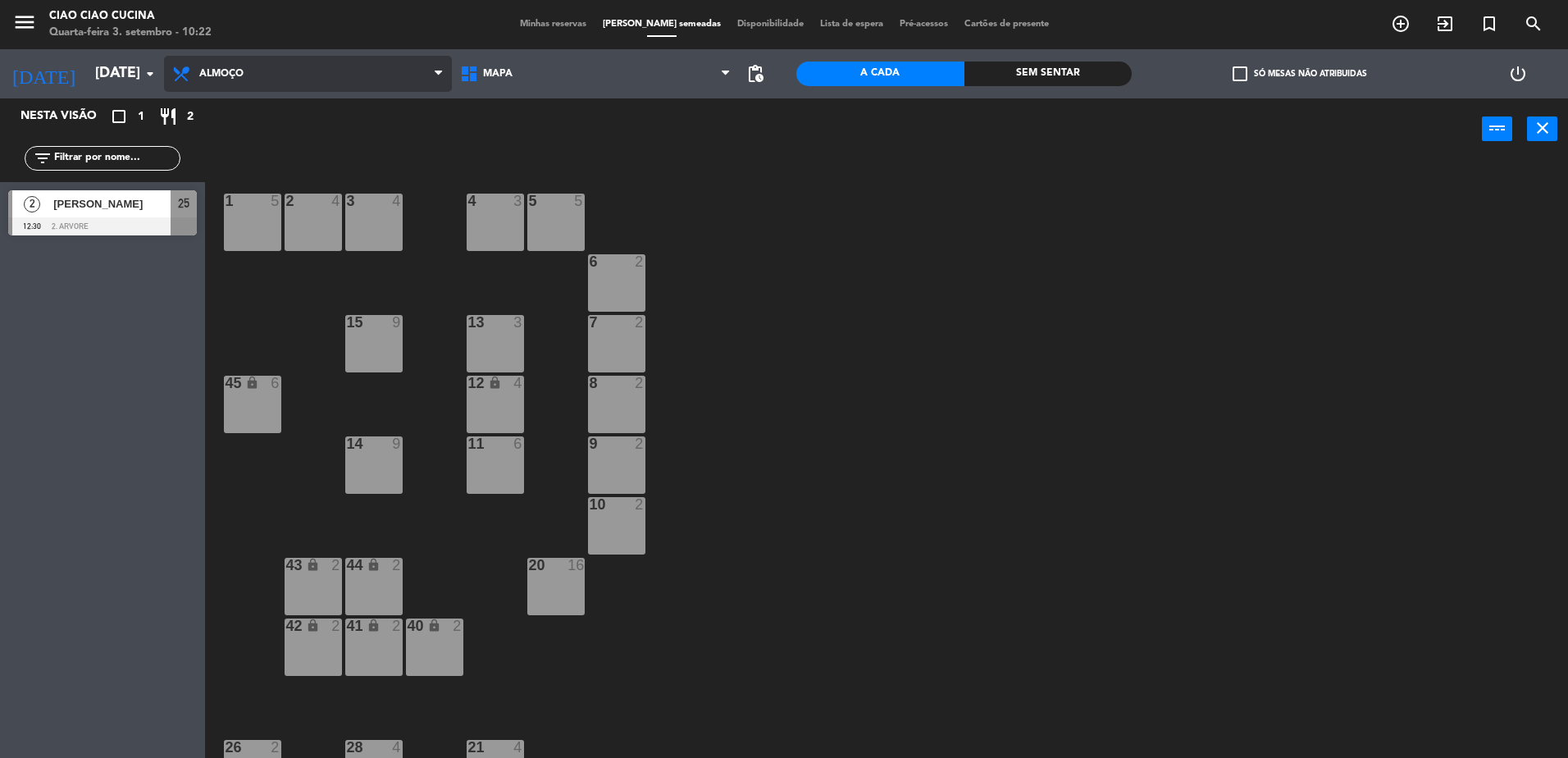
click at [241, 80] on span "Almoço" at bounding box center [308, 73] width 288 height 36
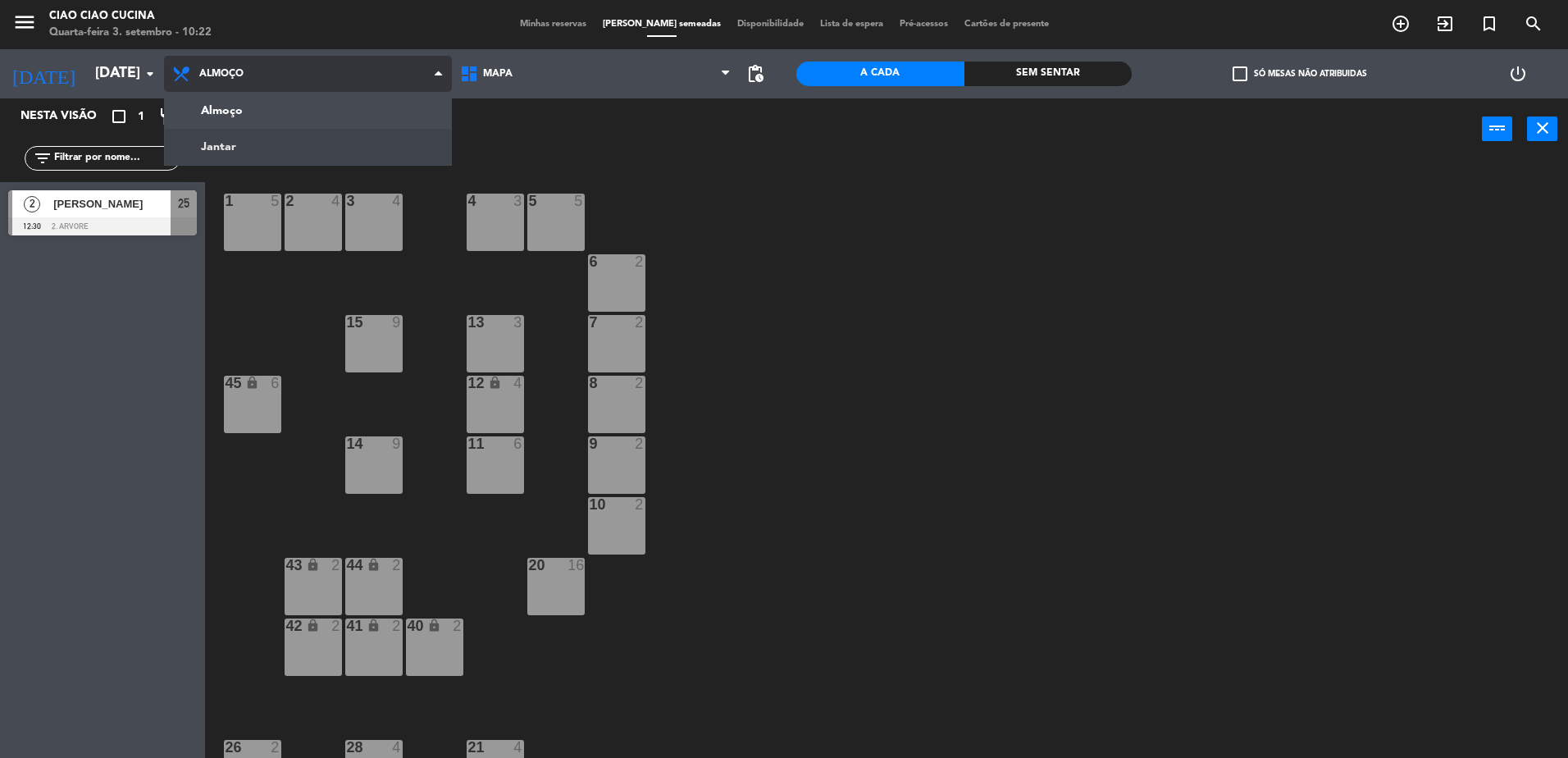
click at [250, 152] on ng-component "menu Ciao Ciao Cucina Quarta-feira 3. setembro - 10:22 Minhas reservas Mesas se…" at bounding box center [784, 381] width 1568 height 762
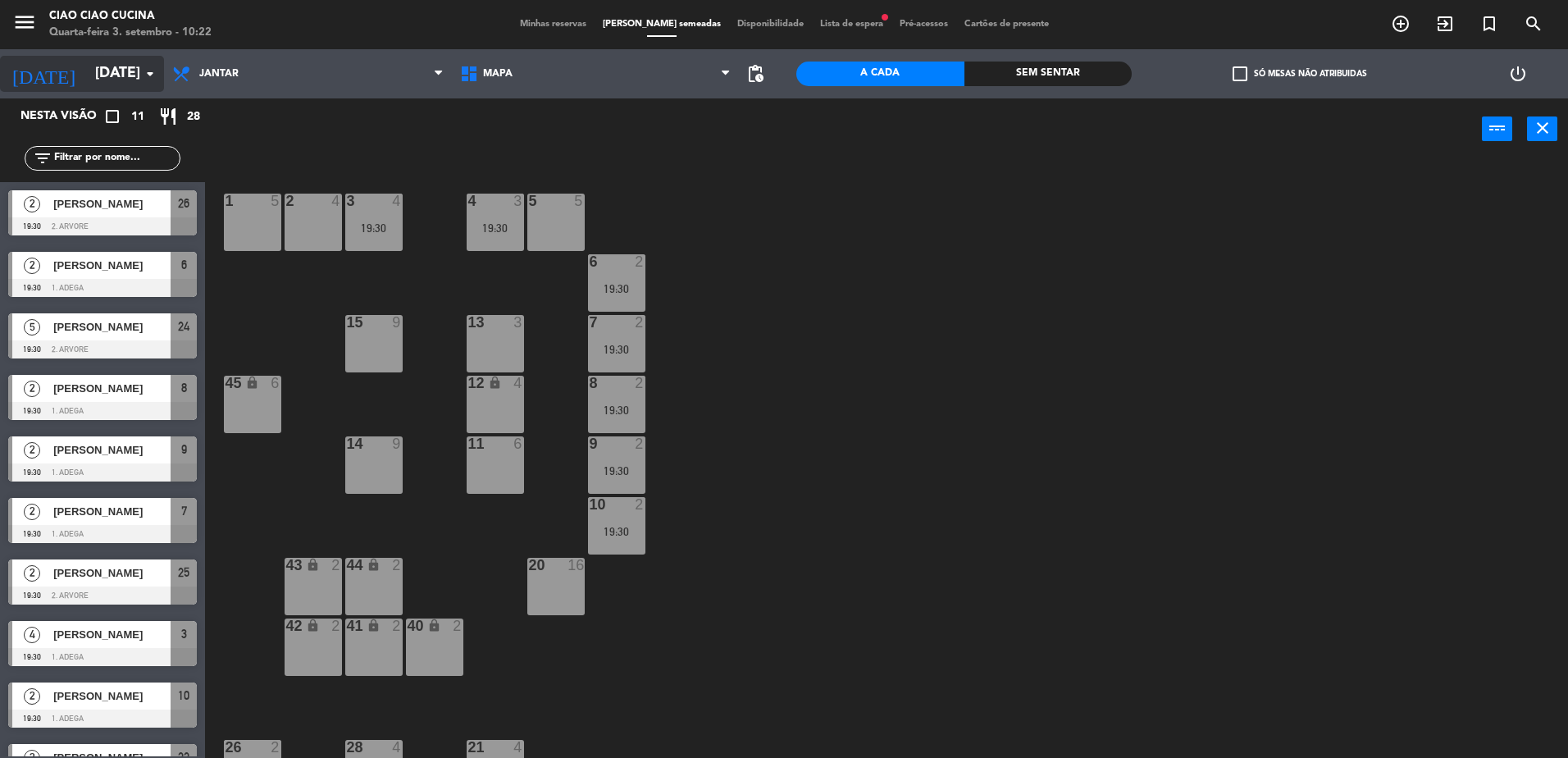
click at [114, 69] on input "[DATE]" at bounding box center [181, 73] width 190 height 33
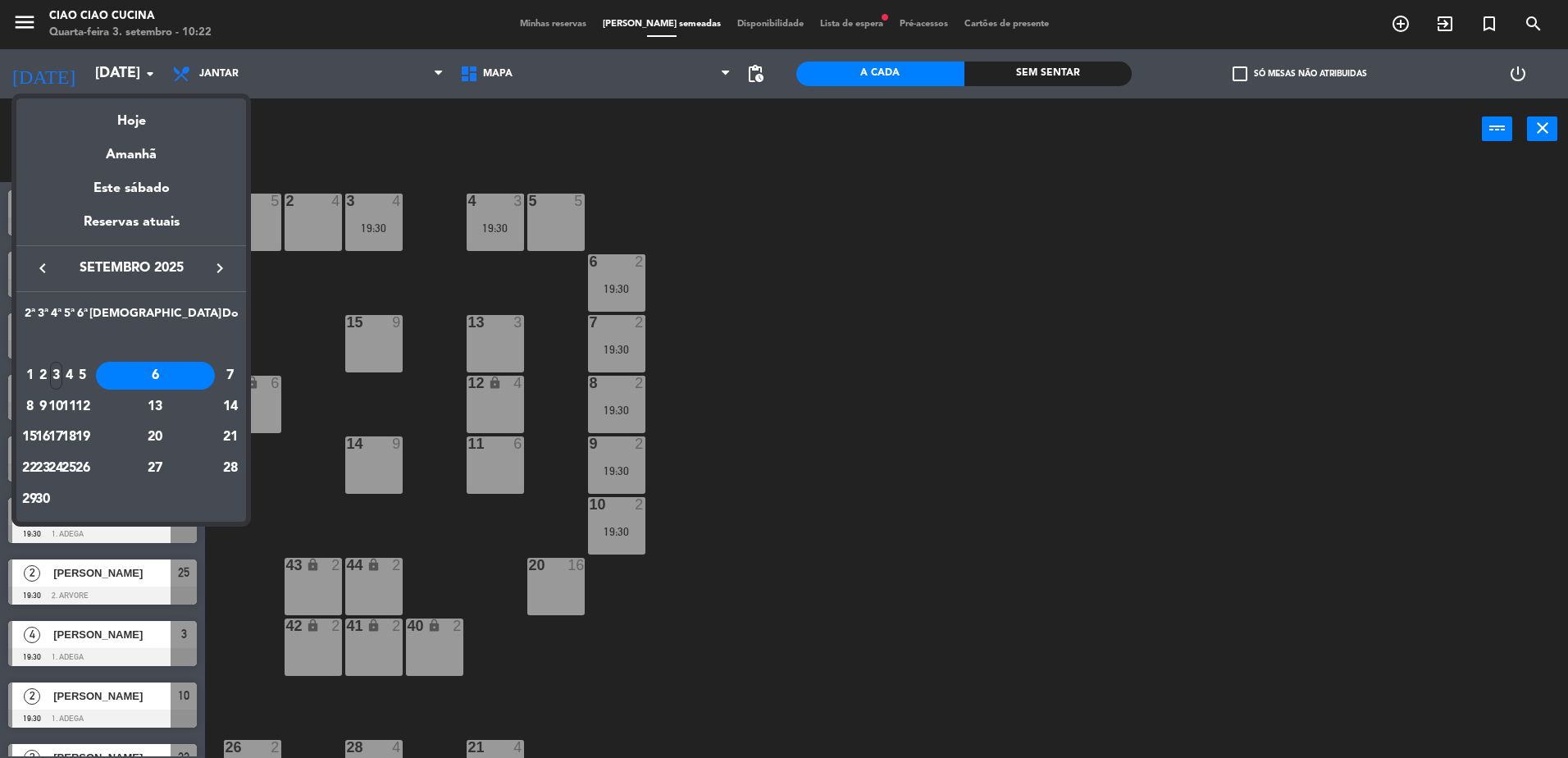
click at [88, 375] on div "5" at bounding box center [82, 375] width 12 height 28
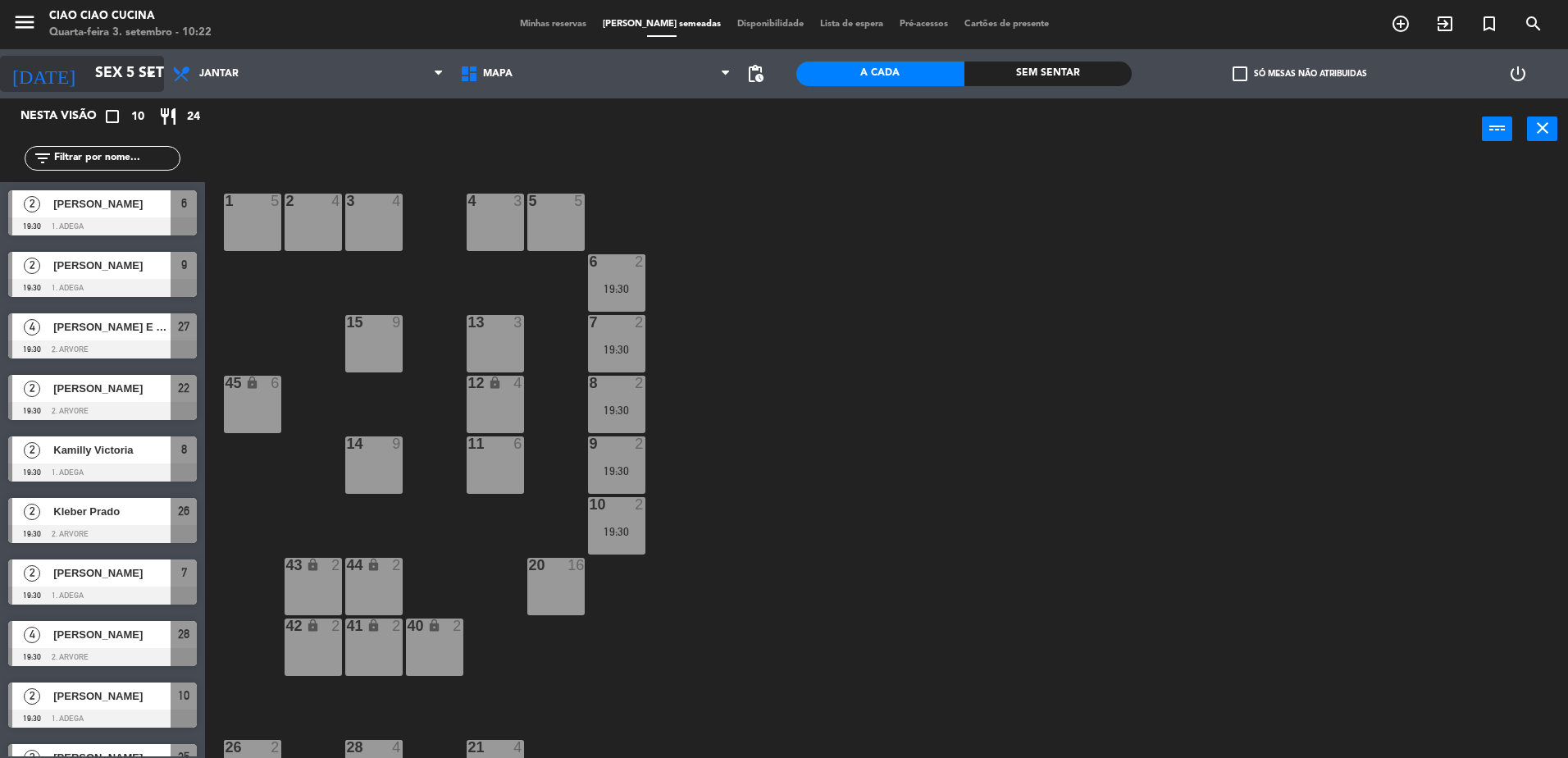
click at [115, 83] on input "Sex 5 set" at bounding box center [181, 73] width 190 height 33
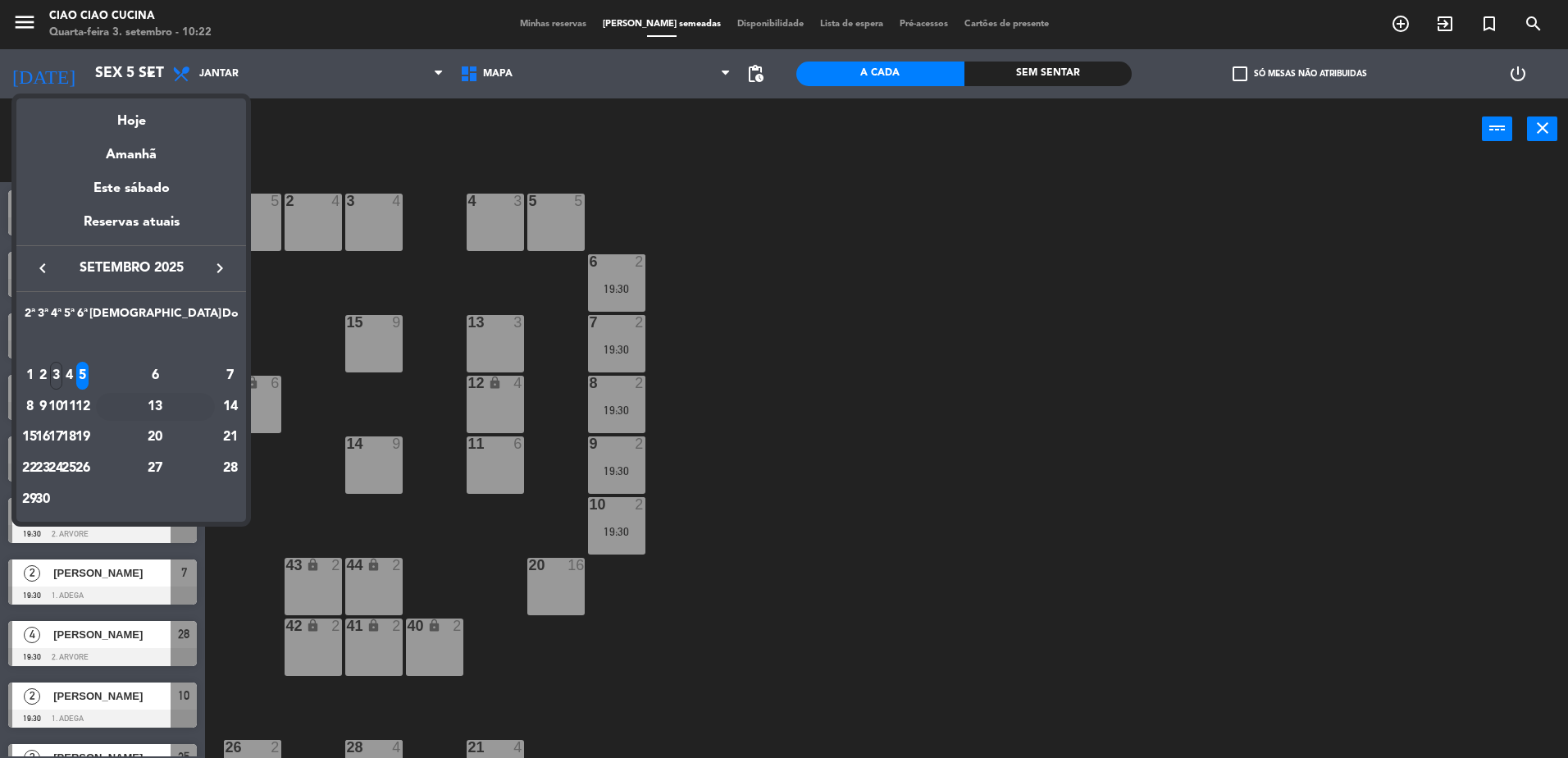
click at [192, 409] on div "13" at bounding box center [155, 407] width 119 height 28
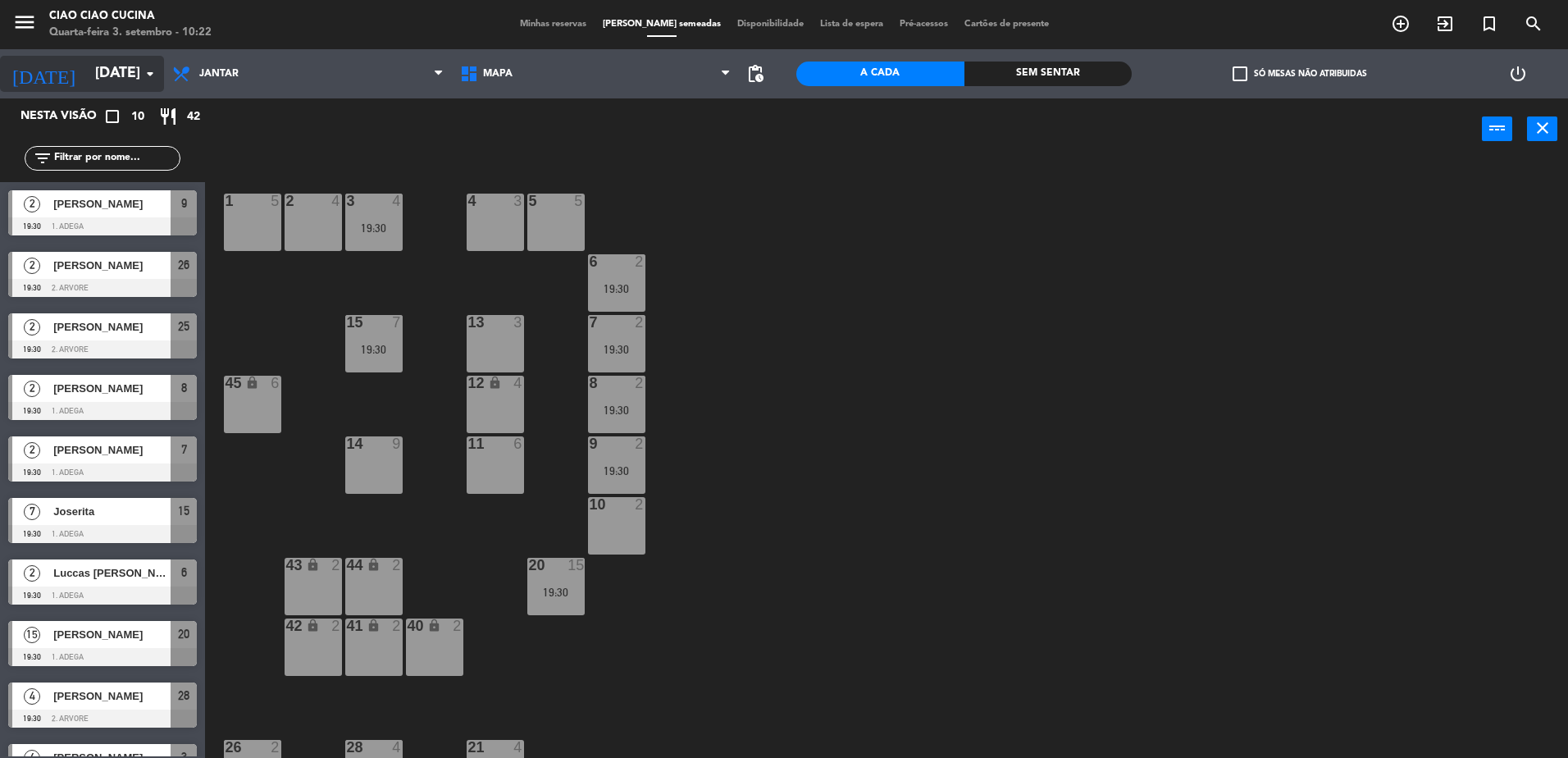
click at [95, 72] on input "[DATE]" at bounding box center [181, 73] width 190 height 33
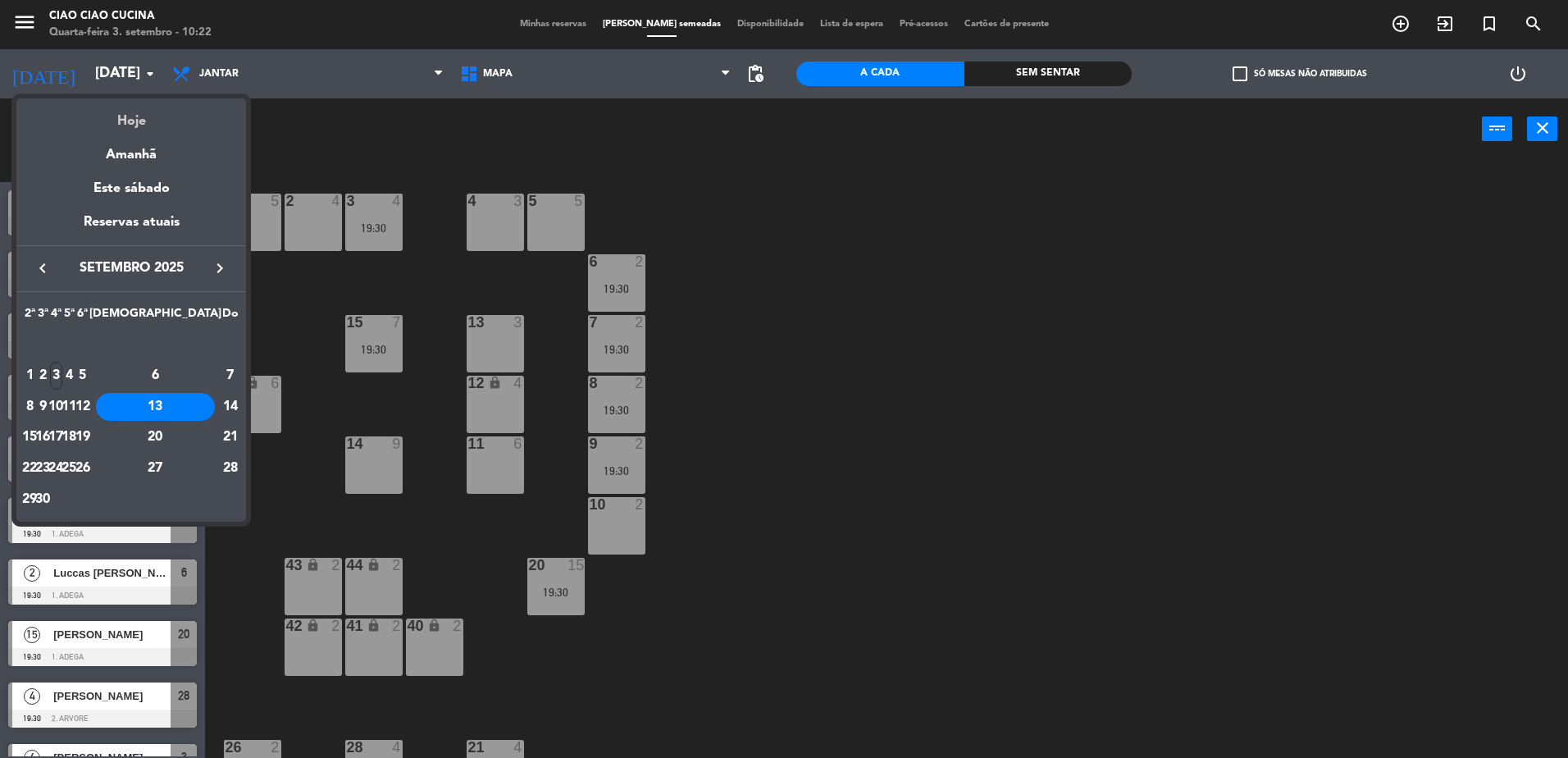
click at [127, 120] on div "Hoje" at bounding box center [132, 115] width 230 height 34
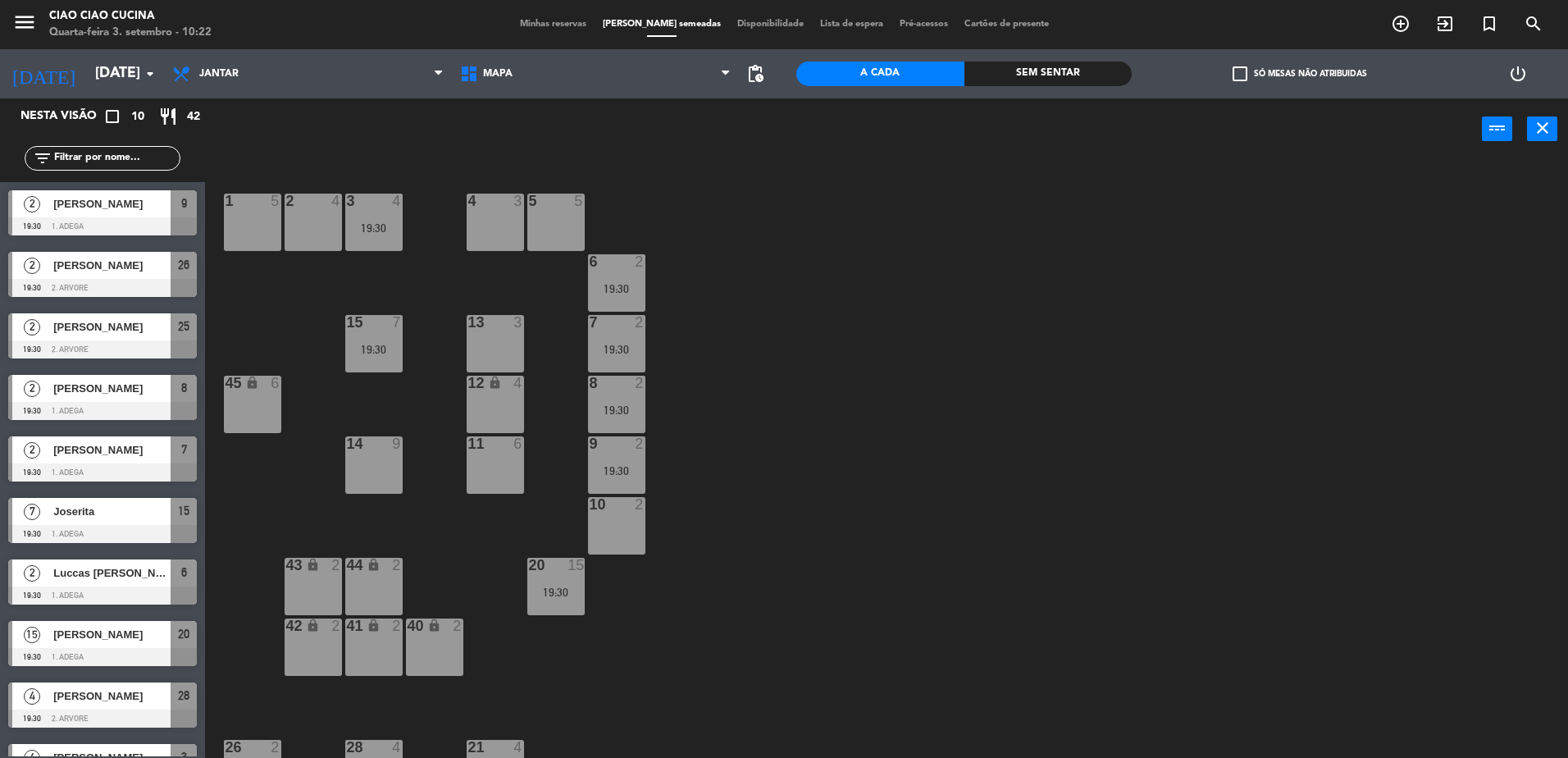
type input "Qua 3 set"
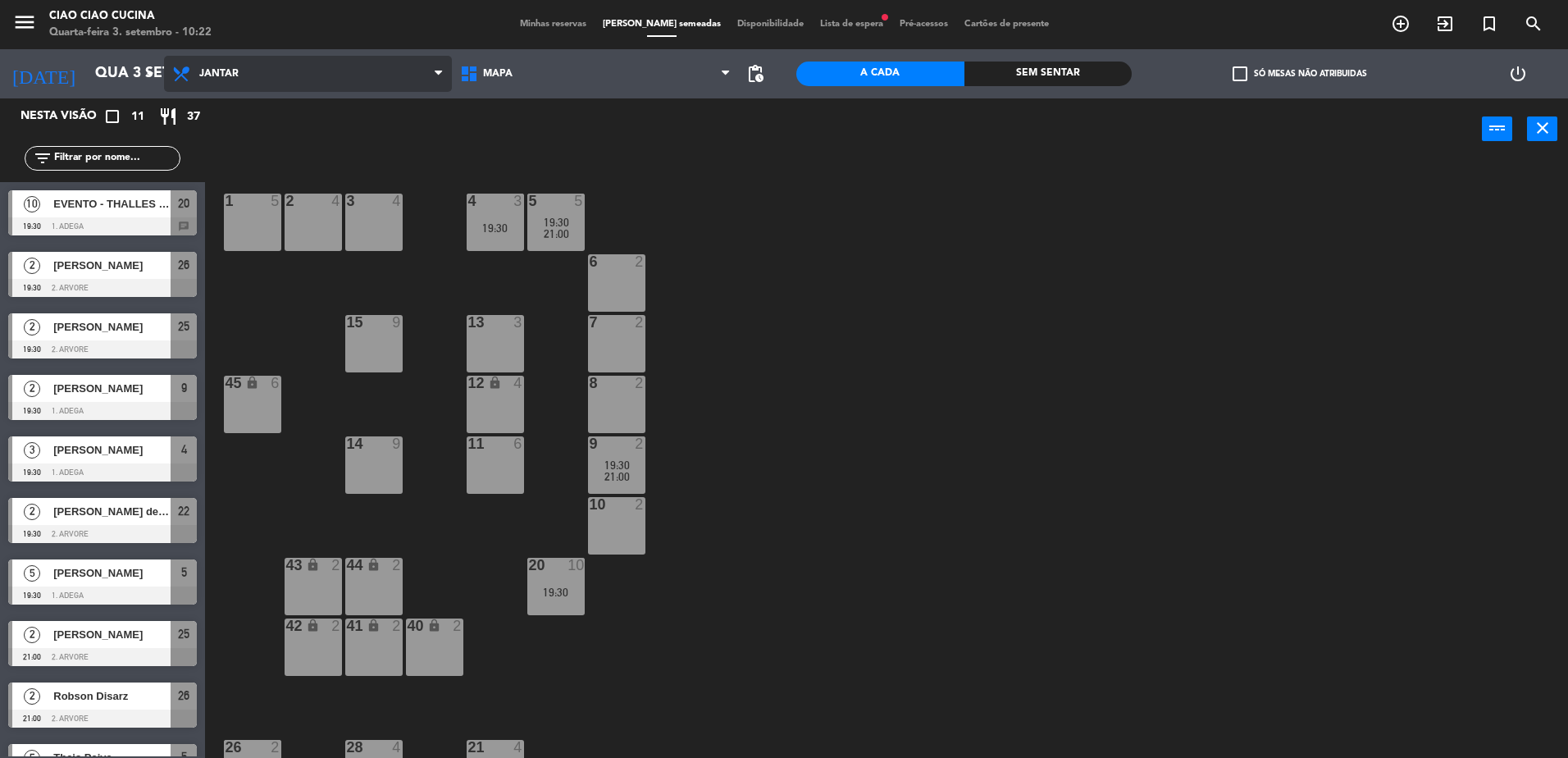
click at [186, 86] on span "Jantar" at bounding box center [308, 73] width 288 height 36
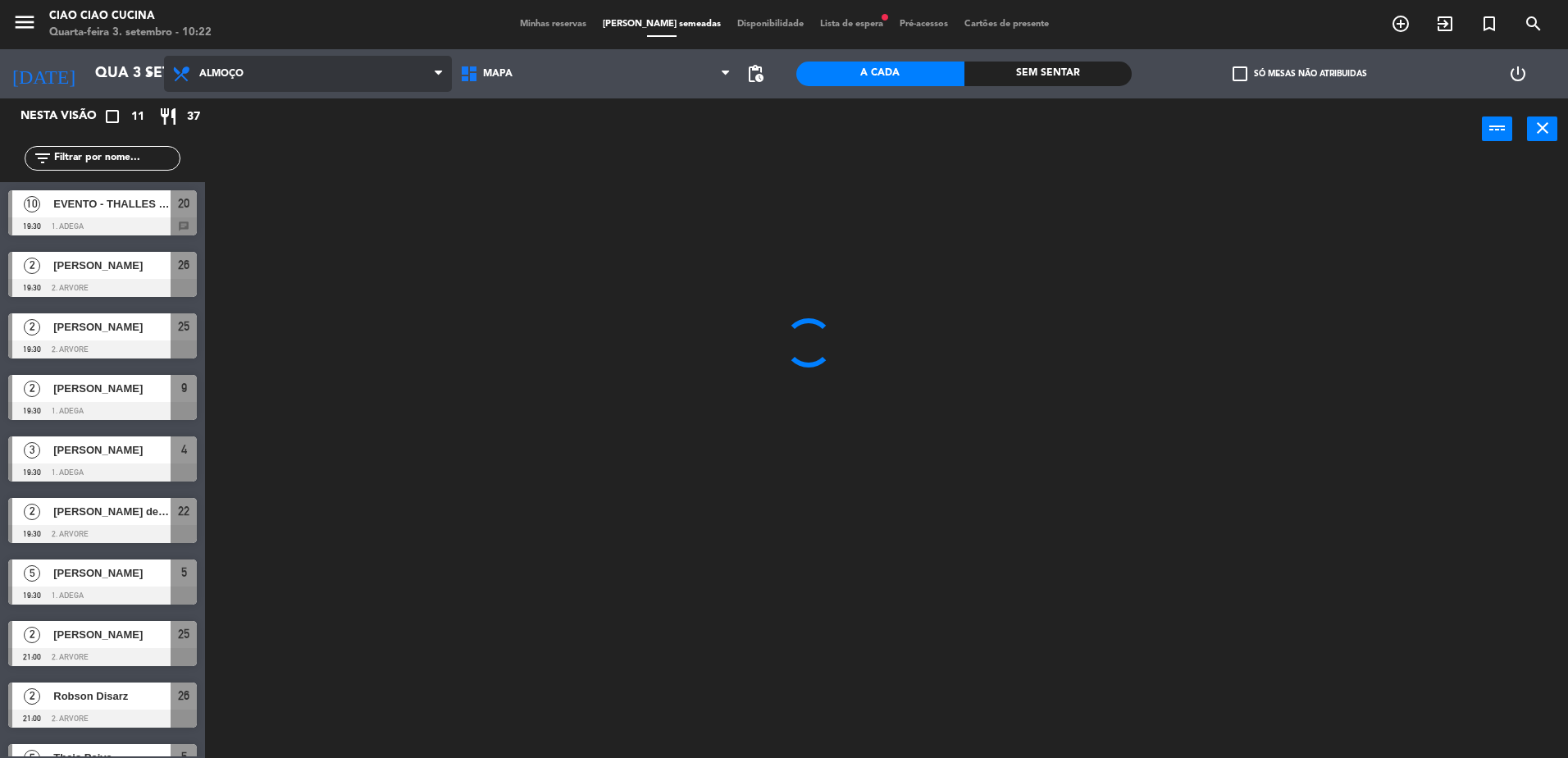
click at [231, 124] on ng-component "menu Ciao Ciao Cucina Quarta-feira 3. setembro - 10:22 Minhas reservas Mesas se…" at bounding box center [784, 381] width 1568 height 762
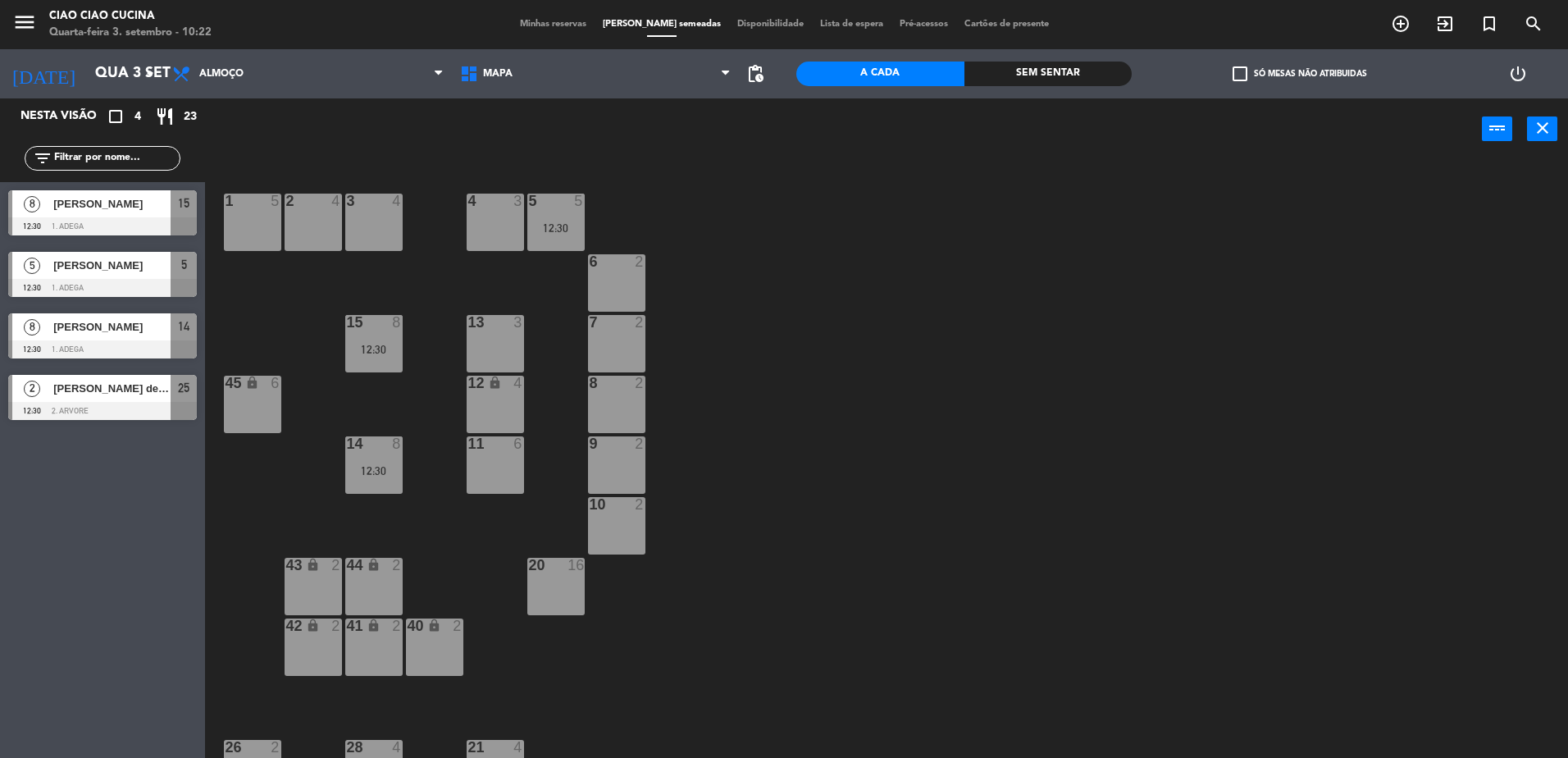
click at [839, 22] on span "Lista de espera" at bounding box center [852, 24] width 80 height 9
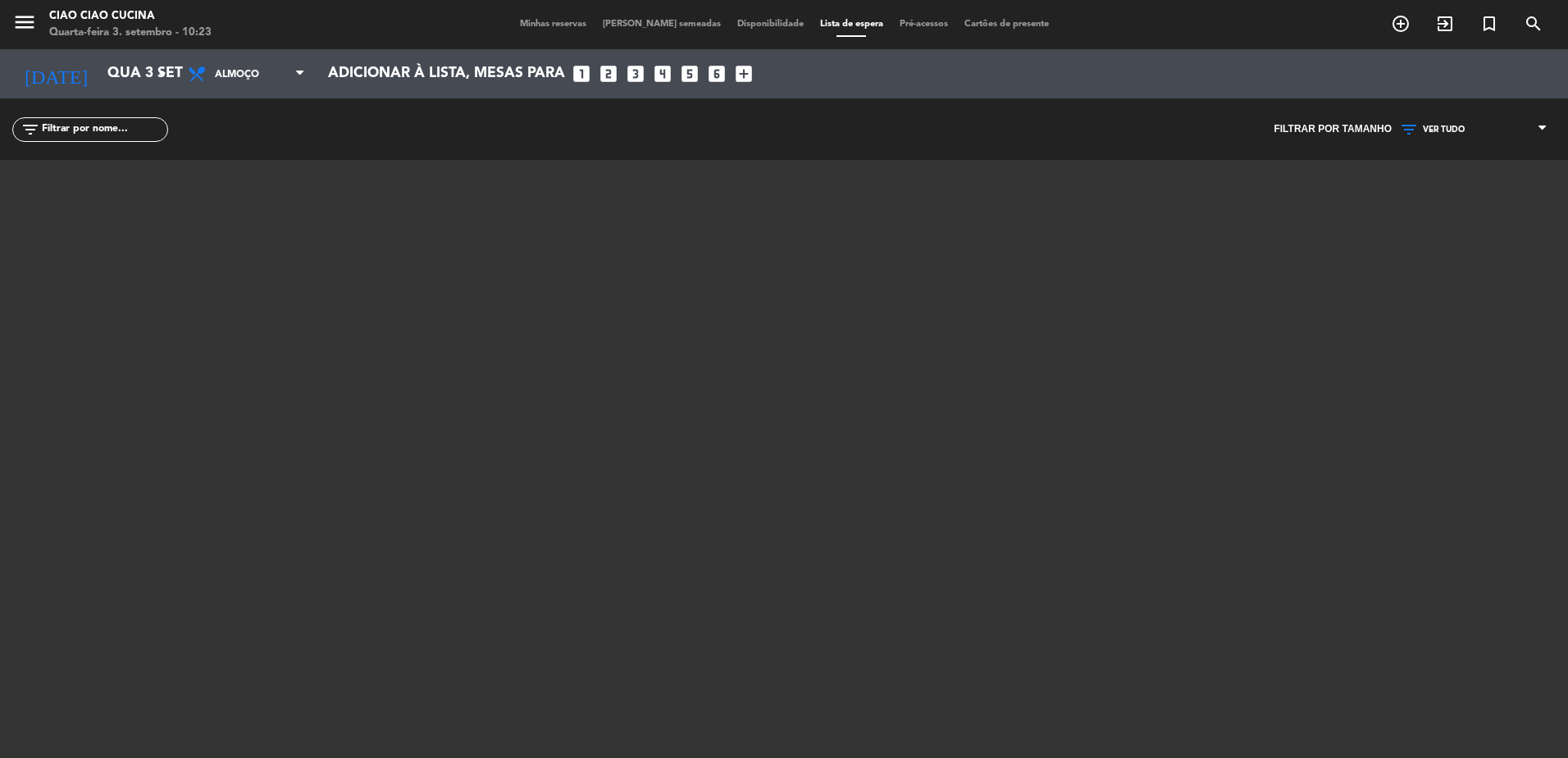
click at [549, 21] on span "Minhas reservas" at bounding box center [553, 24] width 83 height 9
